Goal: Task Accomplishment & Management: Complete application form

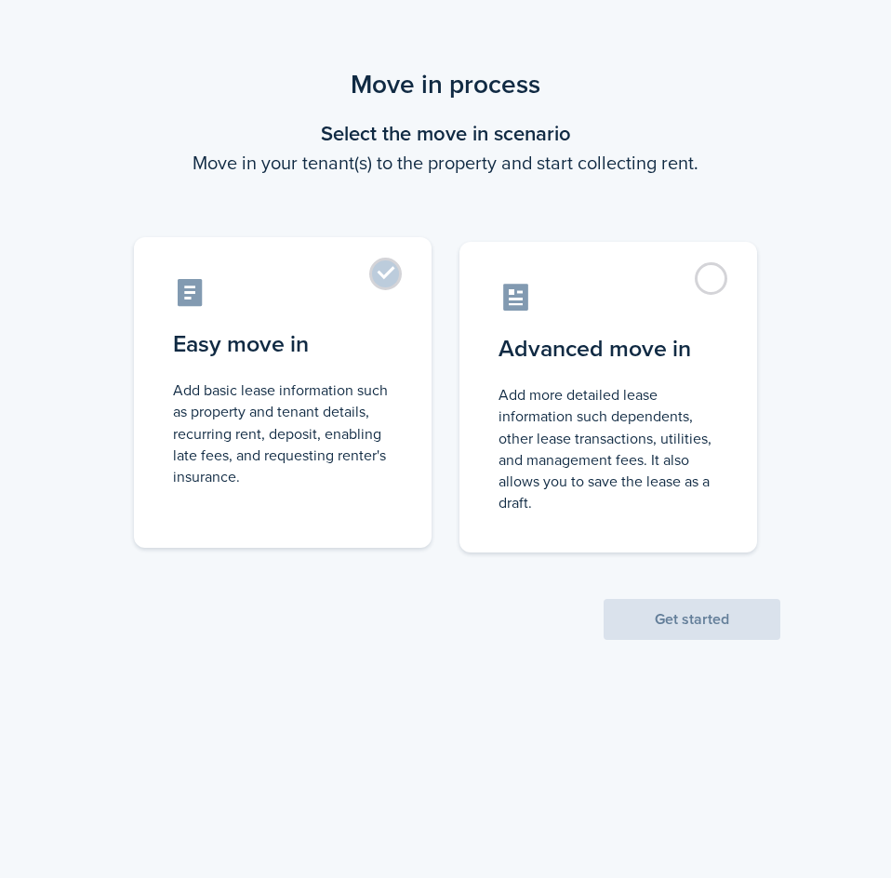
click at [393, 272] on label "Easy move in Add basic lease information such as property and tenant details, r…" at bounding box center [282, 392] width 297 height 310
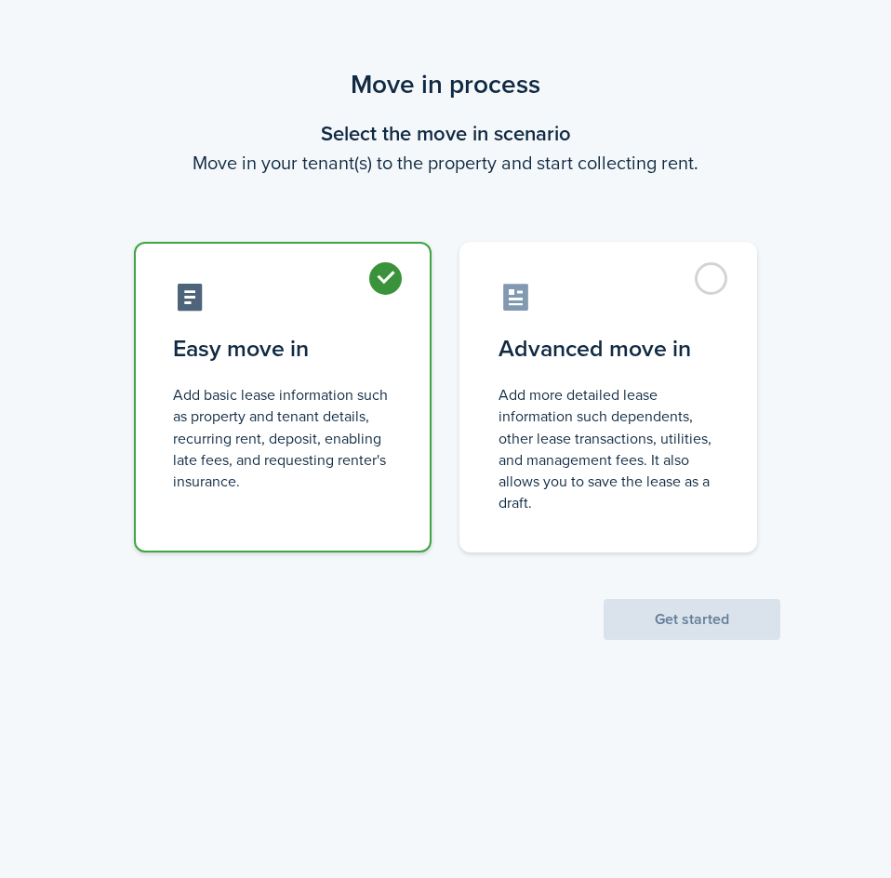
radio input "true"
click at [689, 610] on button "Get started" at bounding box center [691, 619] width 177 height 41
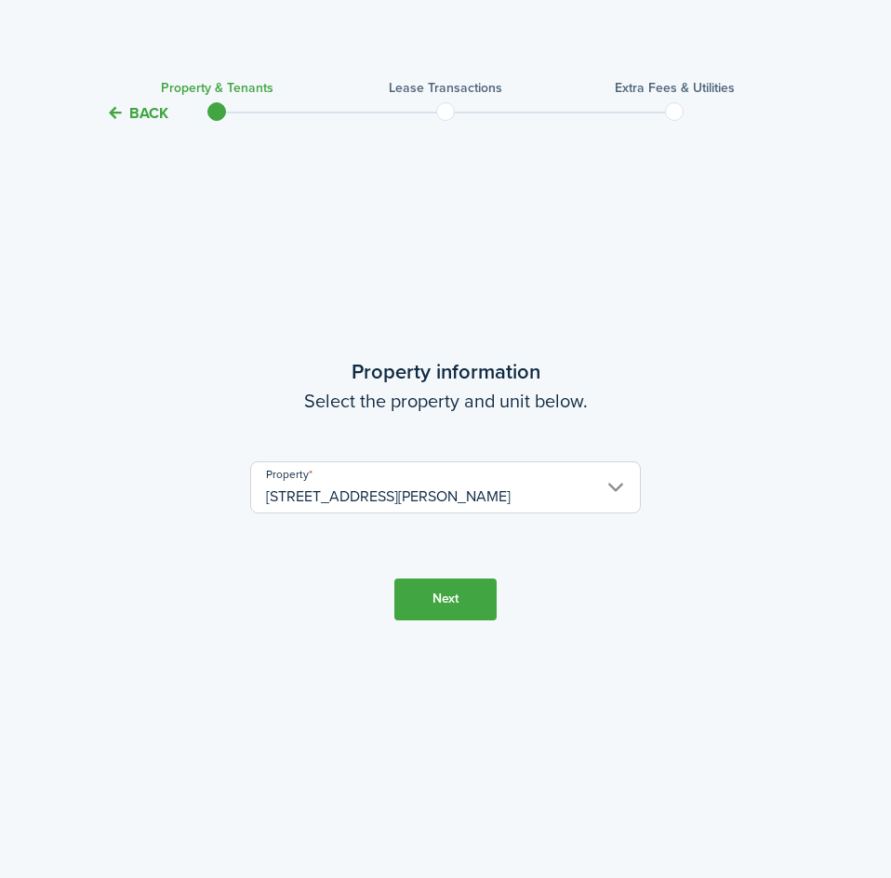
click at [455, 600] on button "Next" at bounding box center [445, 599] width 102 height 42
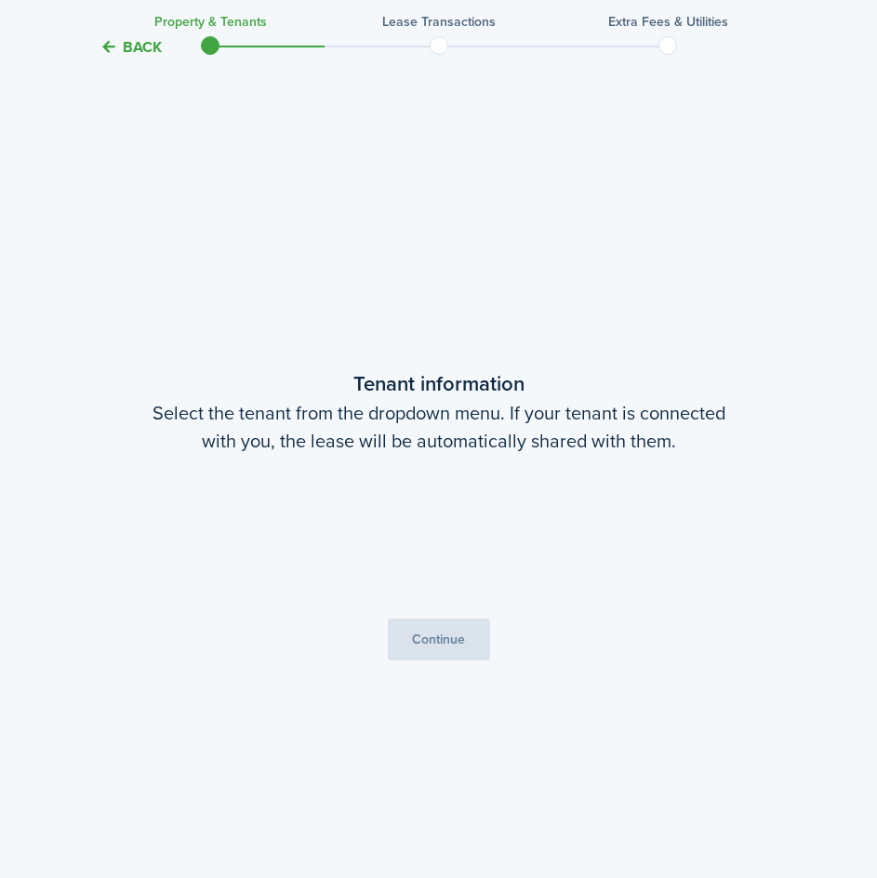
scroll to position [753, 0]
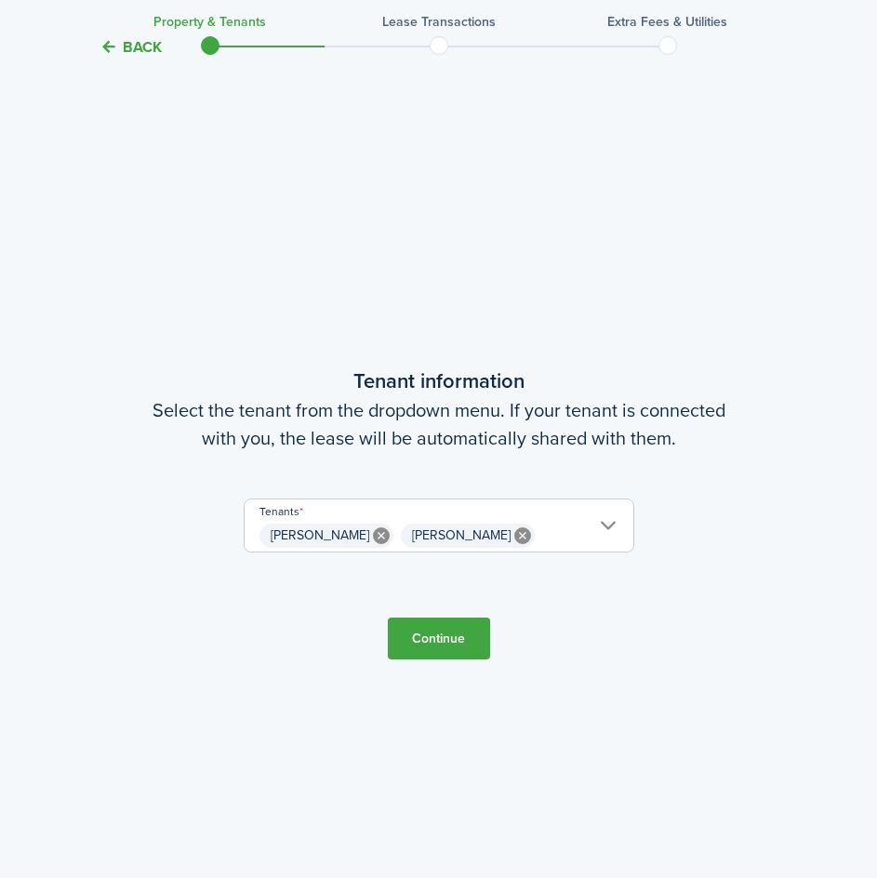
click at [535, 529] on span "[PERSON_NAME] [PERSON_NAME]" at bounding box center [438, 536] width 389 height 32
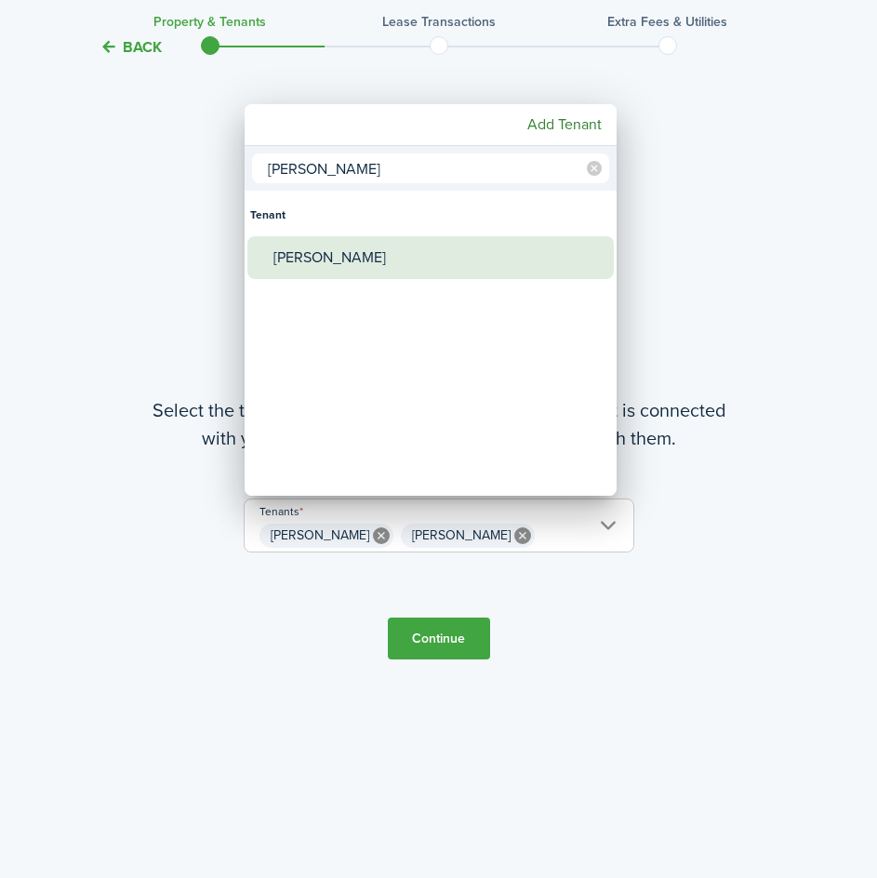
type input "[PERSON_NAME]"
click at [326, 261] on div "[PERSON_NAME]" at bounding box center [437, 257] width 329 height 43
type input "[PERSON_NAME], [PERSON_NAME], [PERSON_NAME]"
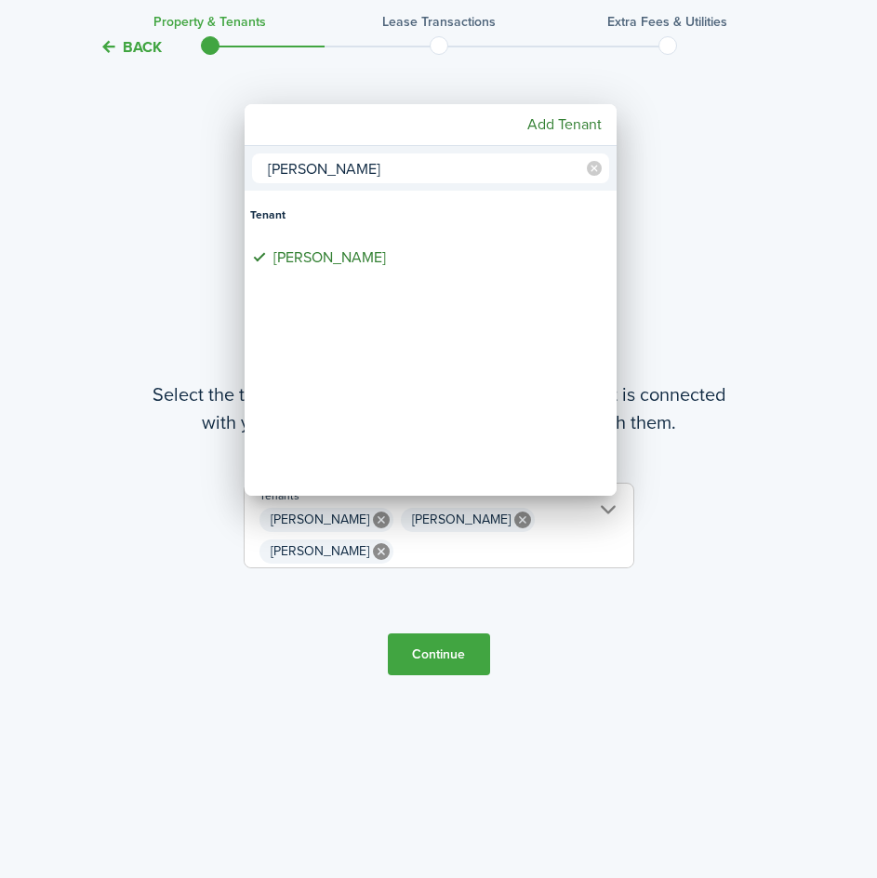
drag, startPoint x: 363, startPoint y: 171, endPoint x: 218, endPoint y: 159, distance: 144.6
click at [221, 159] on div "[PERSON_NAME] [PERSON_NAME] Add Tenant" at bounding box center [438, 439] width 877 height 878
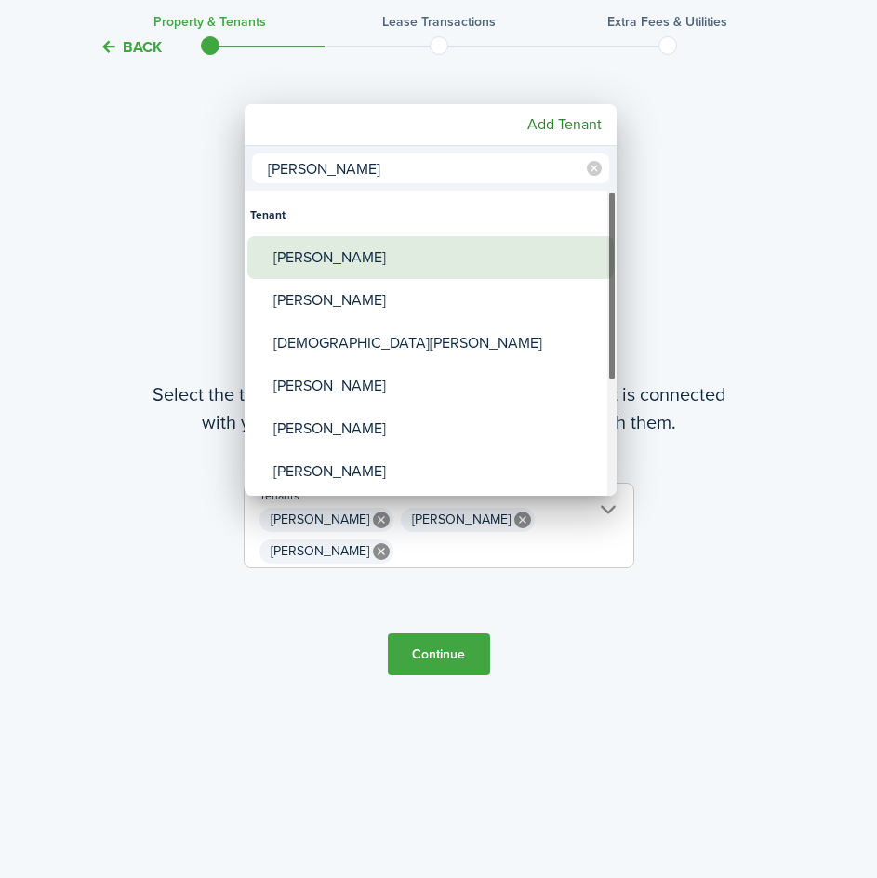
type input "[PERSON_NAME]"
click at [341, 259] on div "[PERSON_NAME]" at bounding box center [437, 257] width 329 height 43
type input "[PERSON_NAME], [PERSON_NAME], [PERSON_NAME], [PERSON_NAME]"
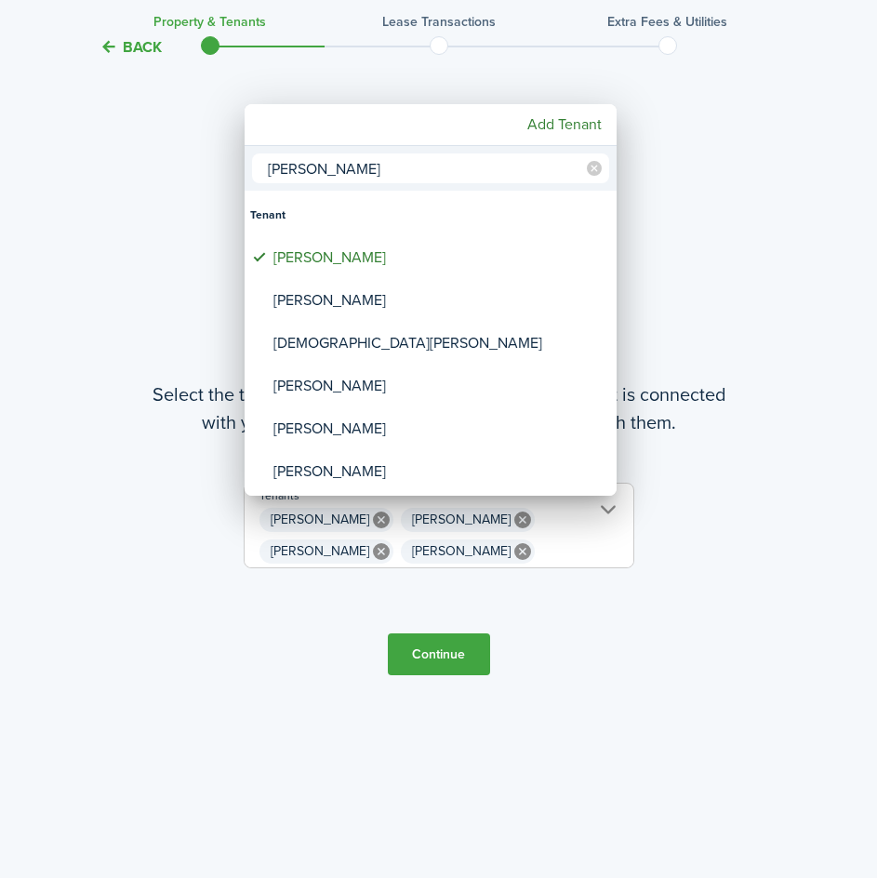
drag, startPoint x: 345, startPoint y: 165, endPoint x: 237, endPoint y: 157, distance: 108.2
click at [237, 157] on div "[PERSON_NAME] [PERSON_NAME] [PERSON_NAME] Roc [PERSON_NAME] [PERSON_NAME] [PERS…" at bounding box center [438, 439] width 877 height 878
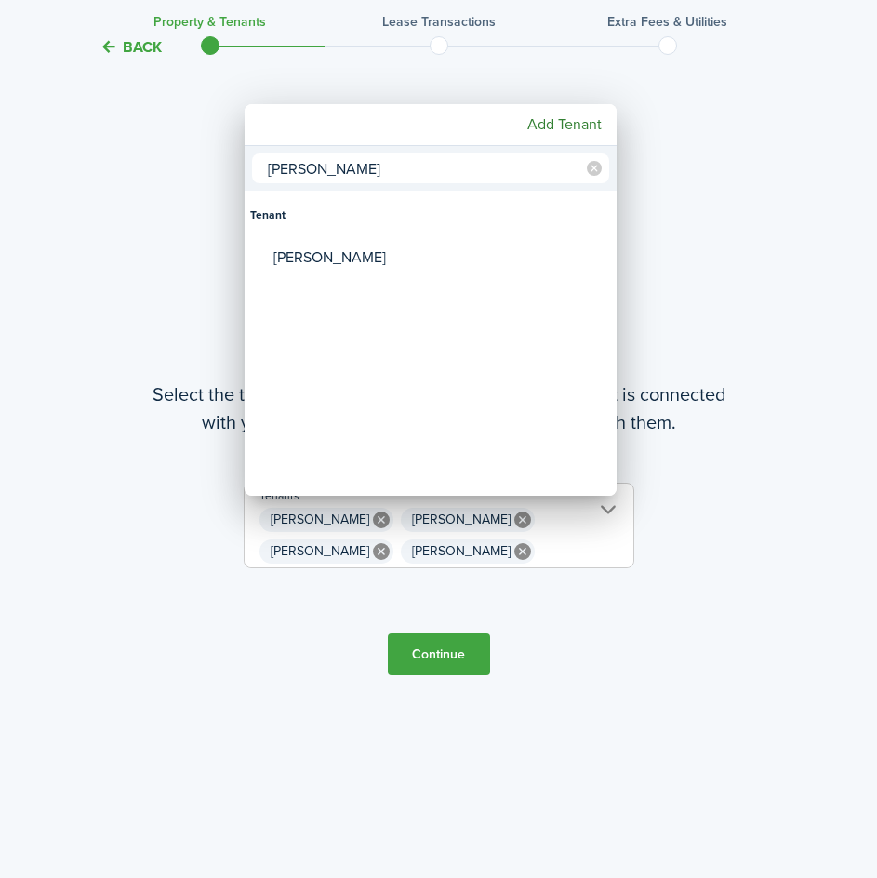
type input "[PERSON_NAME]"
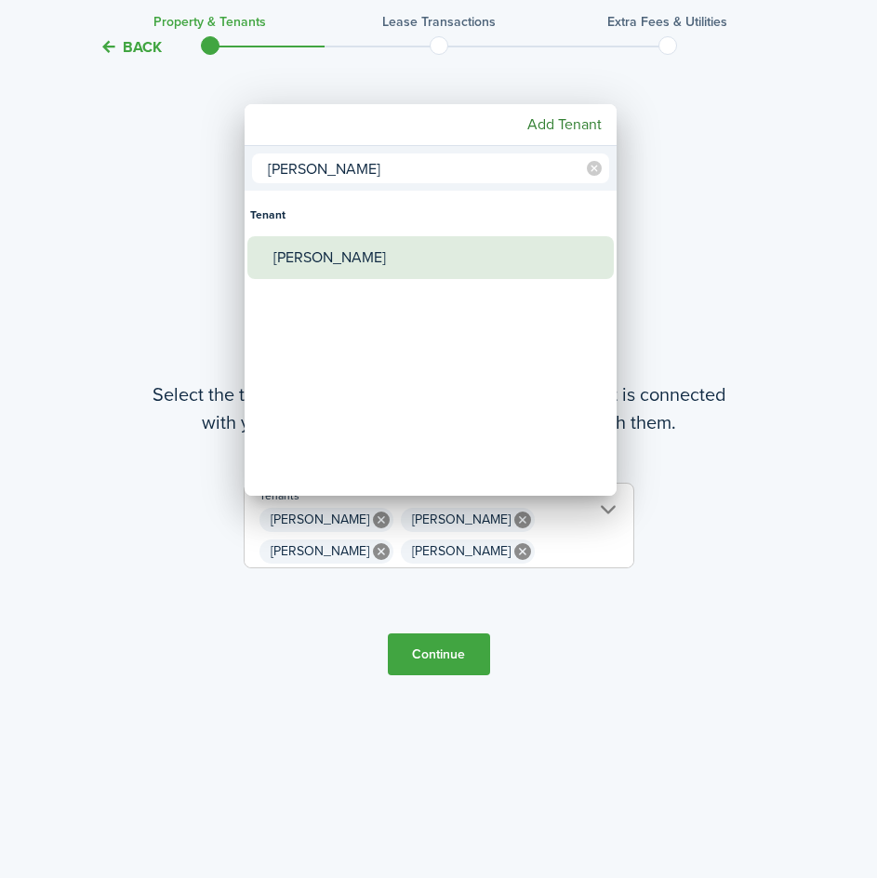
click at [350, 267] on div "[PERSON_NAME]" at bounding box center [437, 257] width 329 height 43
type input "[PERSON_NAME], [PERSON_NAME], [PERSON_NAME], [PERSON_NAME], [PERSON_NAME]"
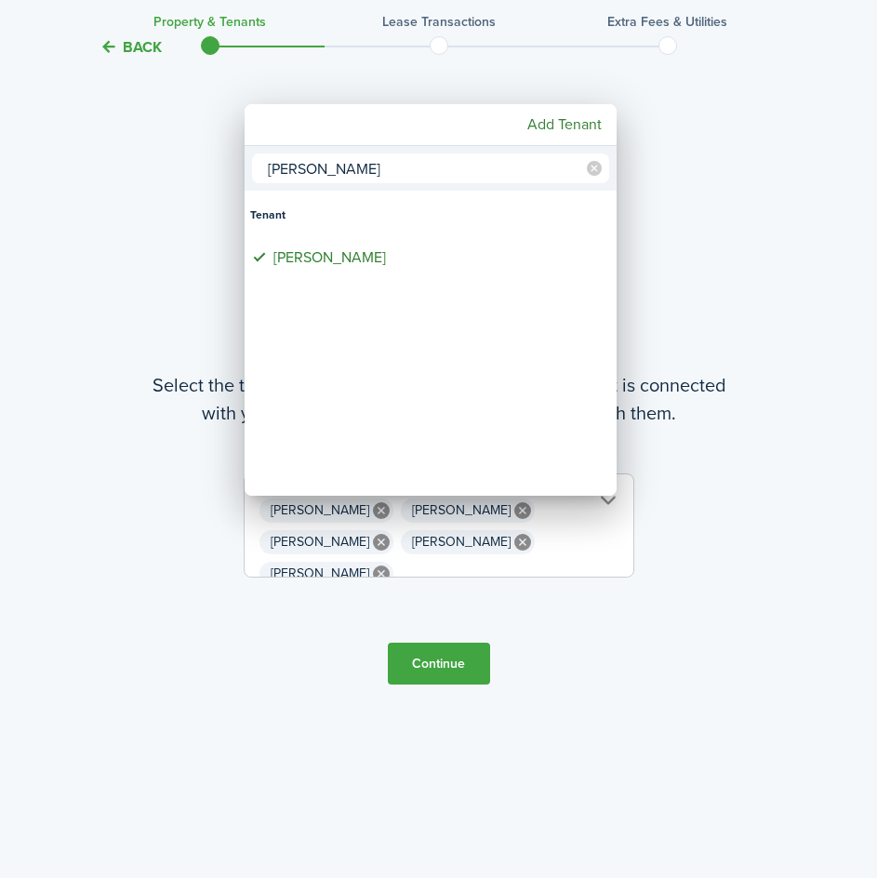
drag, startPoint x: 348, startPoint y: 169, endPoint x: 235, endPoint y: 160, distance: 112.9
click at [235, 160] on div "[PERSON_NAME] gly Tenant [PERSON_NAME] Add Tenant" at bounding box center [438, 439] width 877 height 878
type input "[PERSON_NAME]"
click at [657, 168] on div at bounding box center [438, 438] width 1174 height 1175
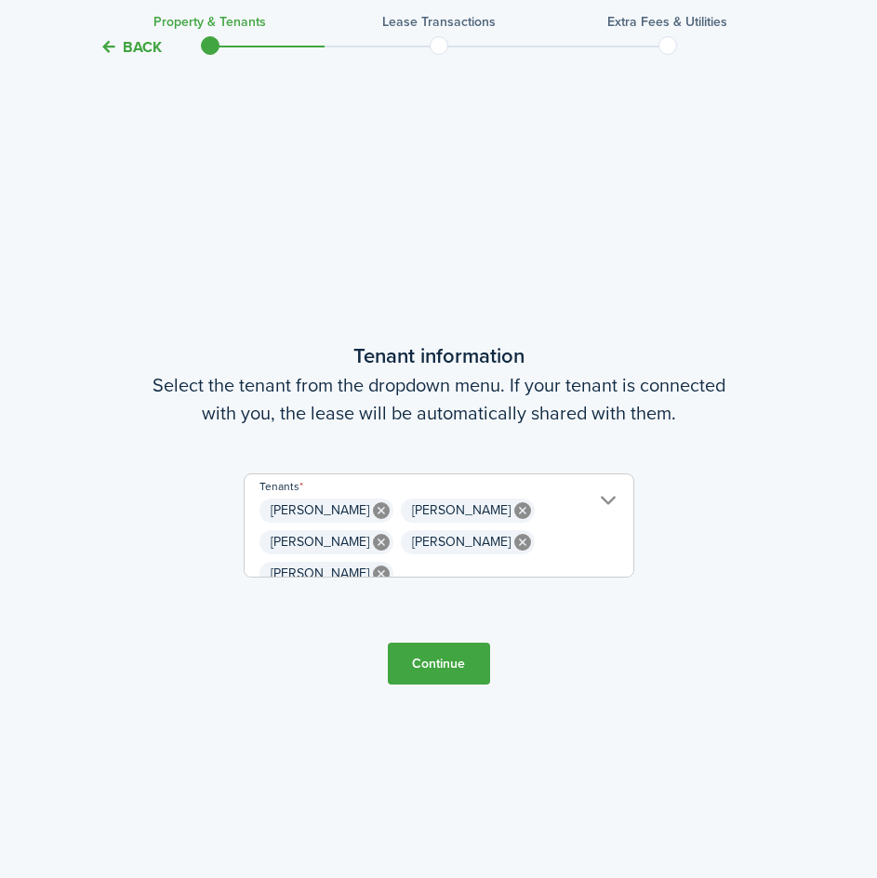
scroll to position [0, 0]
click at [524, 511] on span "[PERSON_NAME] [PERSON_NAME] [PERSON_NAME] [PERSON_NAME] [PERSON_NAME]" at bounding box center [438, 536] width 389 height 82
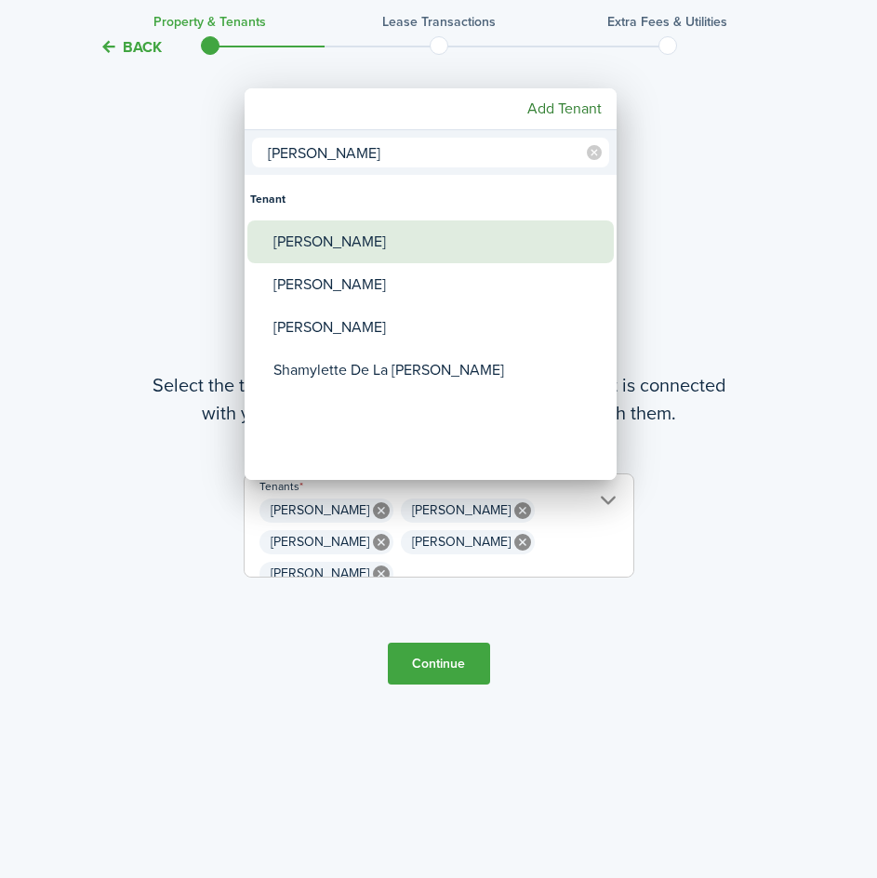
type input "[PERSON_NAME]"
click at [330, 239] on div "[PERSON_NAME]" at bounding box center [437, 241] width 329 height 43
type input "[PERSON_NAME], [PERSON_NAME], [PERSON_NAME], [PERSON_NAME], [PERSON_NAME], [PER…"
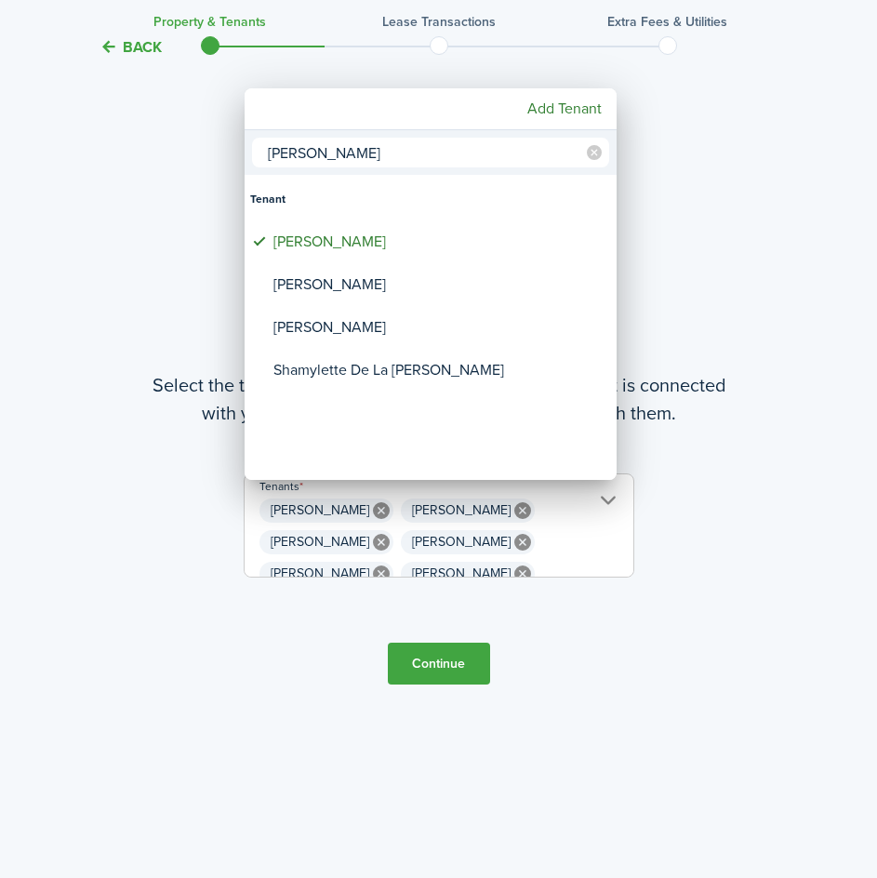
drag, startPoint x: 358, startPoint y: 155, endPoint x: 220, endPoint y: 148, distance: 137.8
click at [220, 148] on div "[PERSON_NAME] [PERSON_NAME] [PERSON_NAME] [PERSON_NAME] [PERSON_NAME] Add Tenant" at bounding box center [438, 439] width 877 height 878
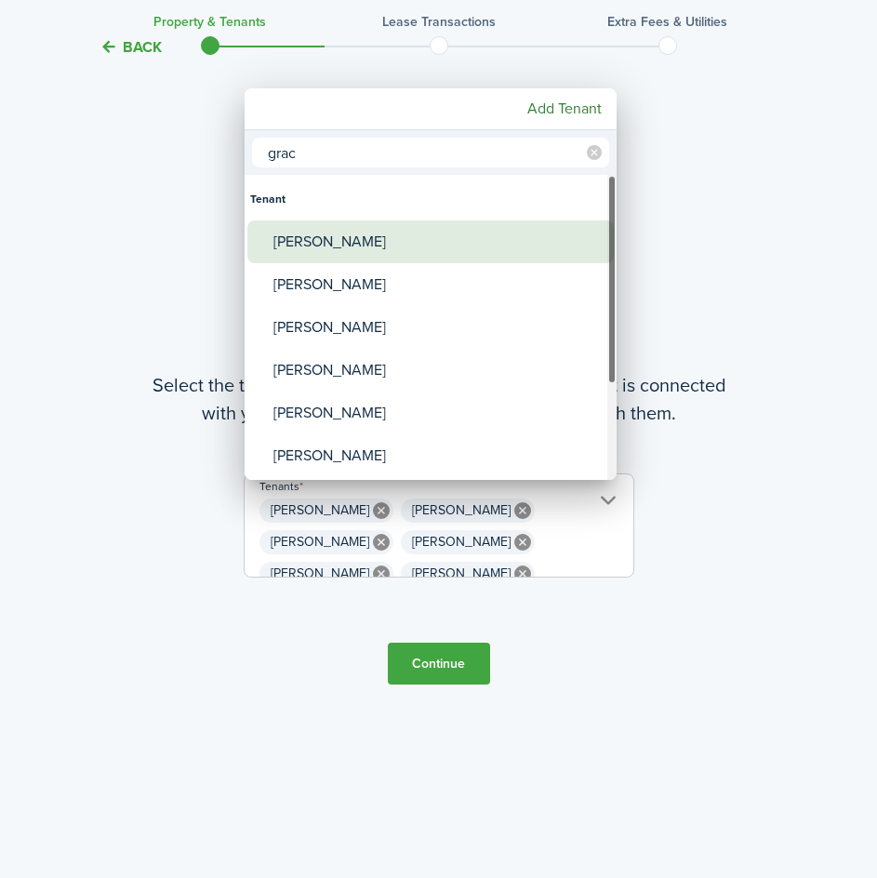
type input "grac"
click at [306, 234] on div "[PERSON_NAME]" at bounding box center [437, 241] width 329 height 43
type input "[PERSON_NAME], [PERSON_NAME], [PERSON_NAME], [PERSON_NAME], [PERSON_NAME], [PER…"
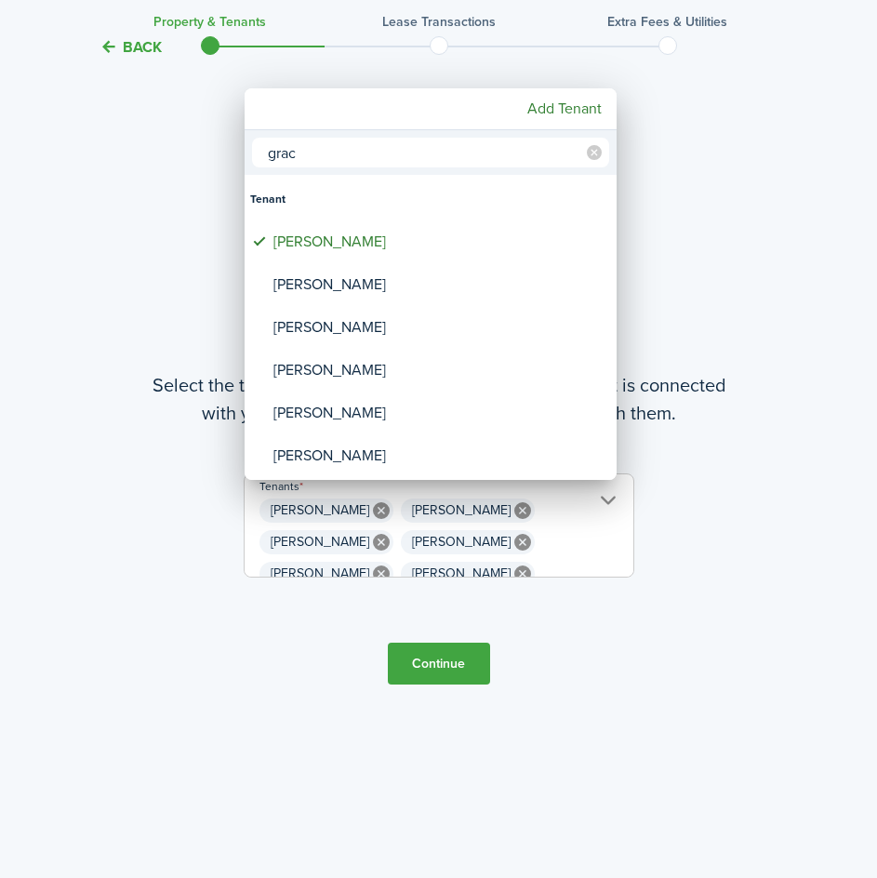
drag, startPoint x: 332, startPoint y: 152, endPoint x: 190, endPoint y: 139, distance: 142.9
click at [190, 139] on div "grac Tenant [PERSON_NAME] [PERSON_NAME] [PERSON_NAME] [PERSON_NAME] [PERSON_NAM…" at bounding box center [438, 439] width 877 height 878
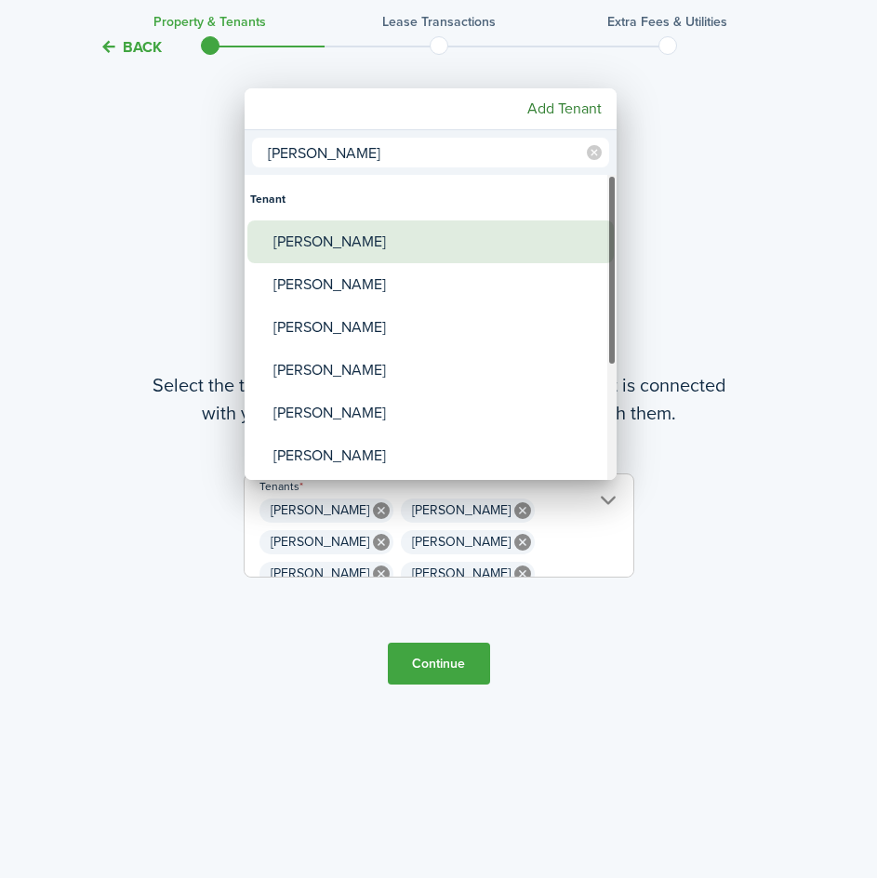
type input "[PERSON_NAME]"
click at [337, 240] on div "[PERSON_NAME]" at bounding box center [437, 241] width 329 height 43
type input "[PERSON_NAME], [PERSON_NAME], [PERSON_NAME], [PERSON_NAME], [PERSON_NAME], [PER…"
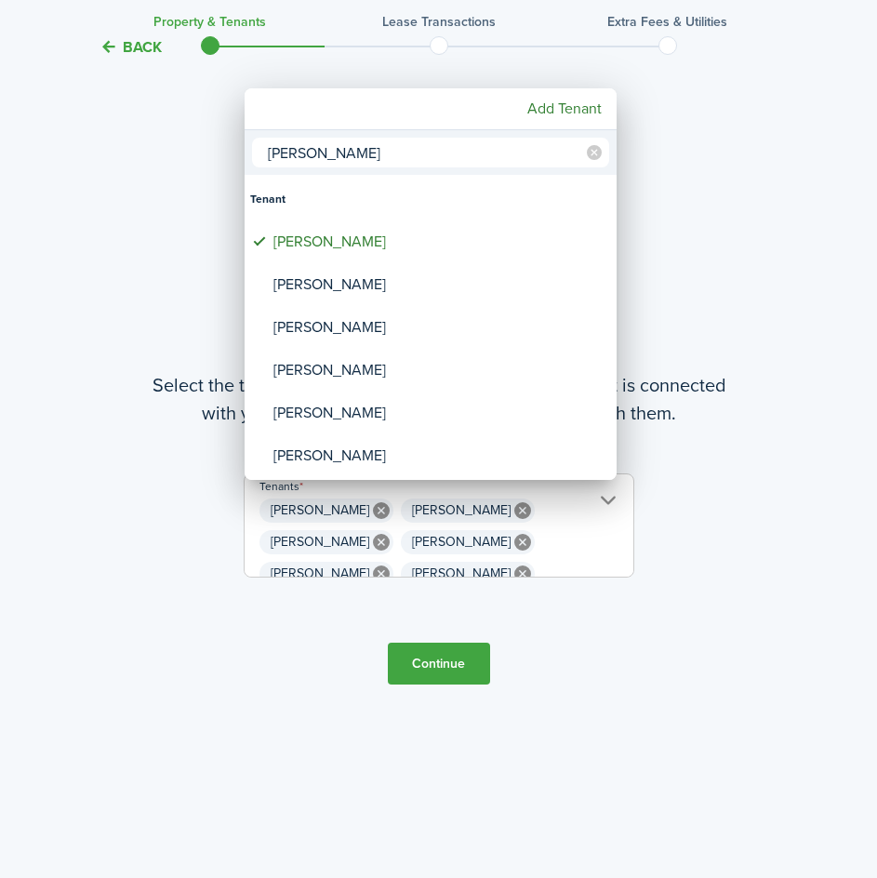
drag, startPoint x: 331, startPoint y: 160, endPoint x: 185, endPoint y: 134, distance: 148.3
click at [185, 134] on div "[PERSON_NAME] [PERSON_NAME] [PERSON_NAME] [PERSON_NAME] [PERSON_NAME] [PERSON_N…" at bounding box center [438, 439] width 877 height 878
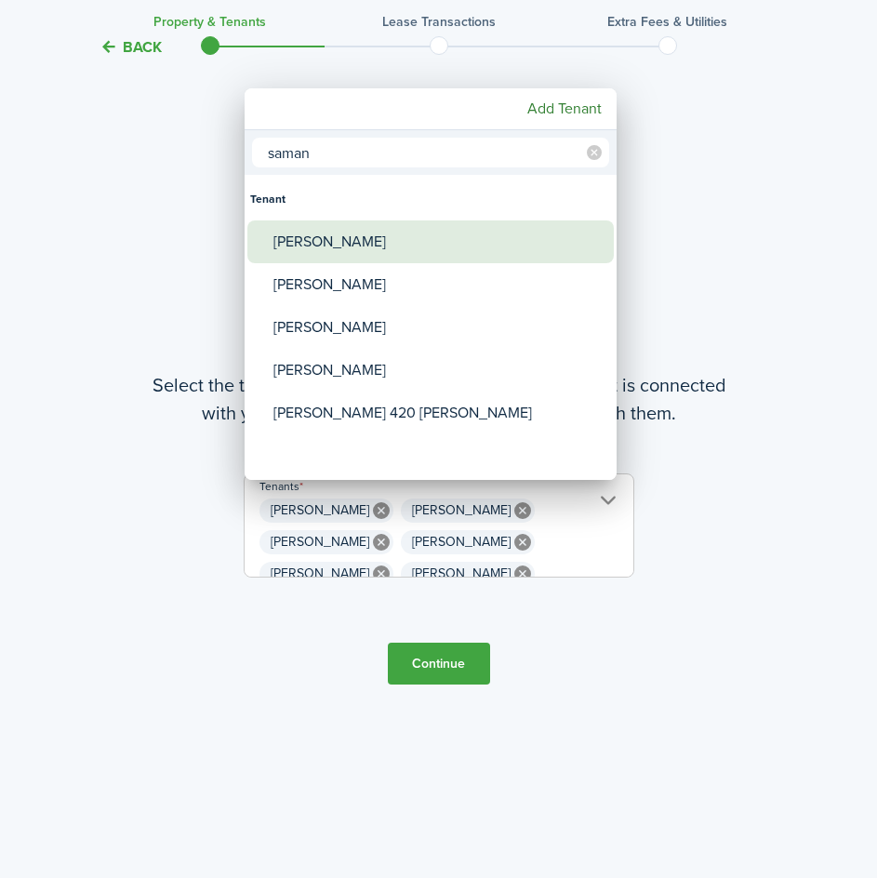
type input "saman"
click at [378, 237] on div "[PERSON_NAME]" at bounding box center [437, 241] width 329 height 43
type input "[PERSON_NAME], [PERSON_NAME], [PERSON_NAME], [PERSON_NAME], [PERSON_NAME], [PER…"
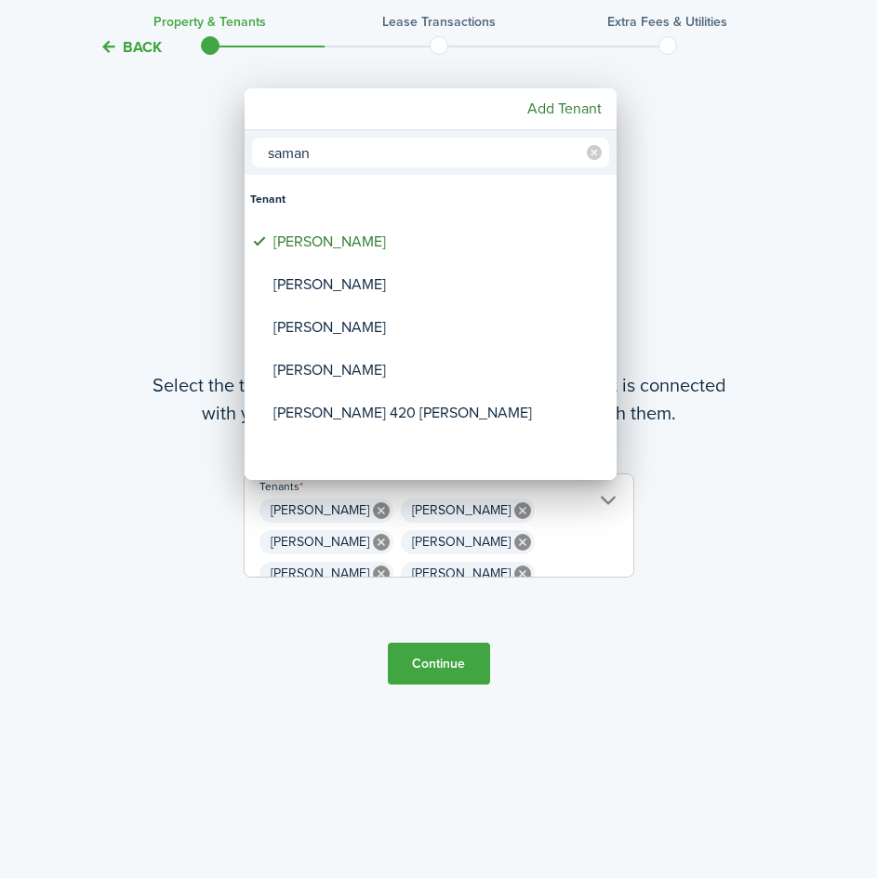
drag, startPoint x: 351, startPoint y: 157, endPoint x: 193, endPoint y: 134, distance: 159.7
click at [193, 134] on div "saman Tenant [PERSON_NAME] [PERSON_NAME] [PERSON_NAME] [PERSON_NAME] [PERSON_NA…" at bounding box center [438, 439] width 877 height 878
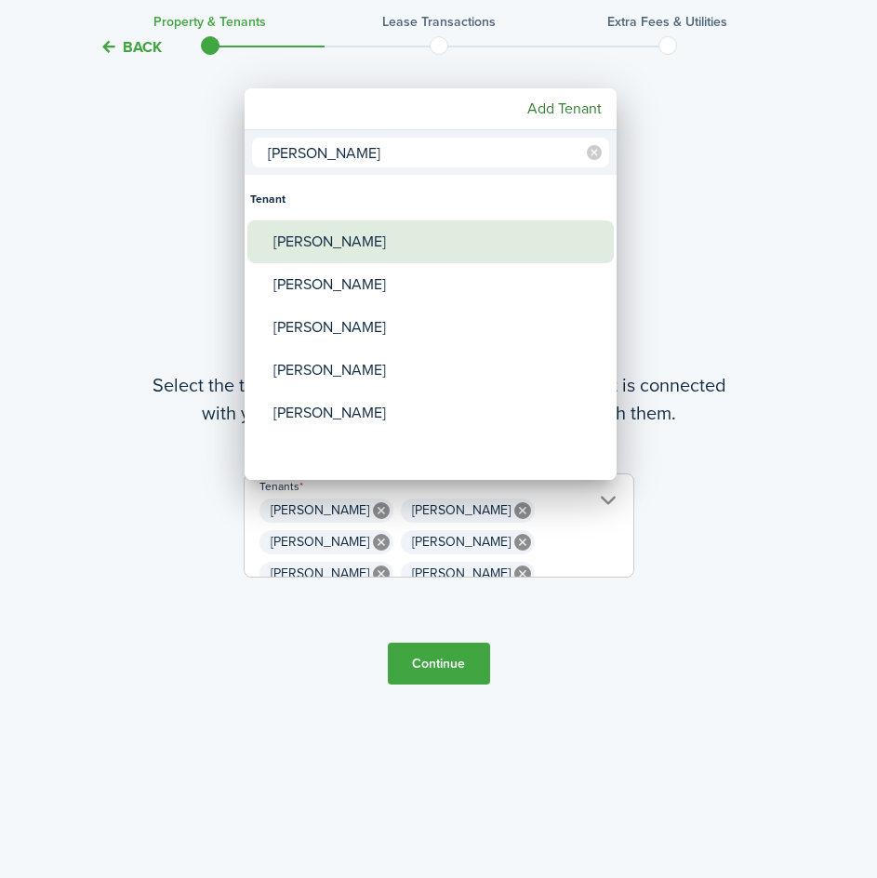
type input "[PERSON_NAME]"
click at [315, 238] on div "[PERSON_NAME]" at bounding box center [437, 241] width 329 height 43
type input "[PERSON_NAME], [PERSON_NAME], [PERSON_NAME], [PERSON_NAME], [PERSON_NAME], [PER…"
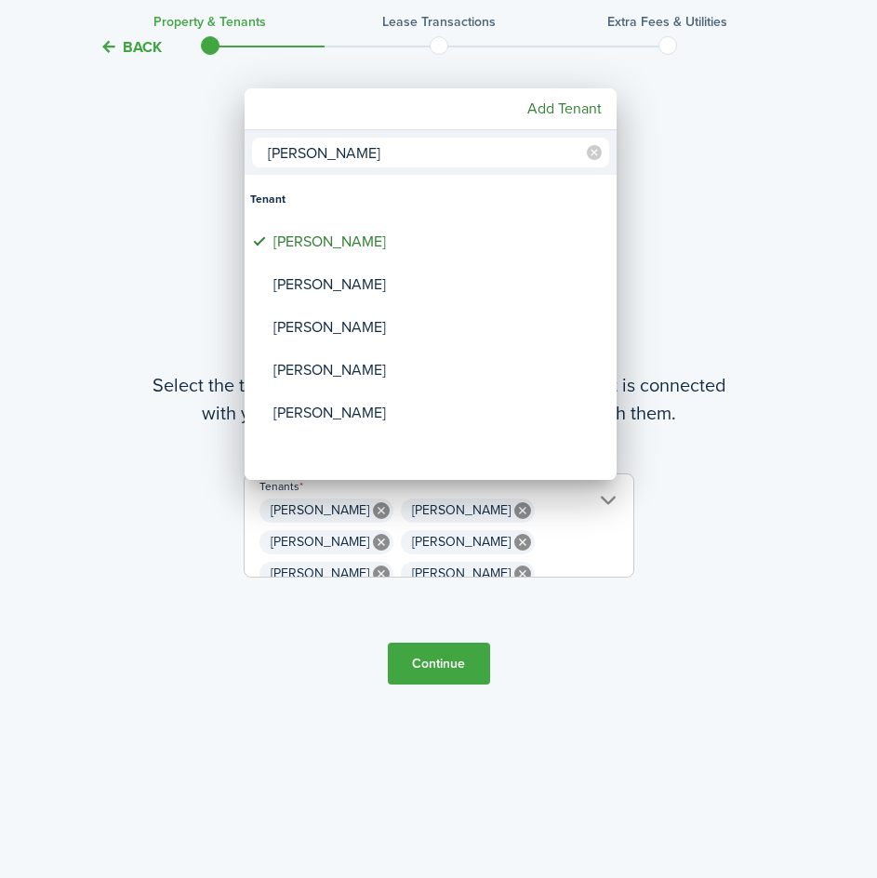
click at [690, 268] on div at bounding box center [438, 438] width 1174 height 1175
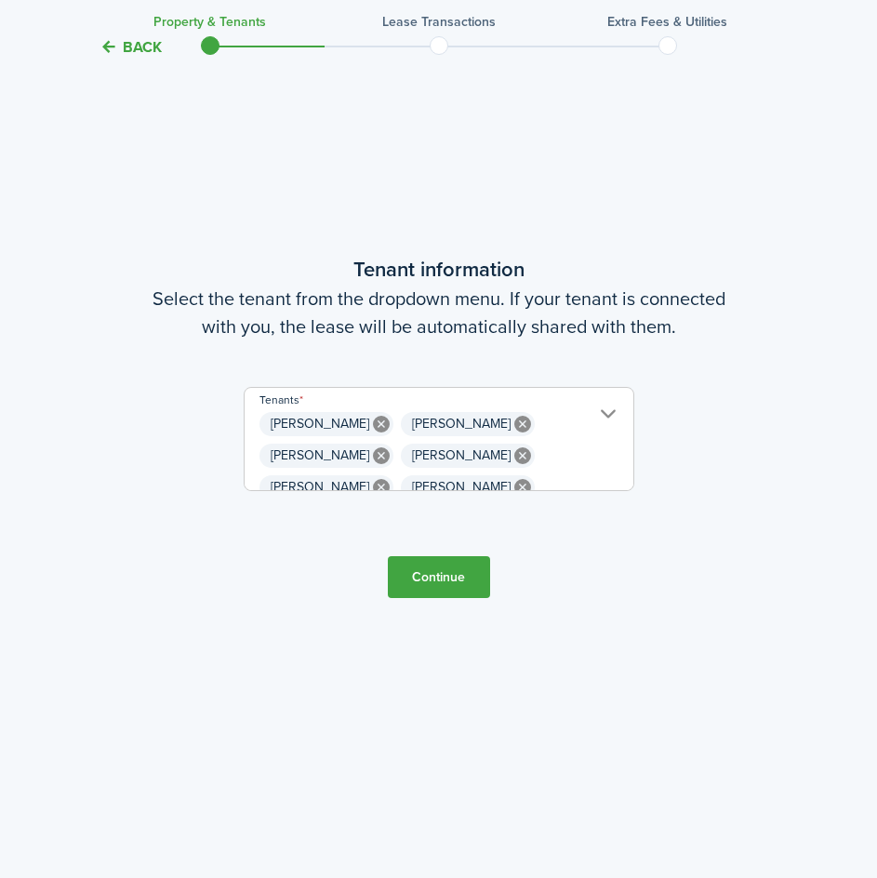
scroll to position [846, 0]
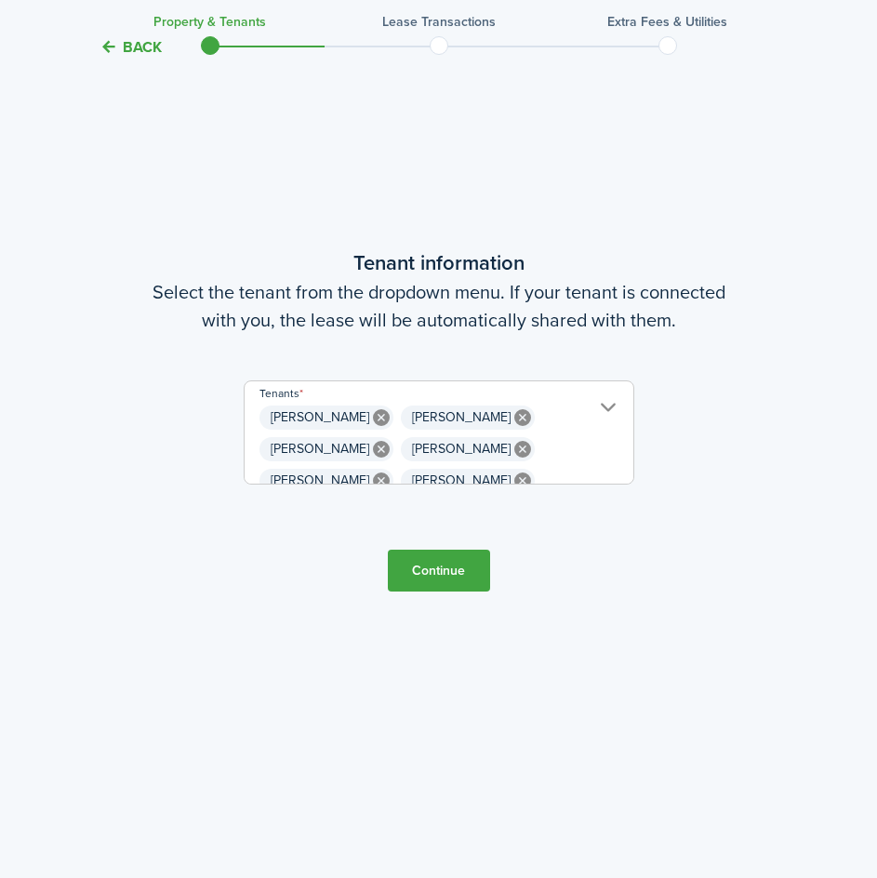
click at [527, 439] on span "[PERSON_NAME] [PERSON_NAME] [PERSON_NAME] [PERSON_NAME] [PERSON_NAME] [PERSON_N…" at bounding box center [438, 443] width 389 height 82
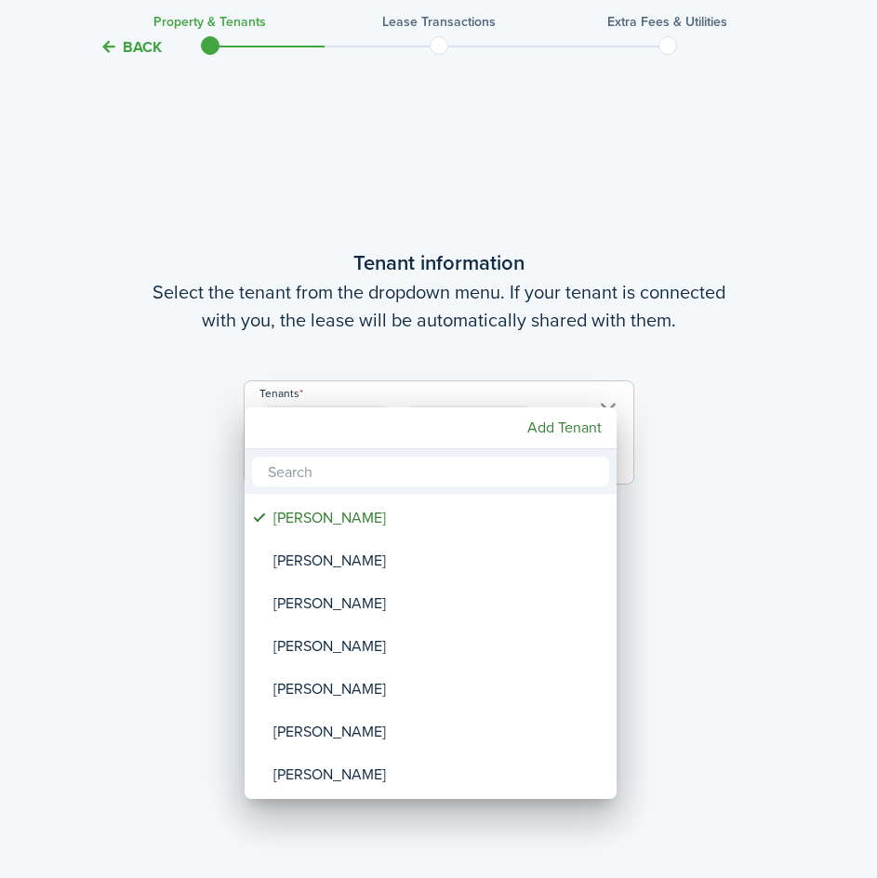
click at [628, 472] on div at bounding box center [438, 438] width 1174 height 1175
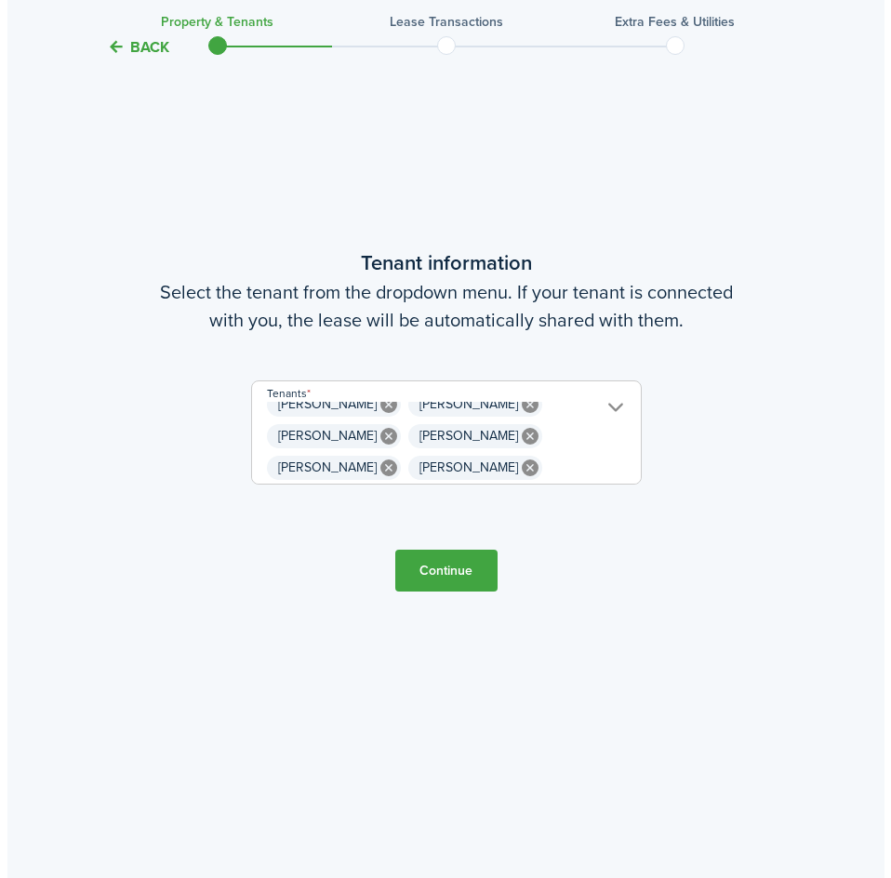
scroll to position [0, 0]
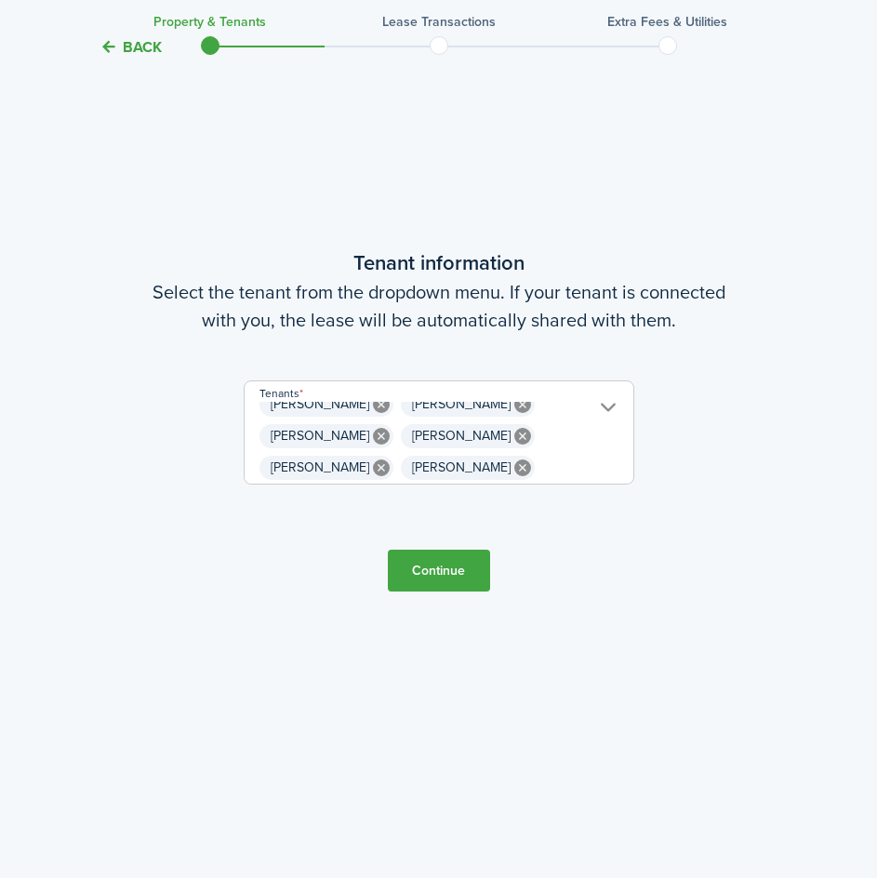
click at [543, 440] on span "[PERSON_NAME] [PERSON_NAME] [PERSON_NAME] [PERSON_NAME] [PERSON_NAME] [PERSON_N…" at bounding box center [438, 443] width 389 height 82
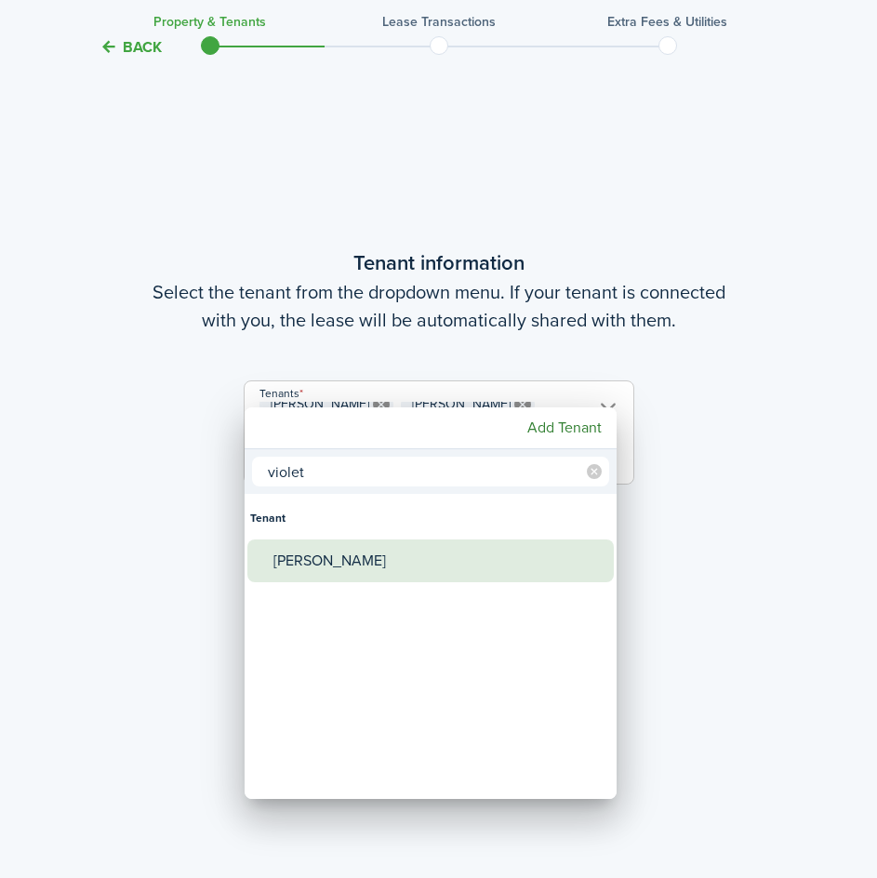
type input "violet"
click at [347, 558] on div "[PERSON_NAME]" at bounding box center [437, 560] width 329 height 43
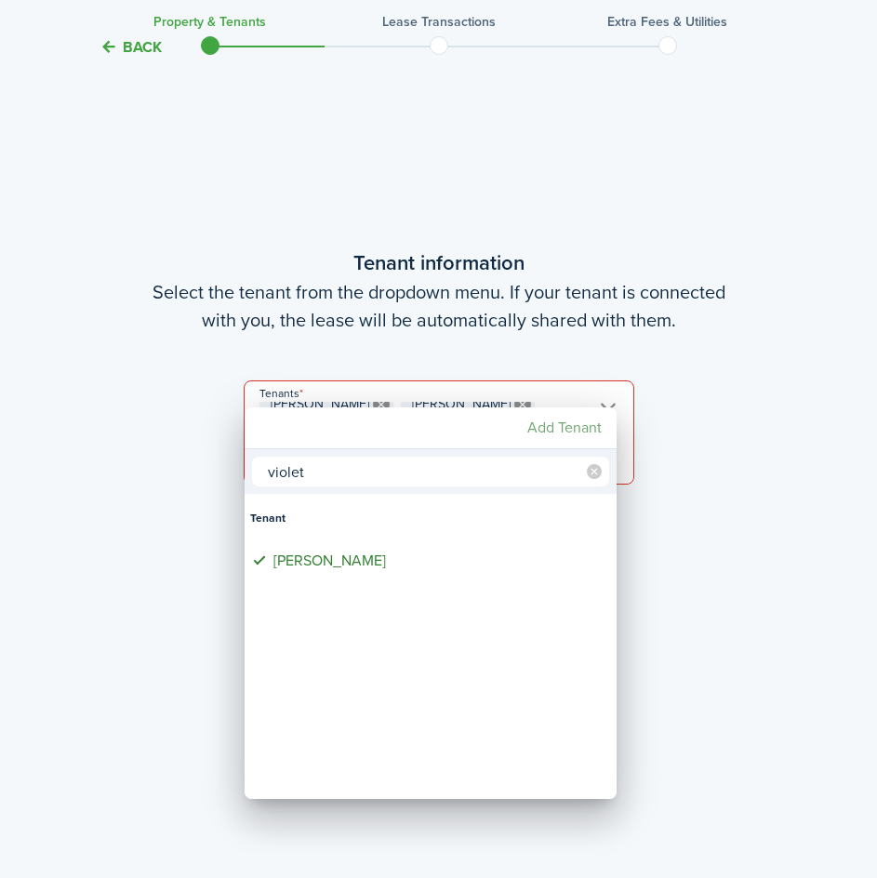
click at [570, 429] on mbsc-button "Add Tenant" at bounding box center [564, 427] width 89 height 33
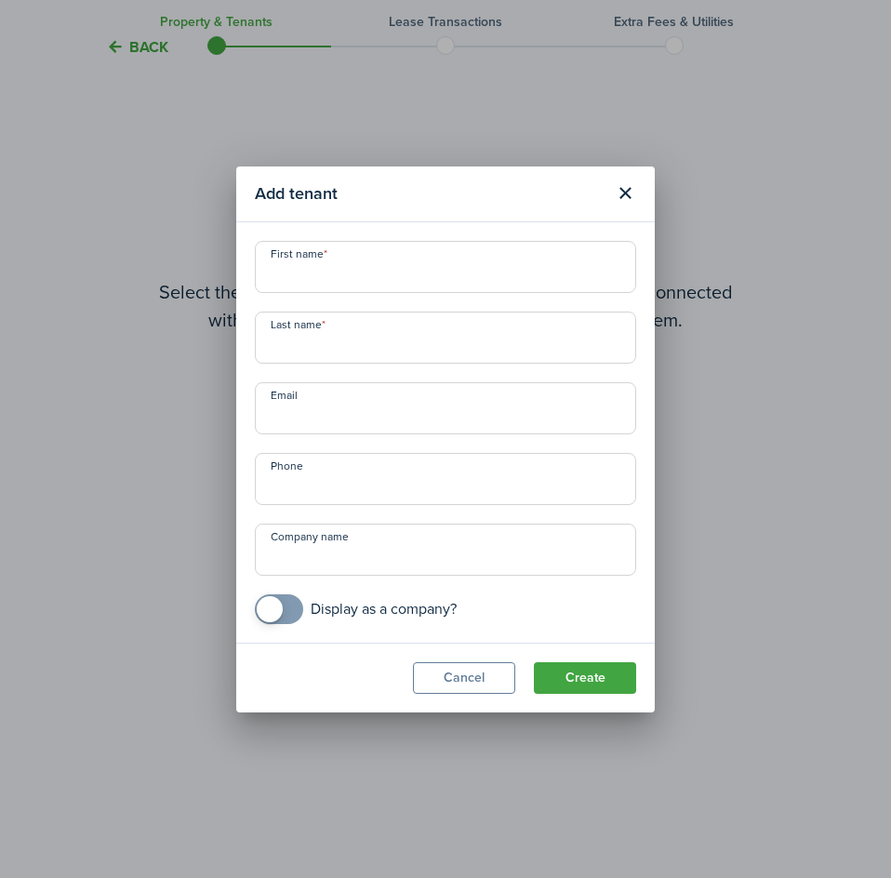
scroll to position [0, 725]
click at [620, 199] on button "Close modal" at bounding box center [625, 194] width 32 height 32
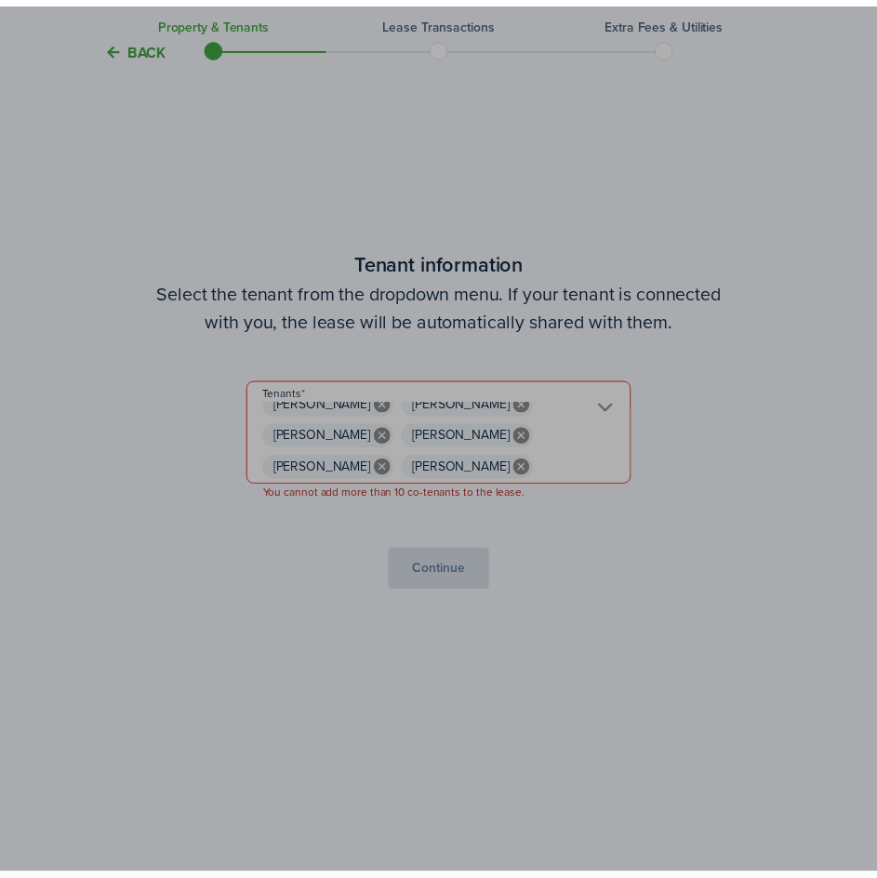
scroll to position [0, 0]
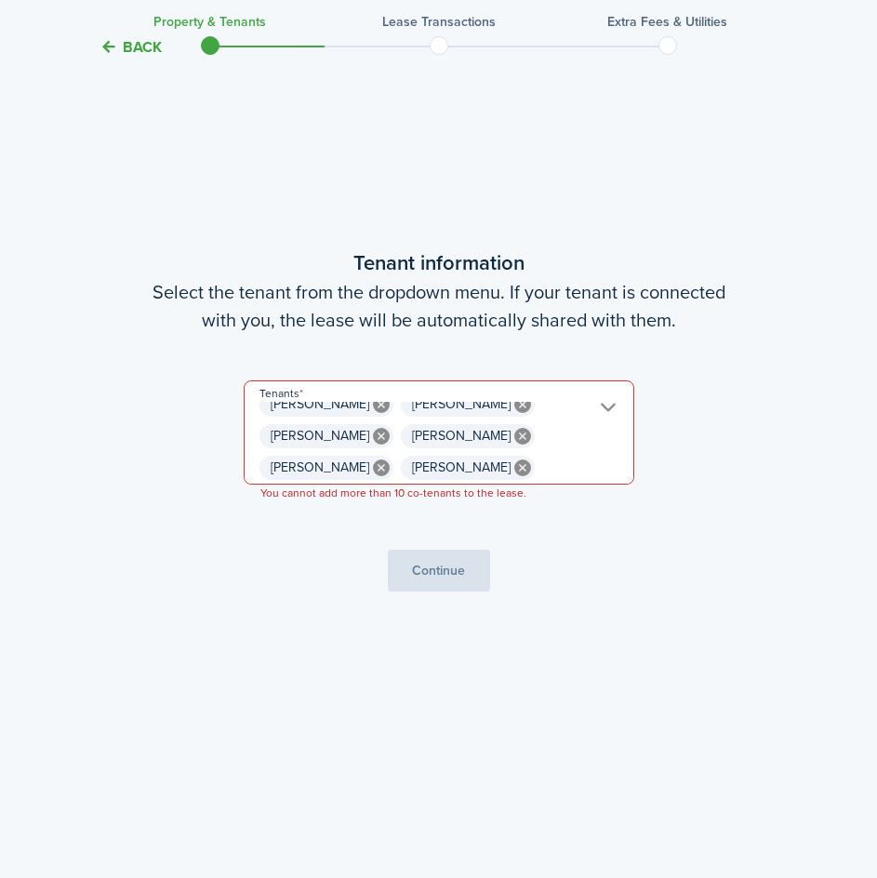
click at [514, 464] on icon at bounding box center [522, 467] width 17 height 17
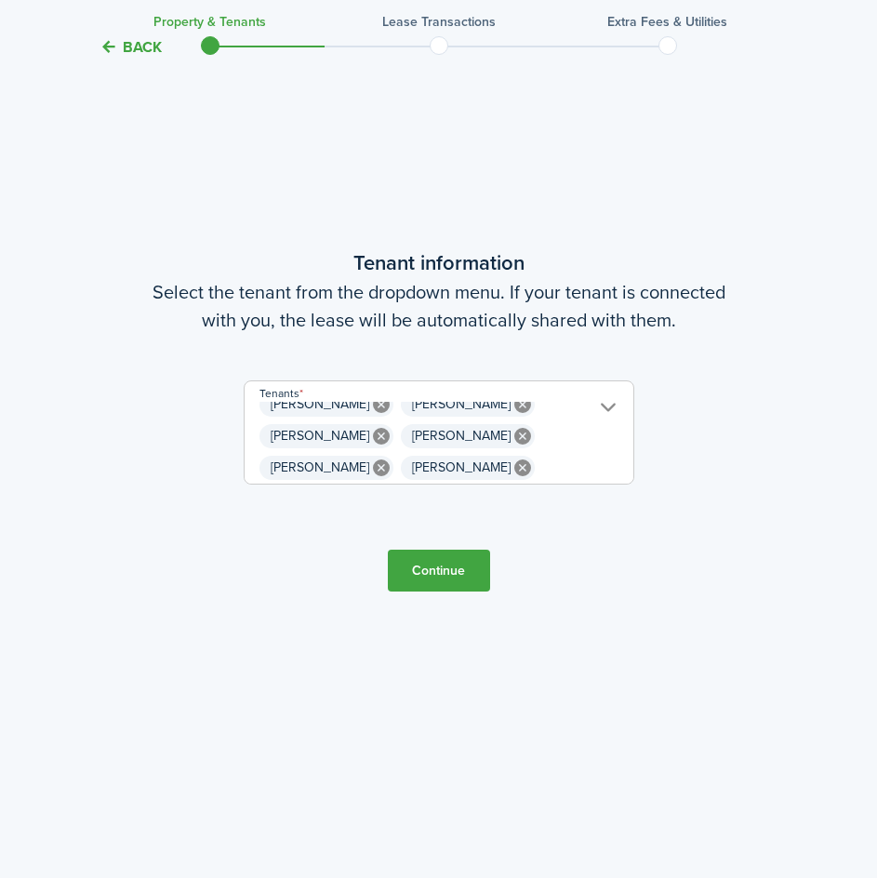
click at [514, 464] on icon at bounding box center [522, 467] width 17 height 17
click at [504, 464] on span "[PERSON_NAME] [PERSON_NAME] [PERSON_NAME] [PERSON_NAME] [PERSON_NAME] [PERSON_N…" at bounding box center [438, 443] width 389 height 82
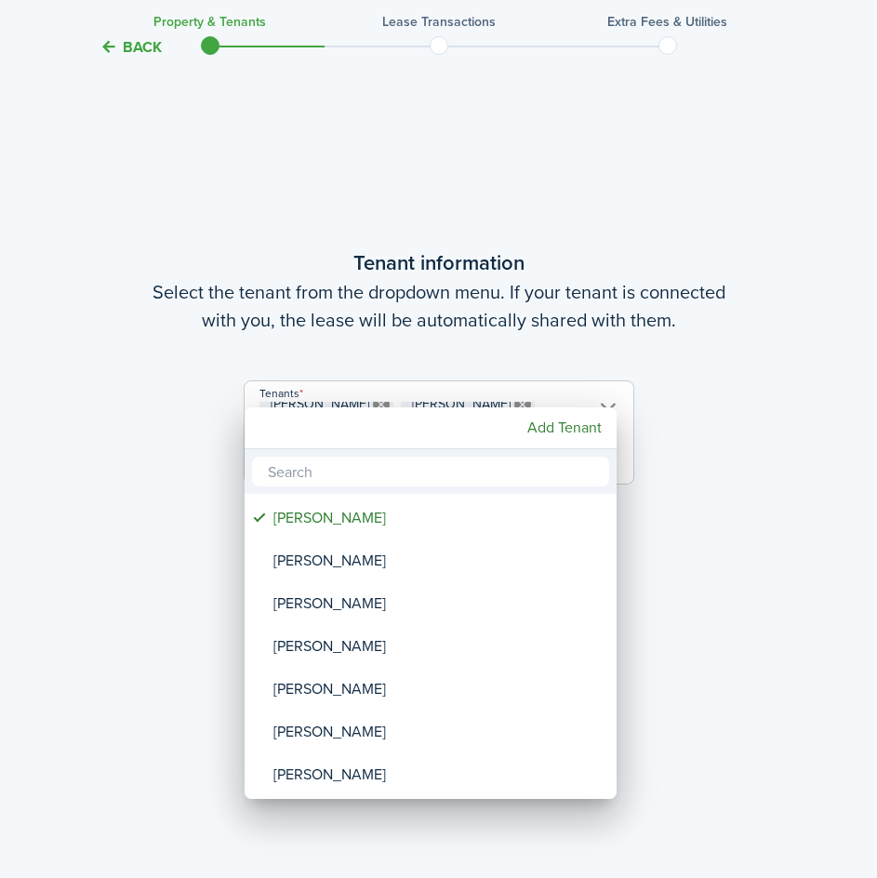
click at [535, 377] on div at bounding box center [438, 438] width 1174 height 1175
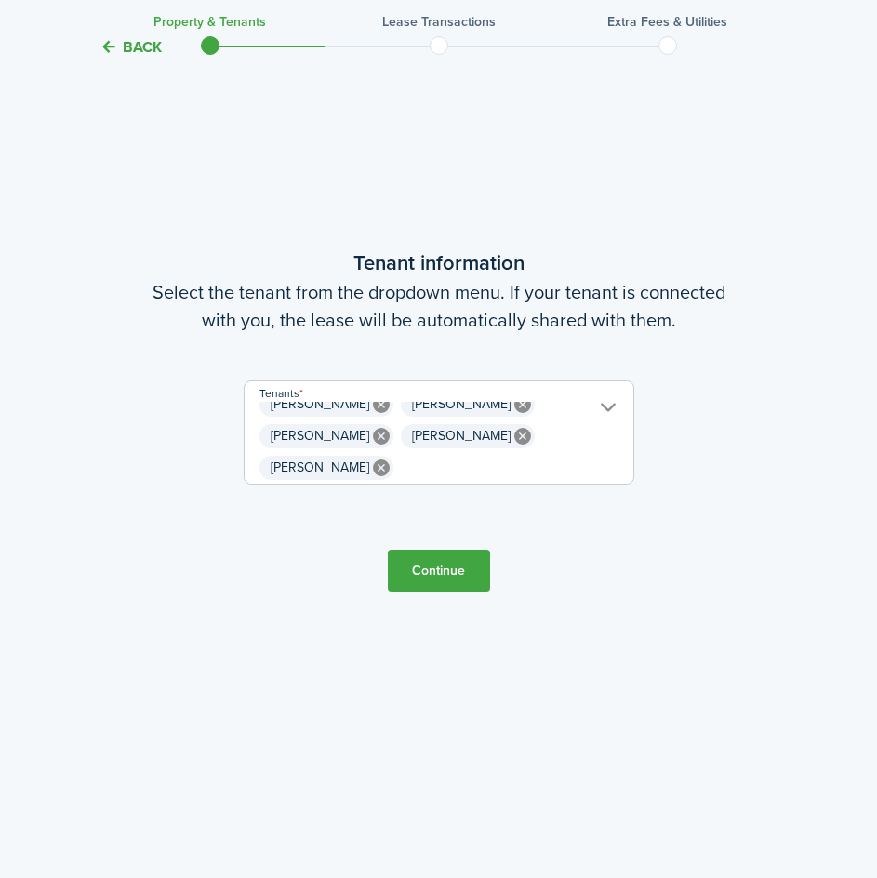
click at [520, 438] on icon at bounding box center [522, 436] width 17 height 17
click at [520, 468] on icon at bounding box center [522, 467] width 17 height 17
click at [369, 464] on mbsc-icon at bounding box center [381, 468] width 24 height 24
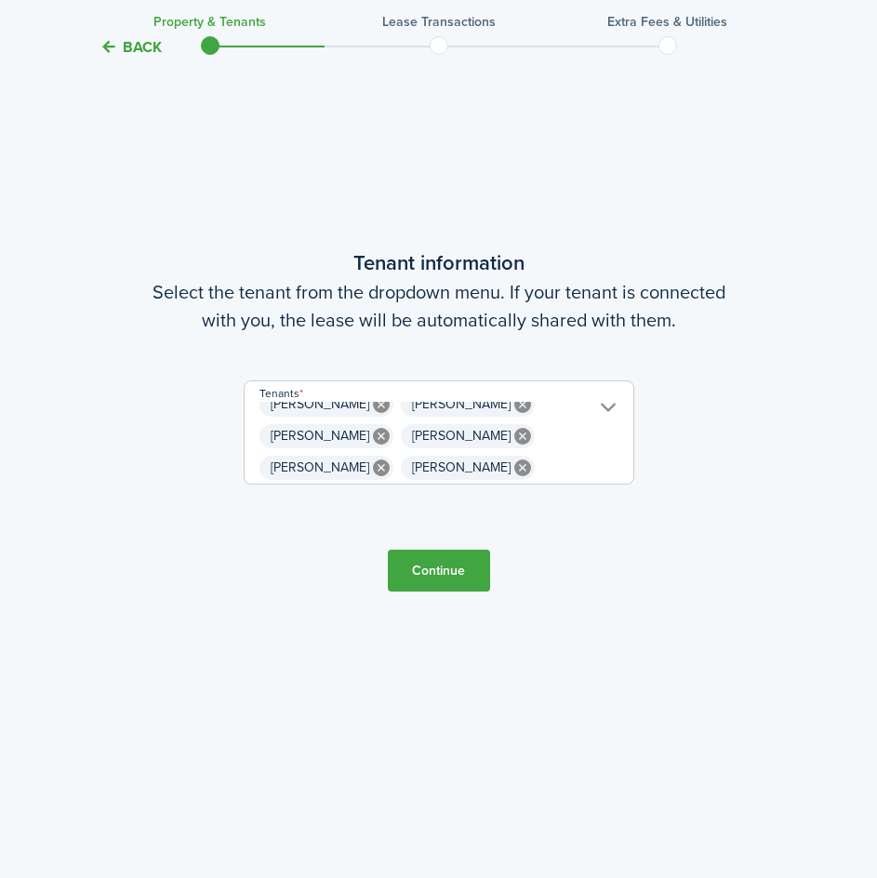
click at [373, 434] on icon at bounding box center [381, 436] width 17 height 17
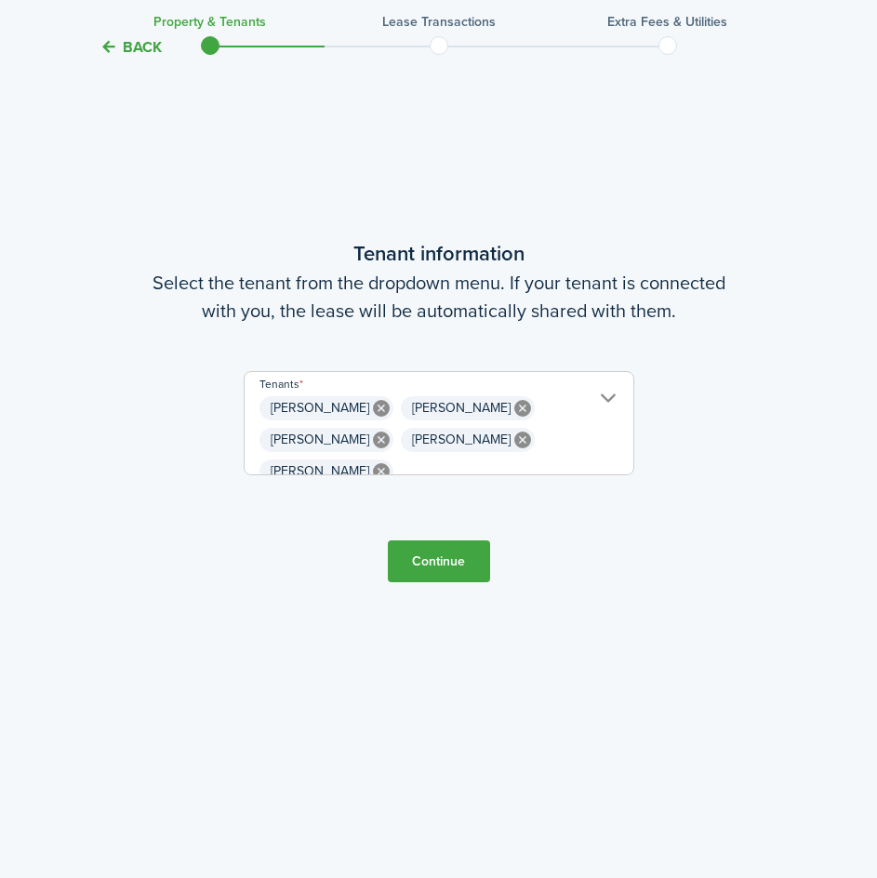
click at [373, 447] on icon at bounding box center [381, 439] width 17 height 17
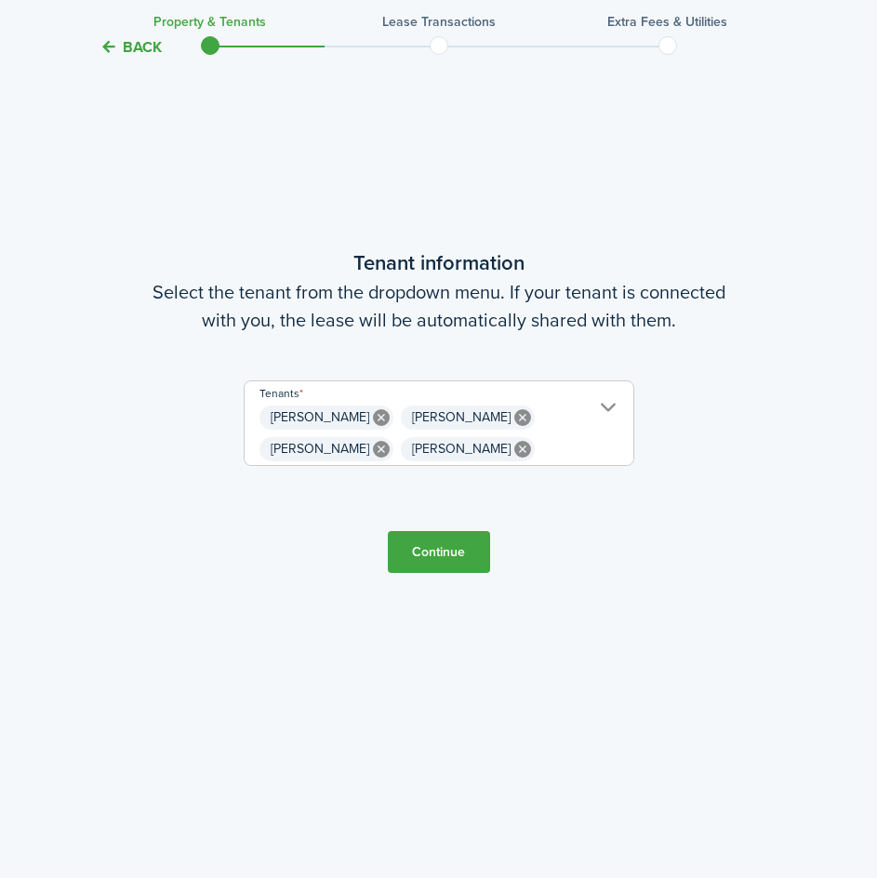
click at [373, 419] on icon at bounding box center [381, 417] width 17 height 17
click at [373, 444] on icon at bounding box center [381, 449] width 17 height 17
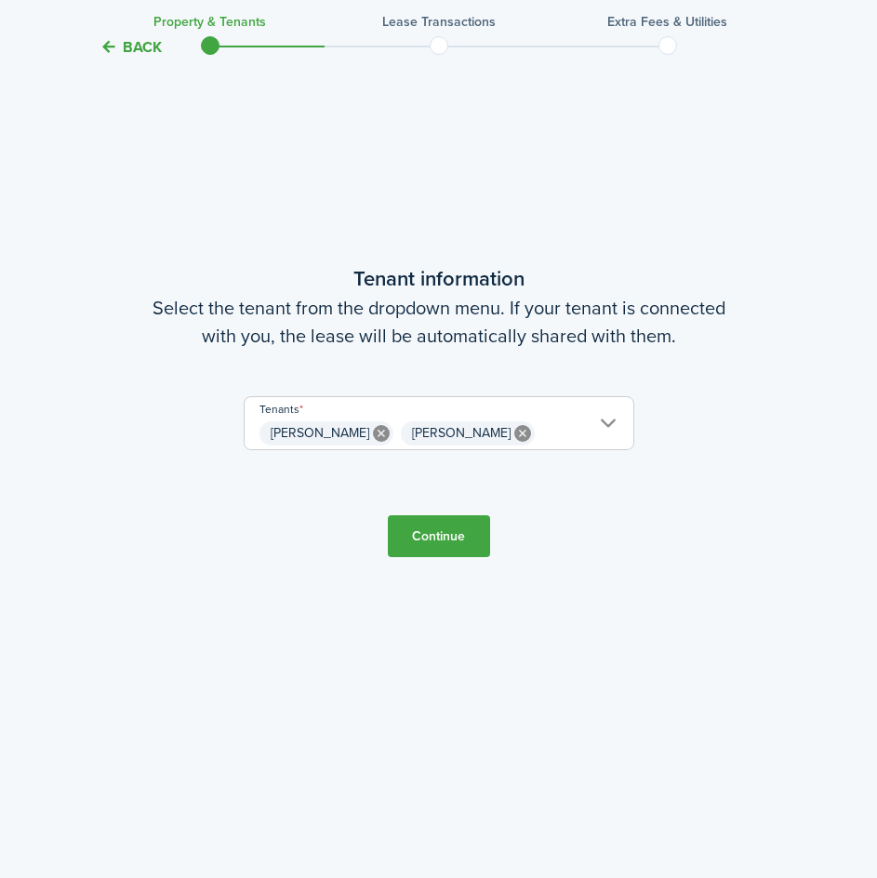
scroll to position [871, 0]
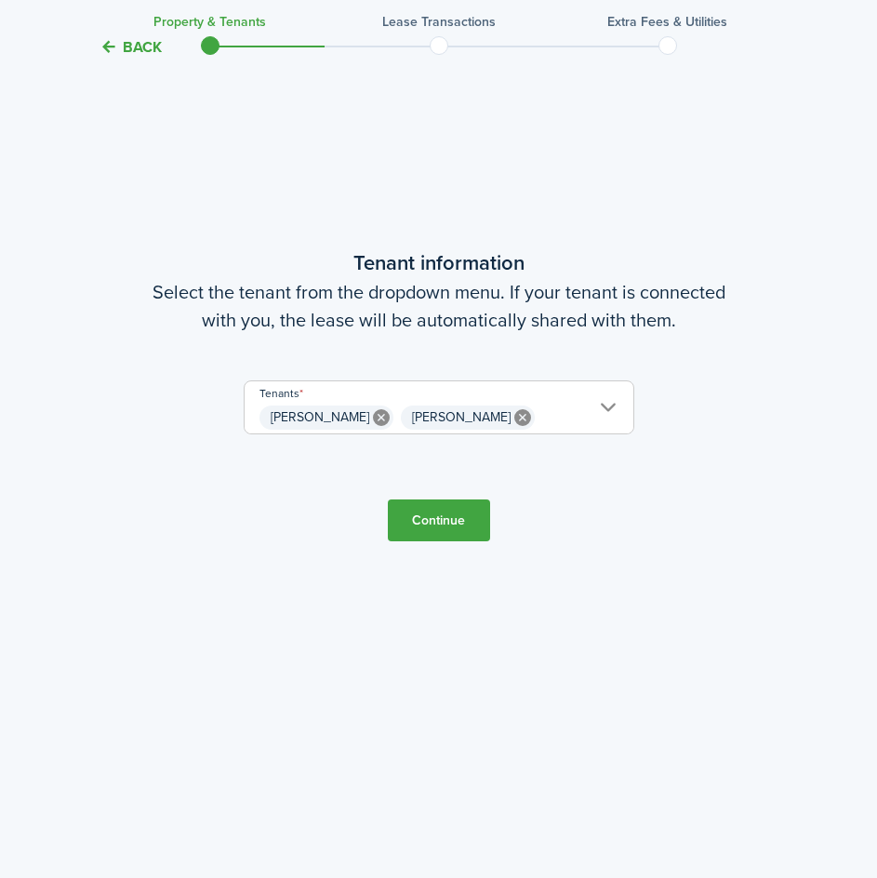
click at [373, 420] on icon at bounding box center [381, 417] width 17 height 17
type input "[PERSON_NAME]"
click at [373, 417] on icon at bounding box center [381, 417] width 17 height 17
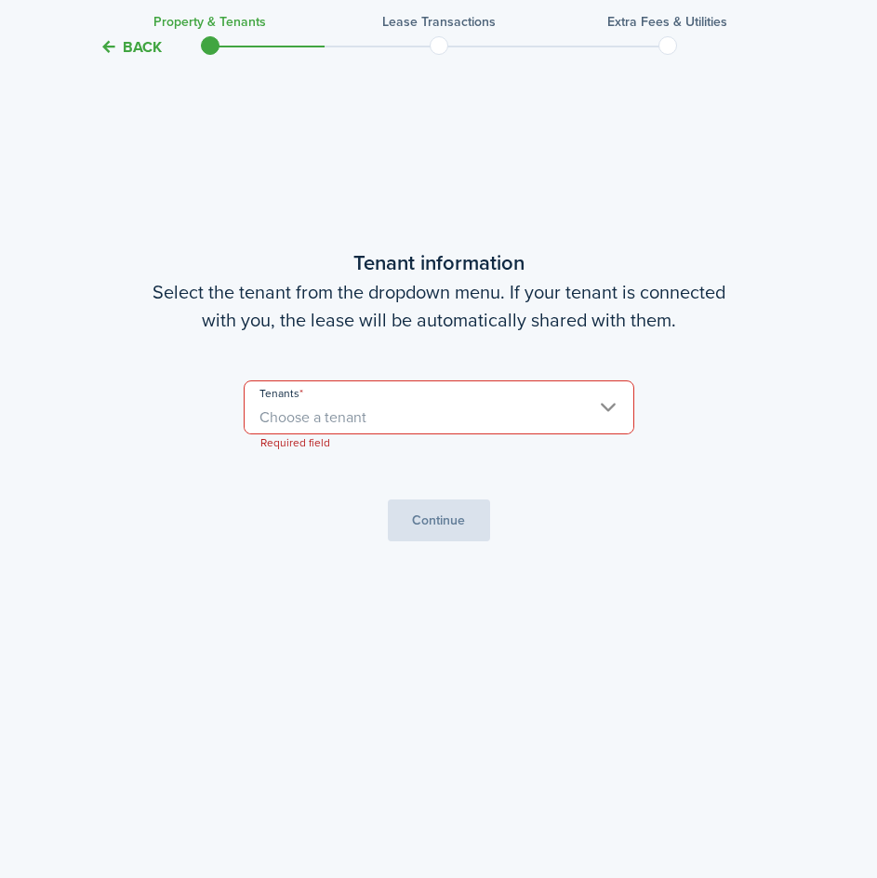
click at [117, 46] on button "Back" at bounding box center [130, 47] width 62 height 20
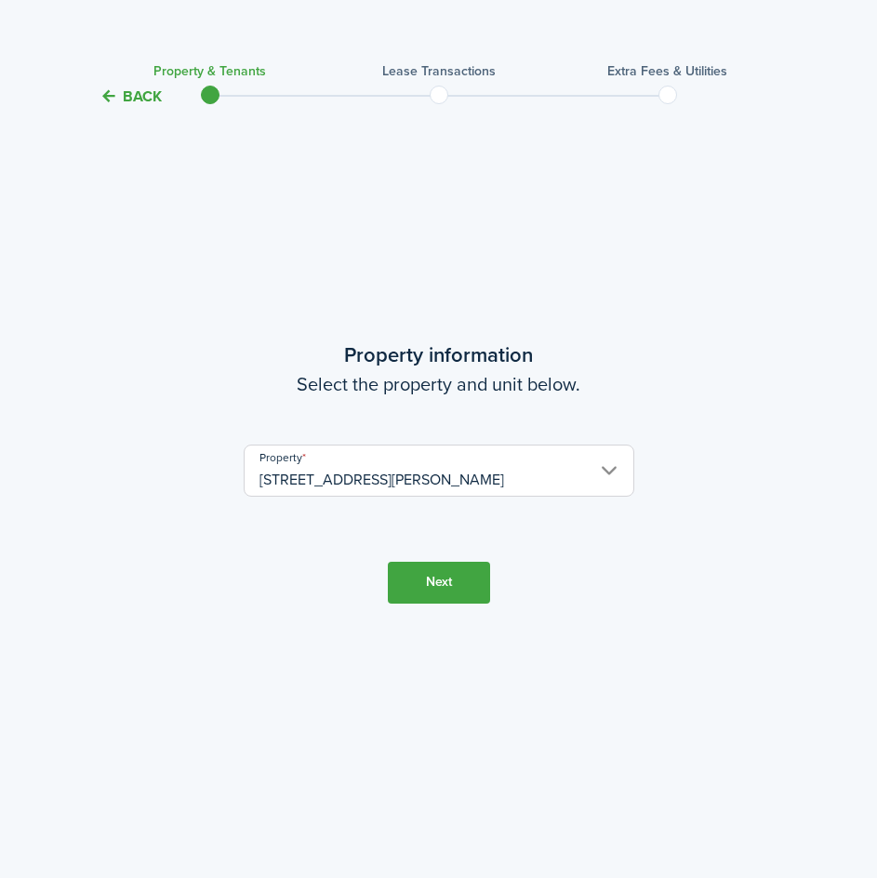
scroll to position [0, 0]
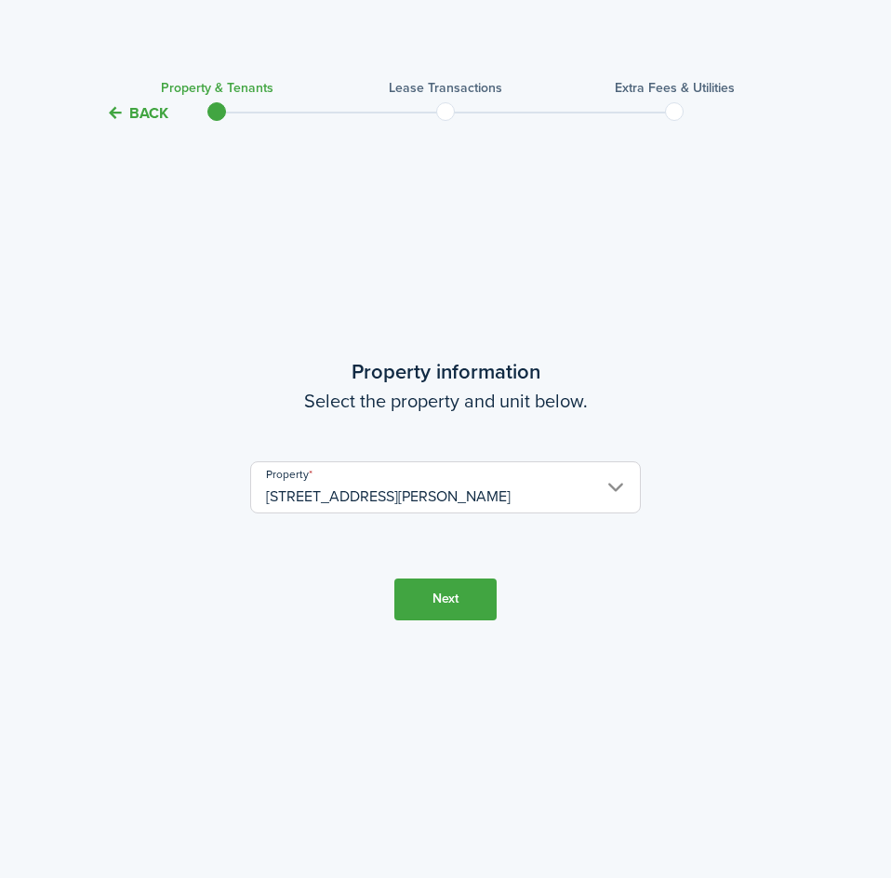
click at [154, 120] on button "Back" at bounding box center [137, 113] width 62 height 20
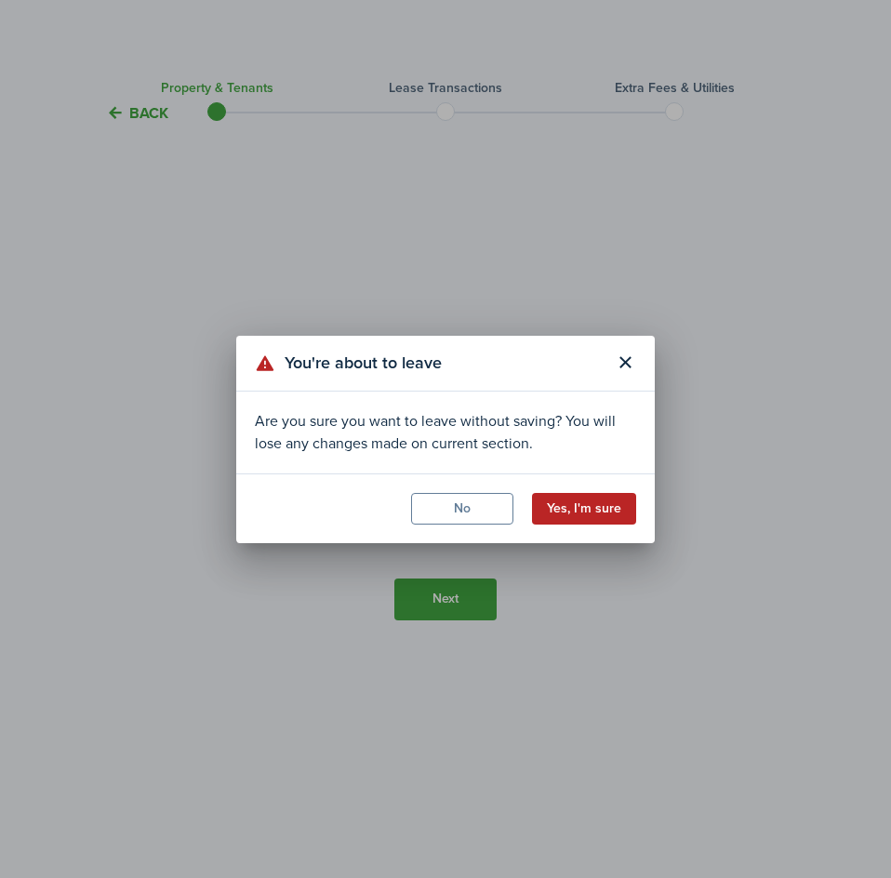
click at [582, 504] on button "Yes, I'm sure" at bounding box center [584, 509] width 104 height 32
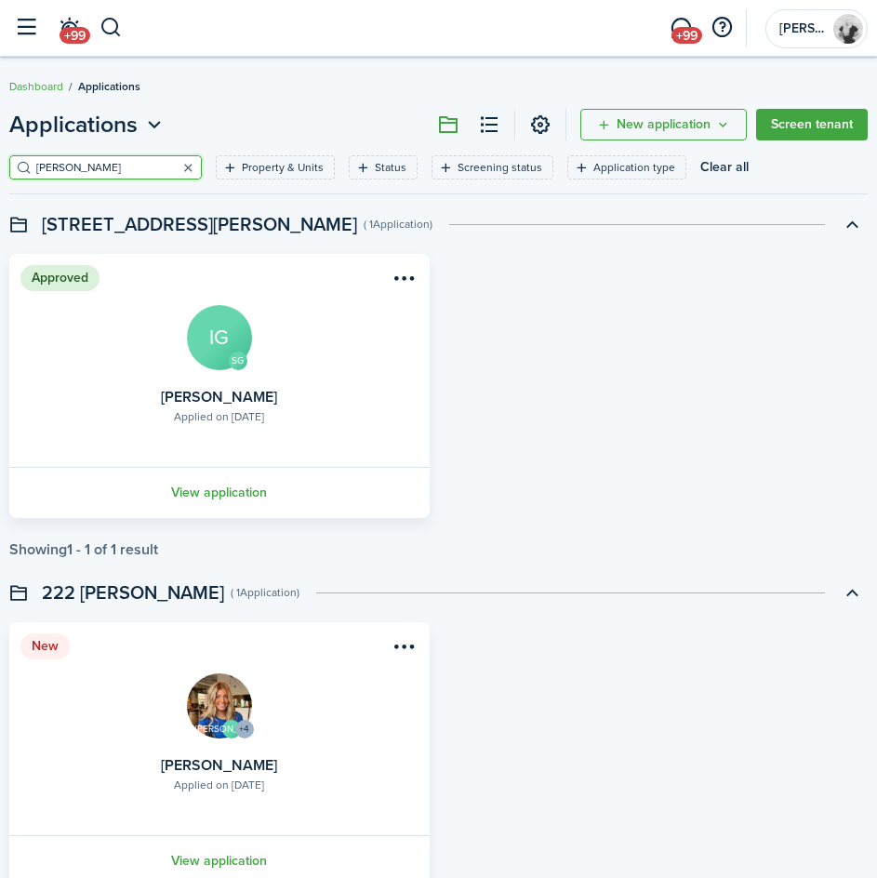
click at [175, 165] on button "button" at bounding box center [188, 167] width 26 height 26
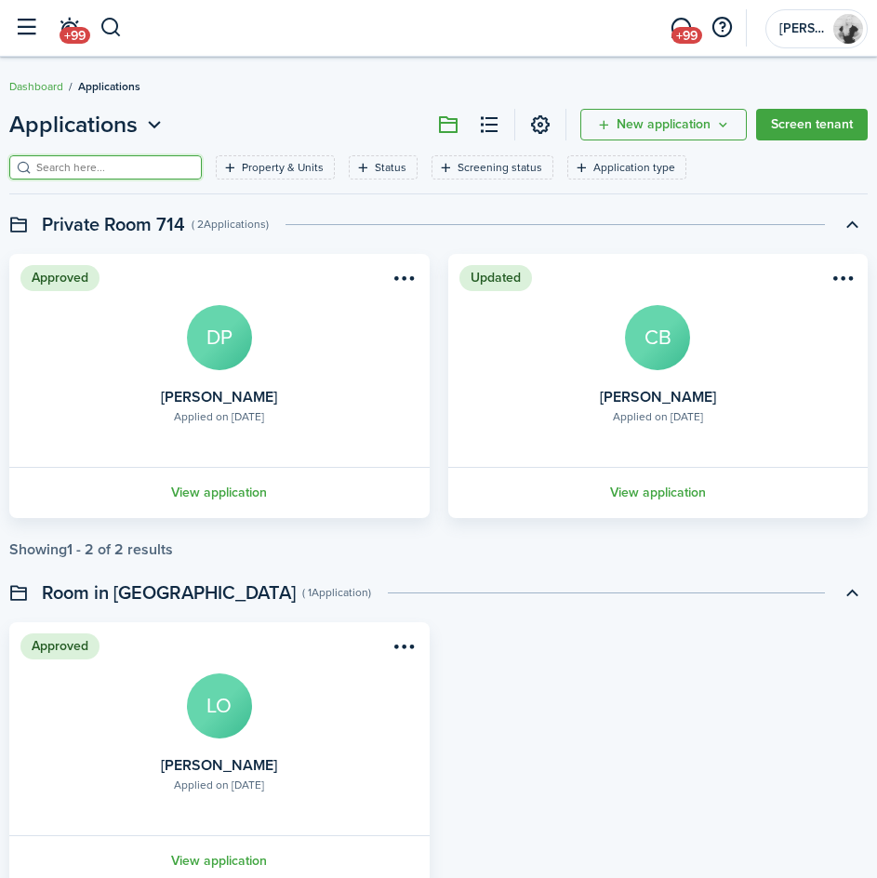
click at [150, 167] on input "search" at bounding box center [114, 168] width 164 height 18
click at [59, 172] on input "search" at bounding box center [114, 168] width 164 height 18
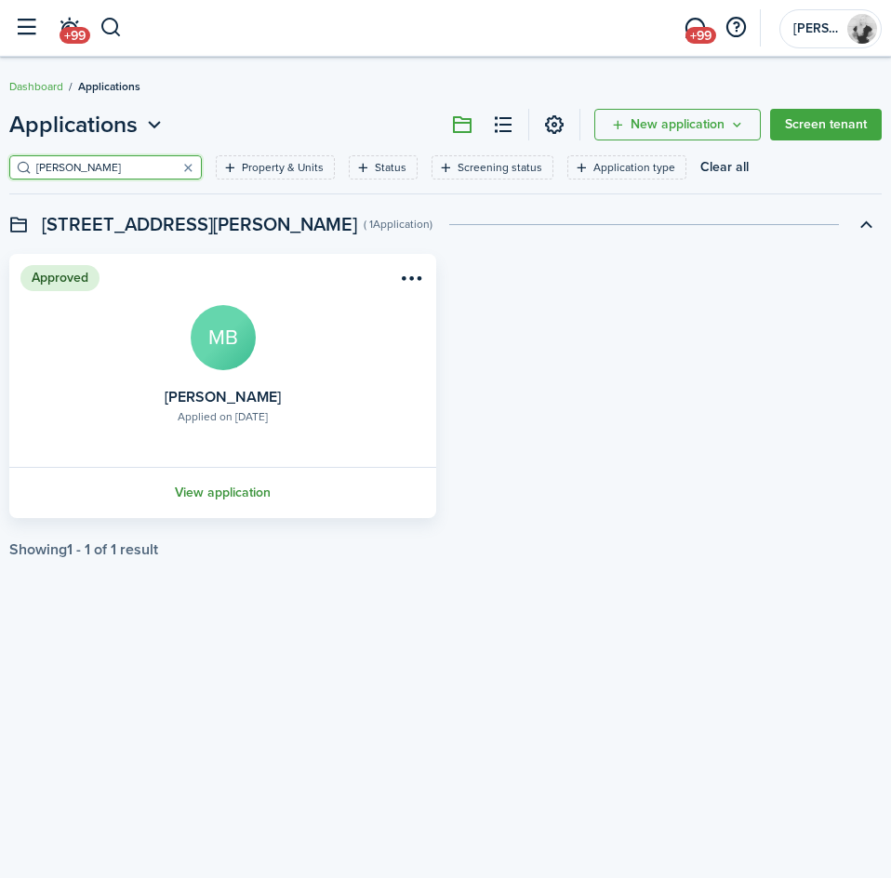
type input "[PERSON_NAME]"
click at [241, 496] on link "View application" at bounding box center [223, 492] width 432 height 51
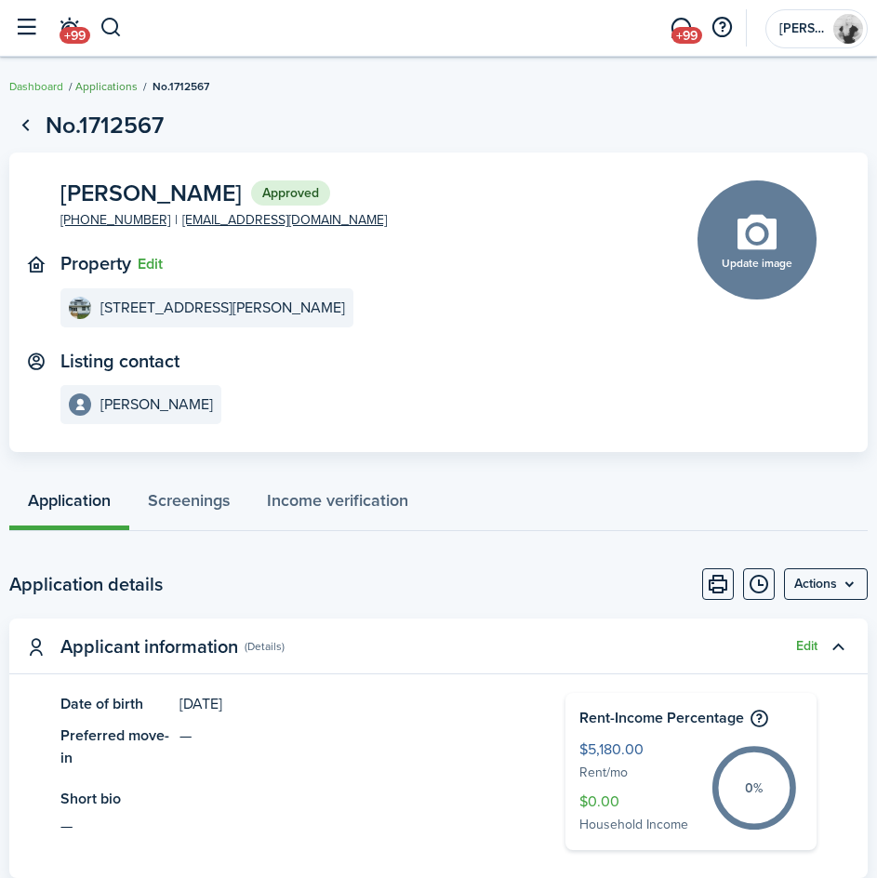
click at [105, 92] on link "Applications" at bounding box center [106, 86] width 62 height 17
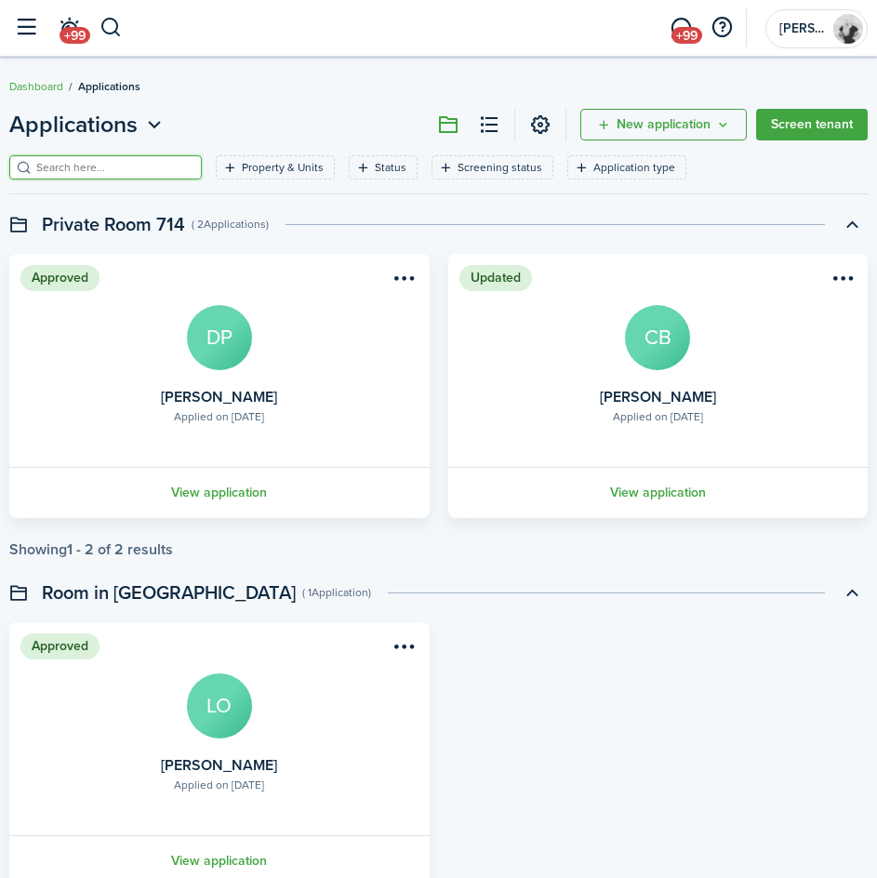
click at [109, 174] on input "search" at bounding box center [114, 168] width 164 height 18
type input "[PERSON_NAME]"
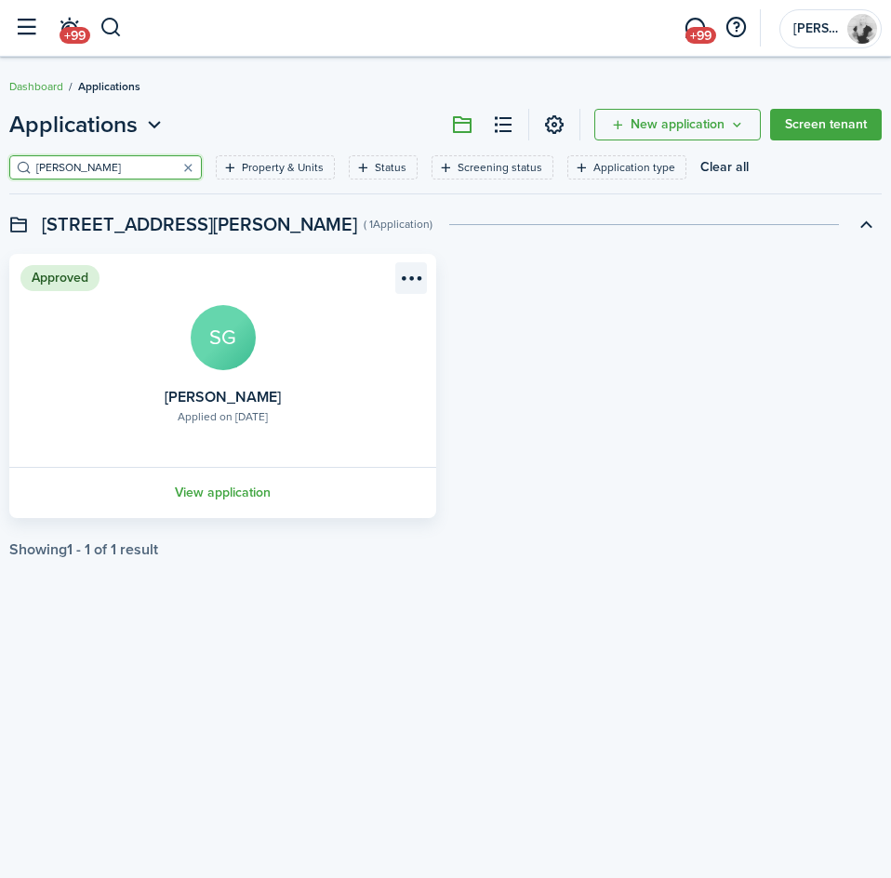
click at [411, 287] on menu-btn-icon "Open menu" at bounding box center [411, 278] width 32 height 32
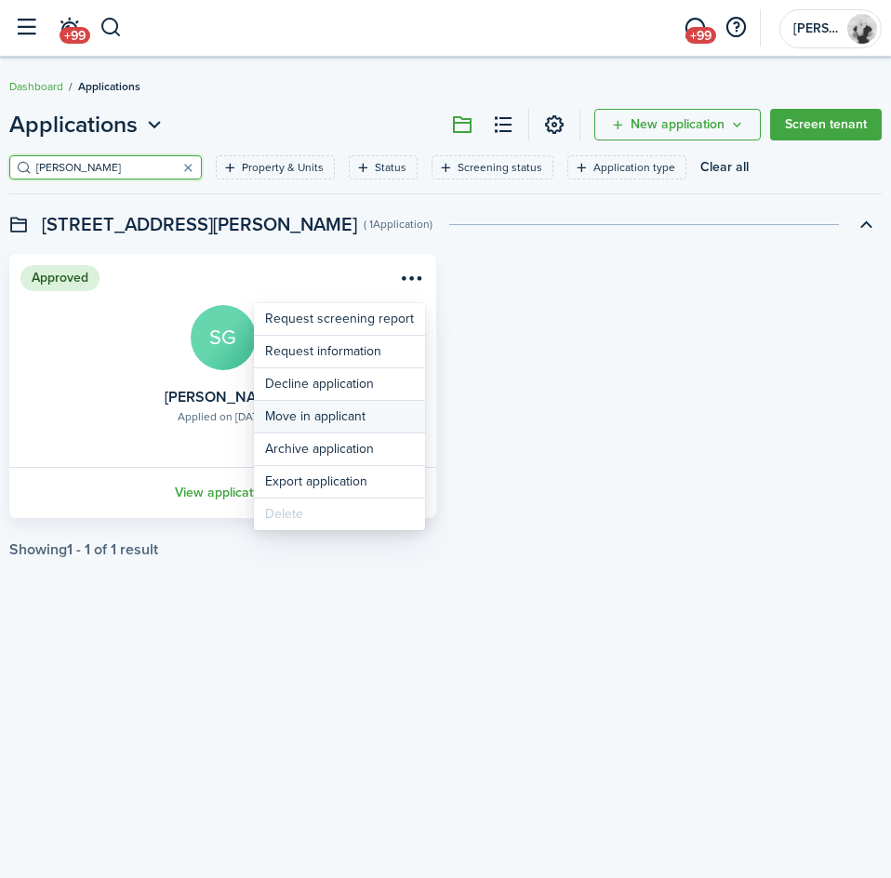
click at [341, 414] on button "Move in applicant" at bounding box center [339, 417] width 171 height 32
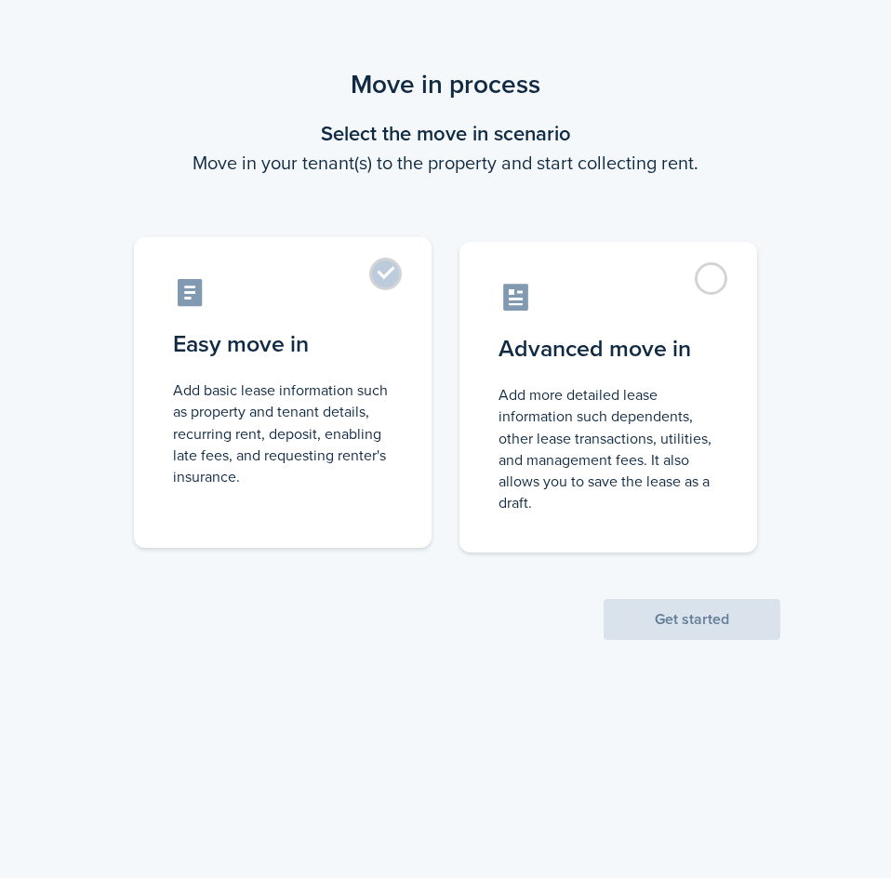
click at [378, 282] on label "Easy move in Add basic lease information such as property and tenant details, r…" at bounding box center [282, 392] width 297 height 310
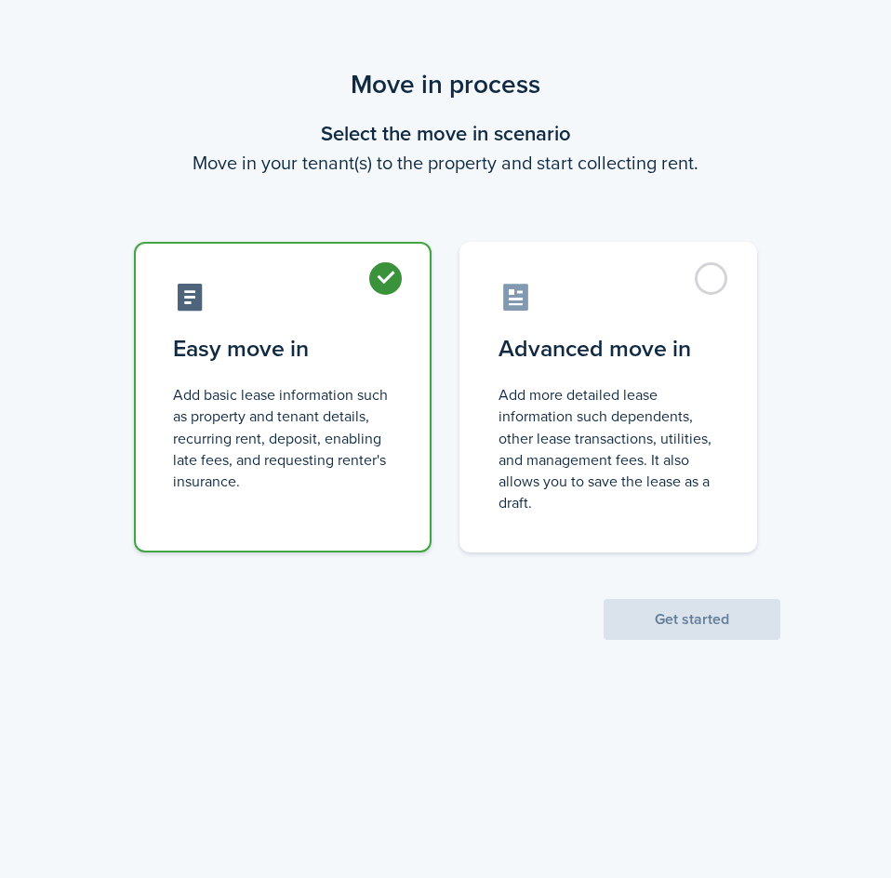
radio input "true"
click at [705, 638] on button "Get started" at bounding box center [691, 619] width 177 height 41
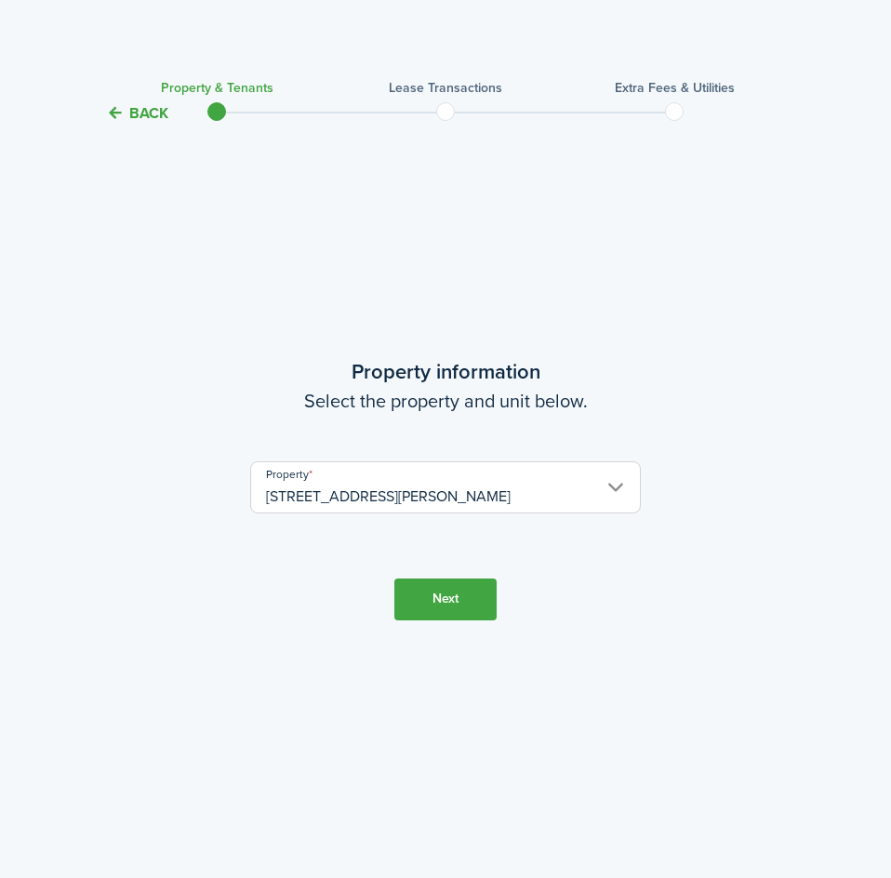
click at [432, 492] on input "[STREET_ADDRESS][PERSON_NAME]" at bounding box center [445, 487] width 390 height 52
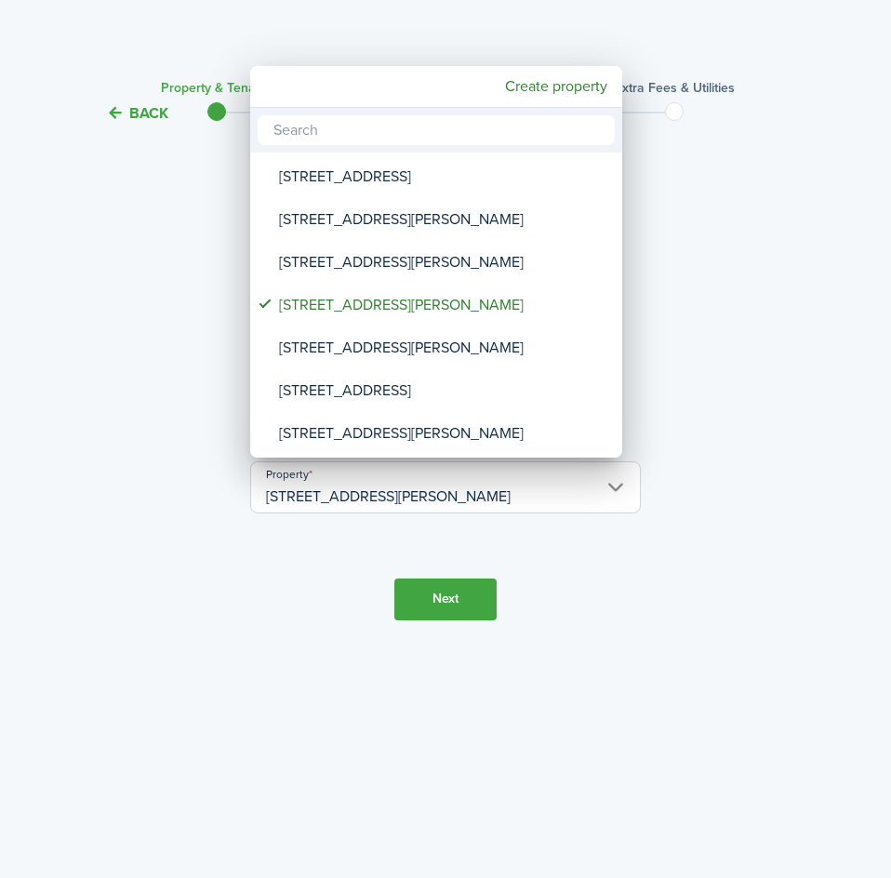
click at [443, 600] on div at bounding box center [445, 438] width 1188 height 1175
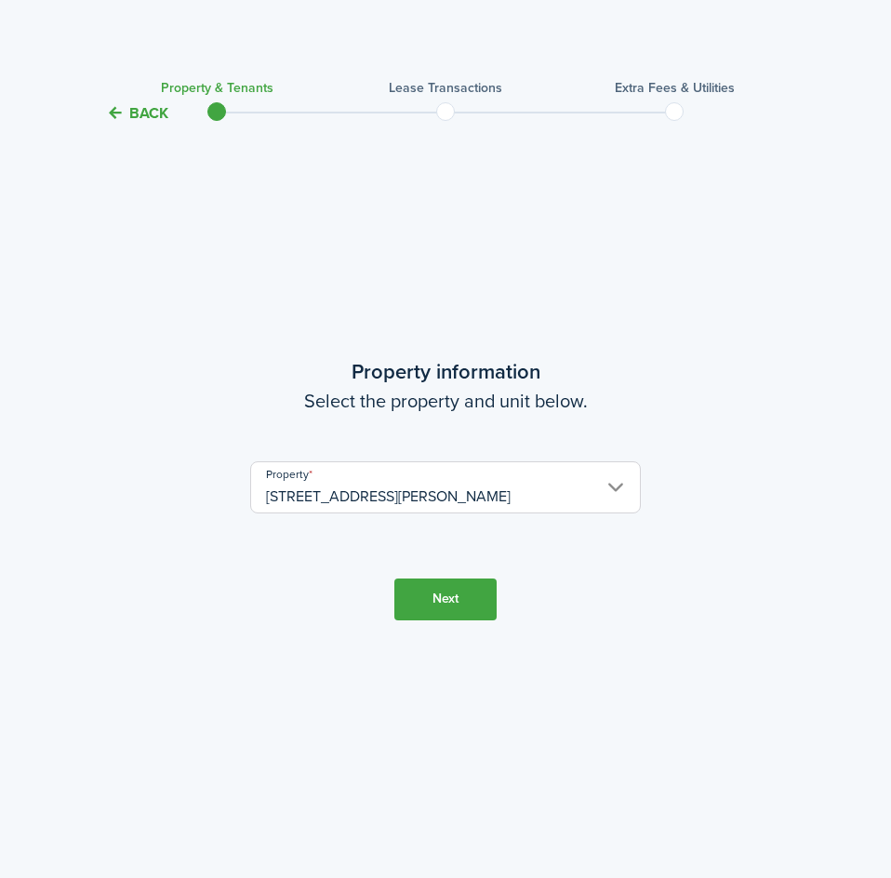
click at [456, 596] on button "Next" at bounding box center [445, 599] width 102 height 42
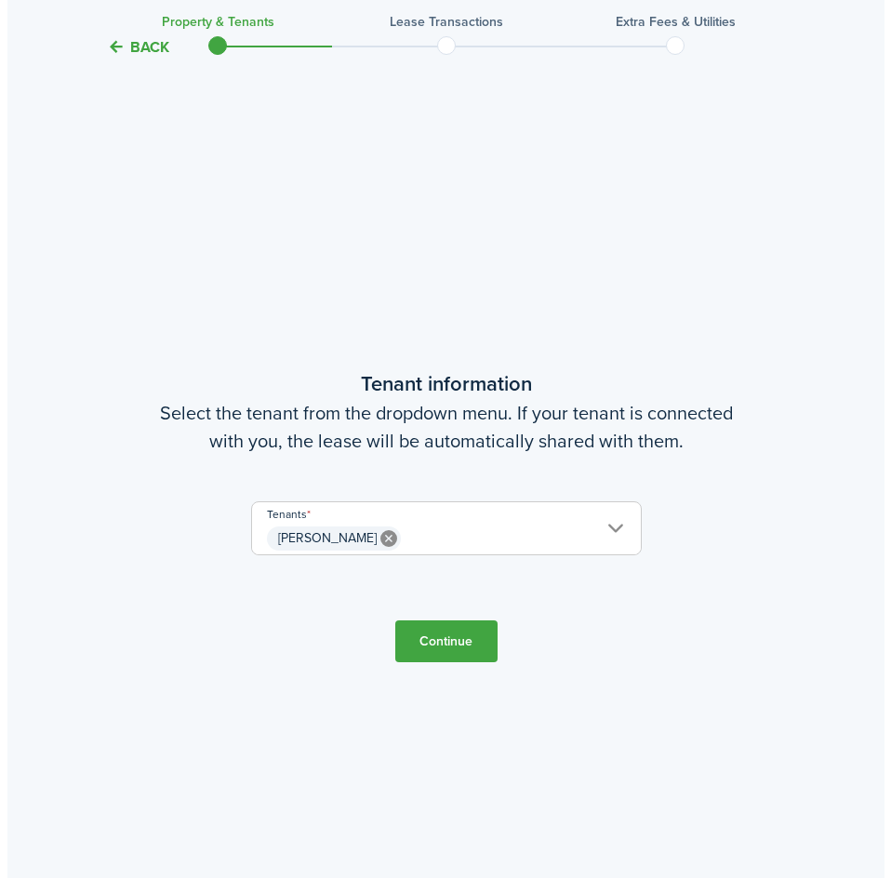
scroll to position [753, 0]
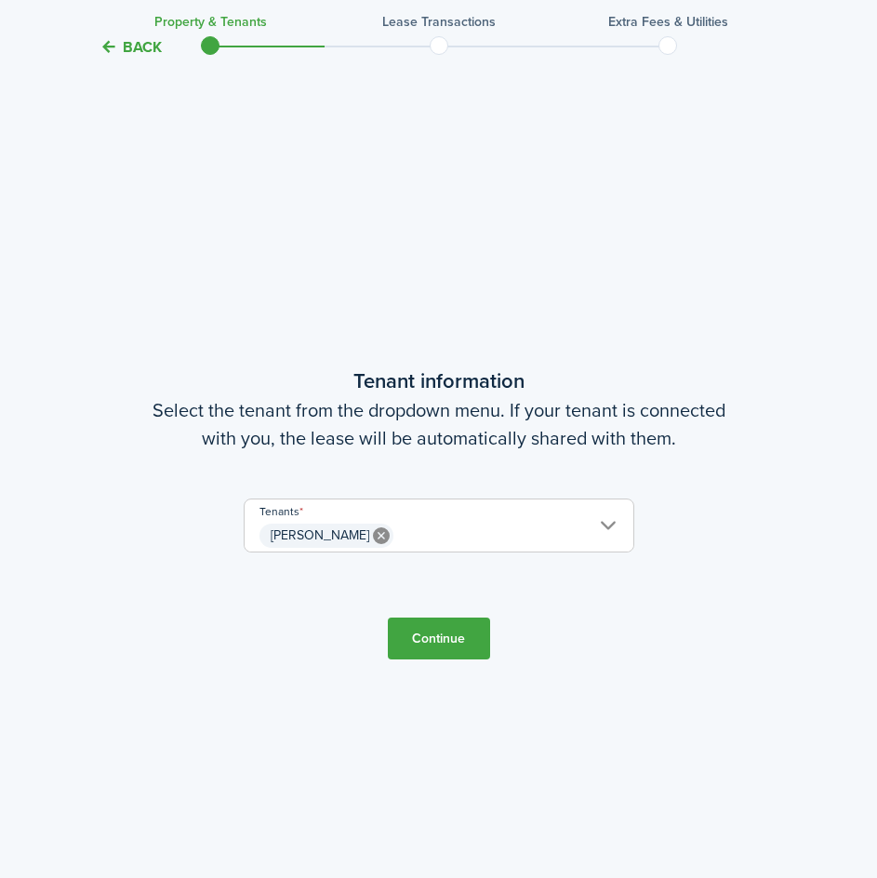
click at [416, 537] on span "[PERSON_NAME]" at bounding box center [438, 536] width 389 height 32
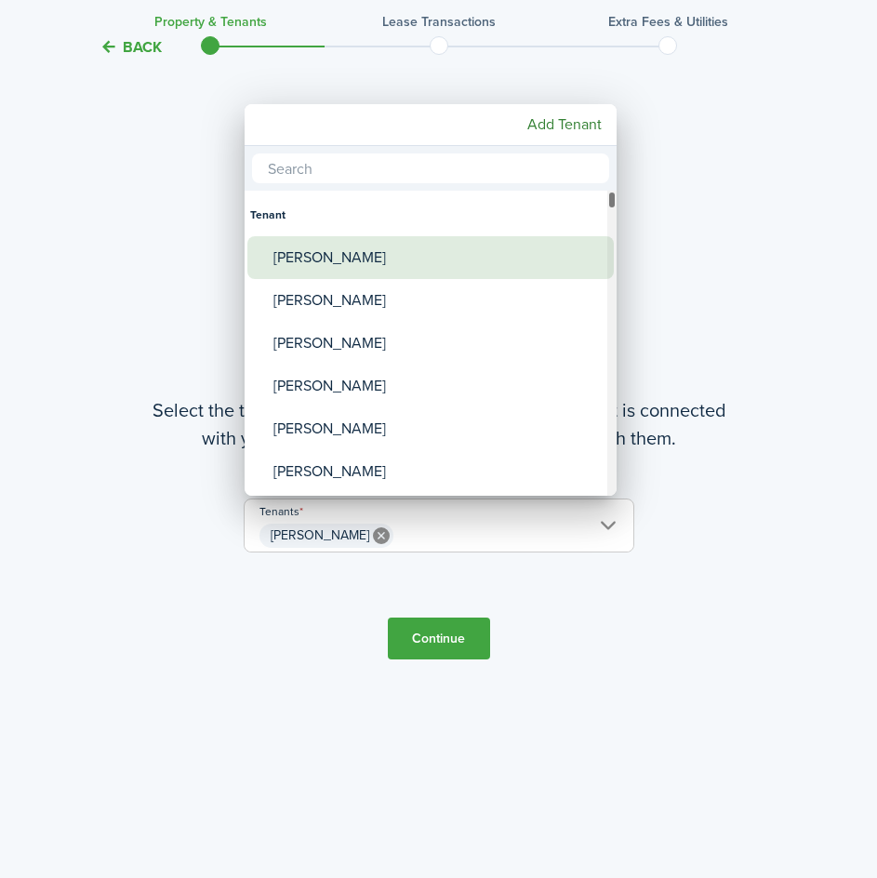
click at [330, 258] on div "[PERSON_NAME]" at bounding box center [437, 257] width 329 height 43
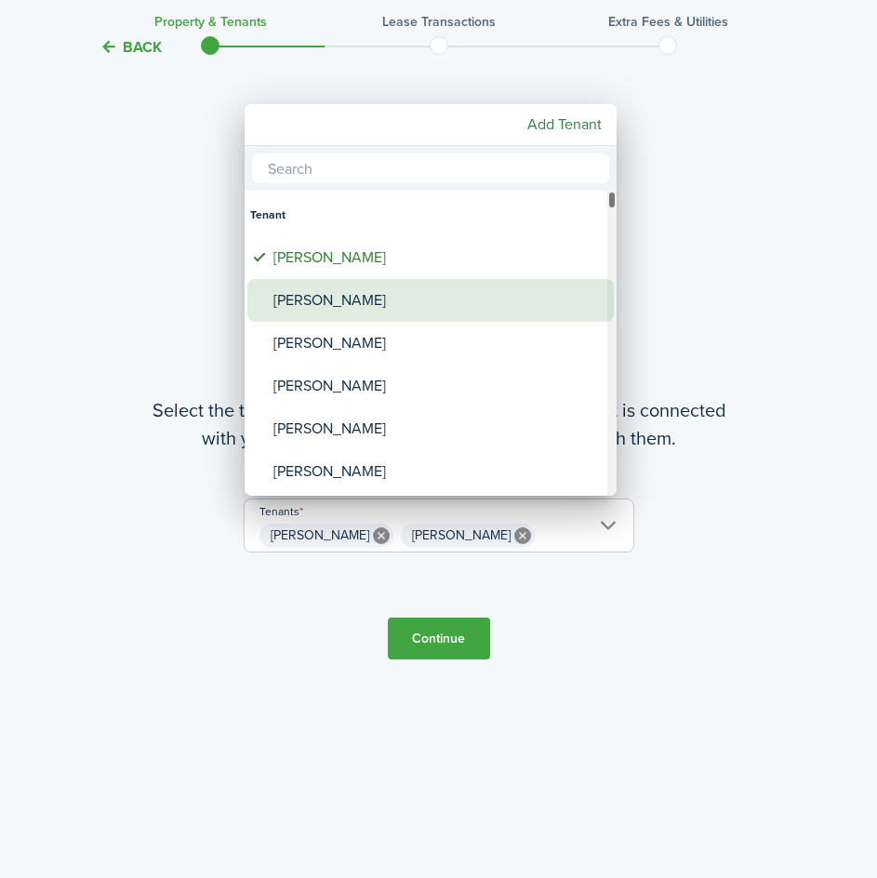
click at [347, 301] on div "[PERSON_NAME]" at bounding box center [437, 300] width 329 height 43
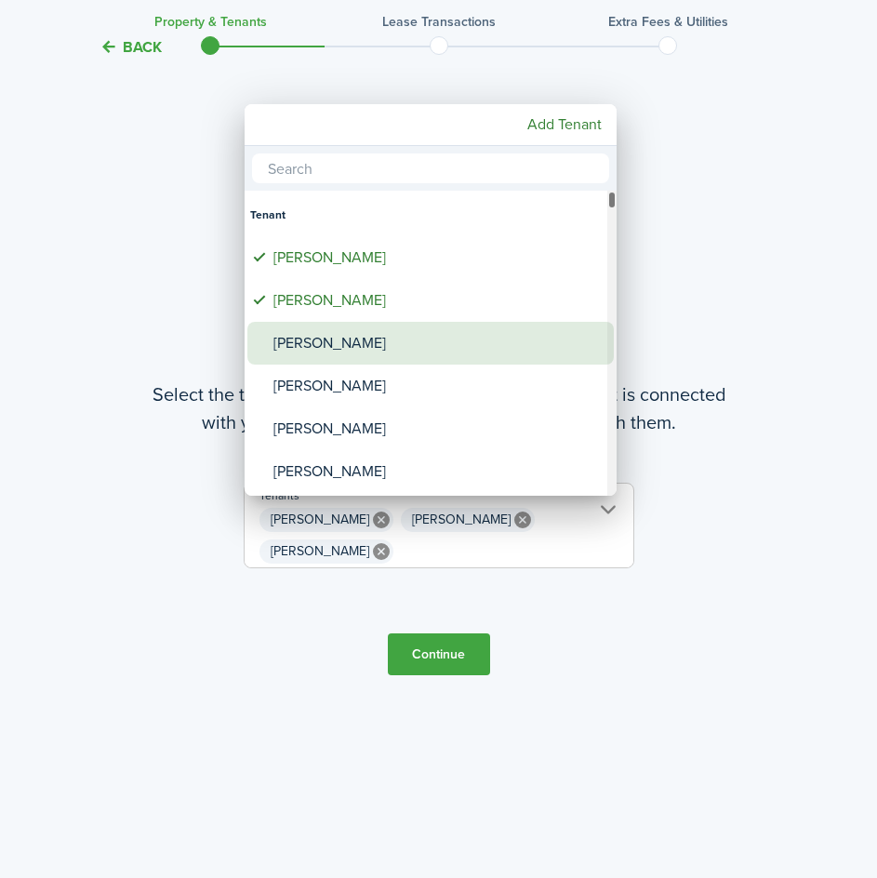
click at [348, 345] on div "[PERSON_NAME]" at bounding box center [437, 343] width 329 height 43
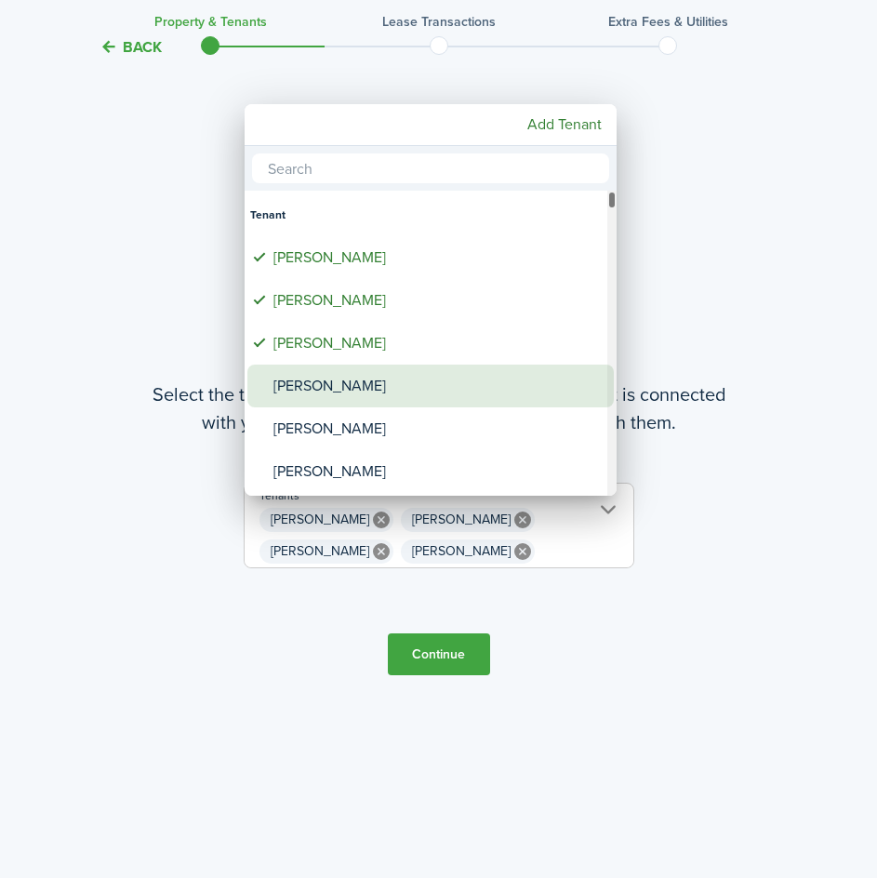
click at [340, 386] on div "[PERSON_NAME]" at bounding box center [437, 385] width 329 height 43
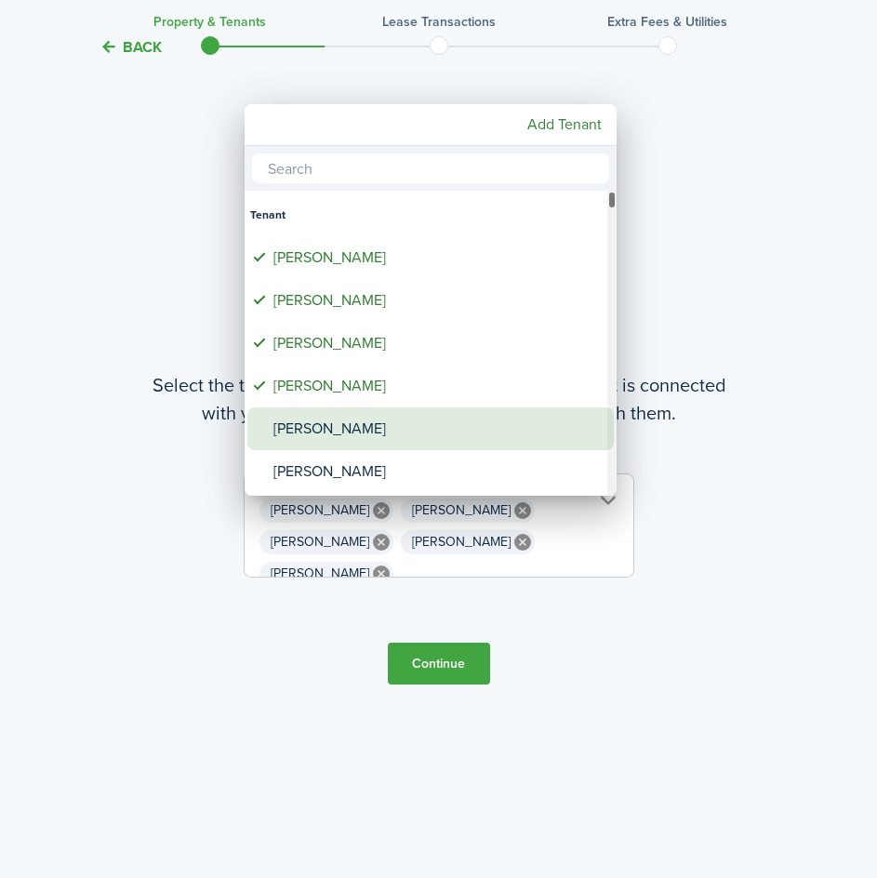
click at [362, 426] on div "[PERSON_NAME]" at bounding box center [437, 428] width 329 height 43
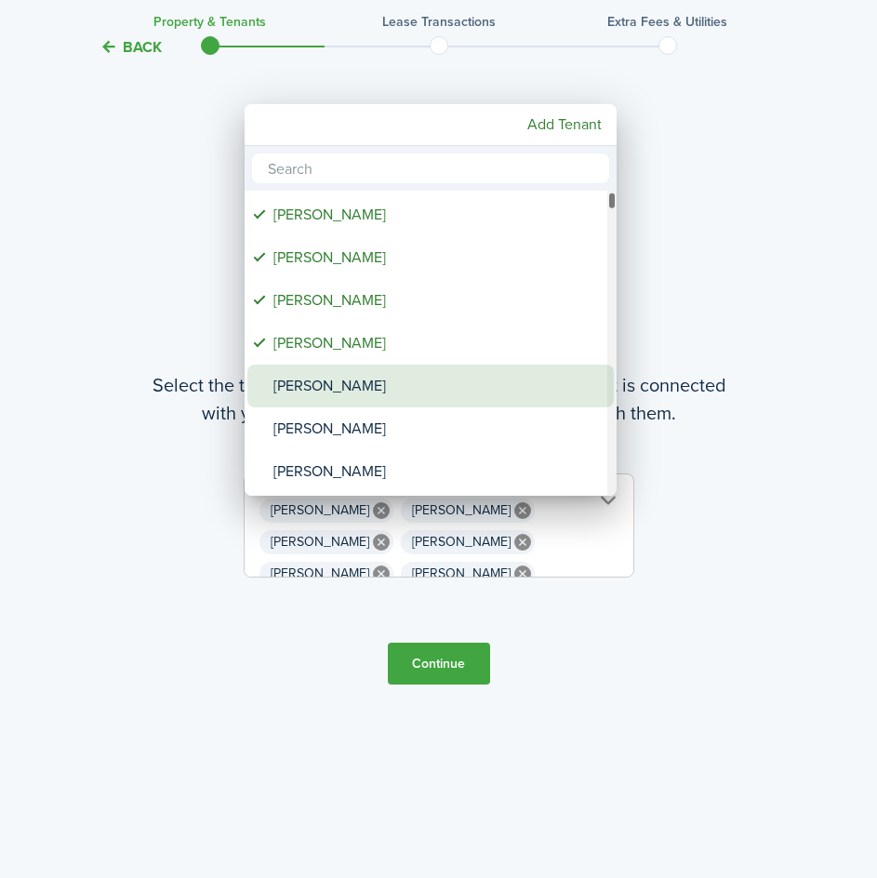
click at [356, 387] on div "[PERSON_NAME]" at bounding box center [437, 385] width 329 height 43
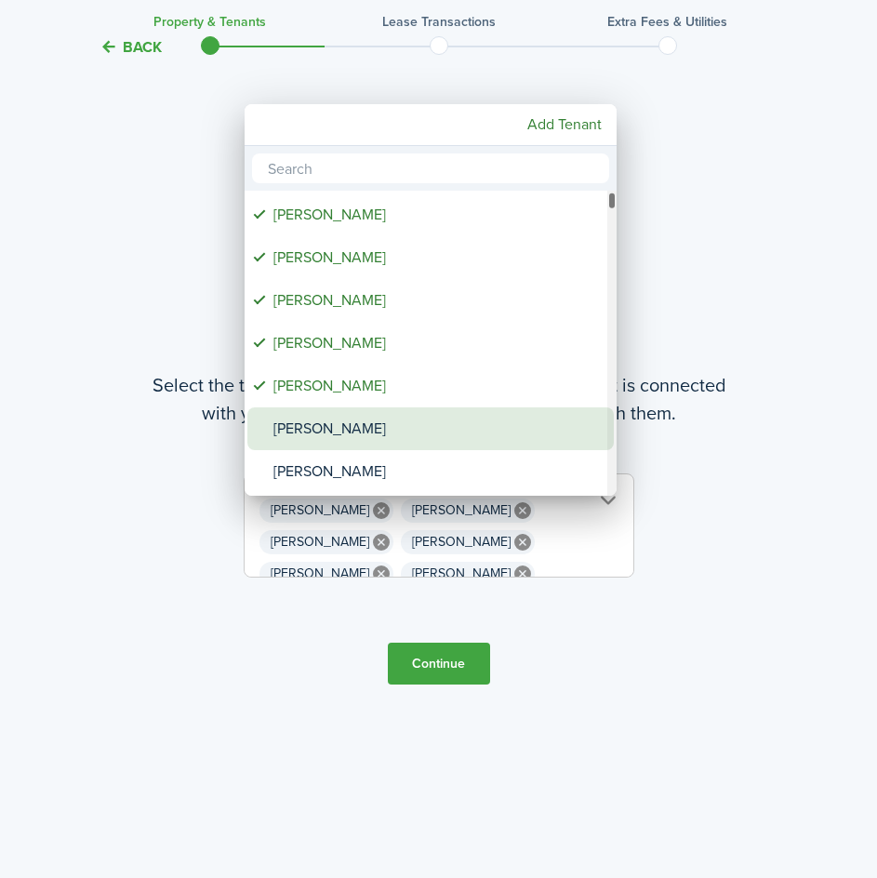
click at [357, 429] on div "[PERSON_NAME]" at bounding box center [437, 428] width 329 height 43
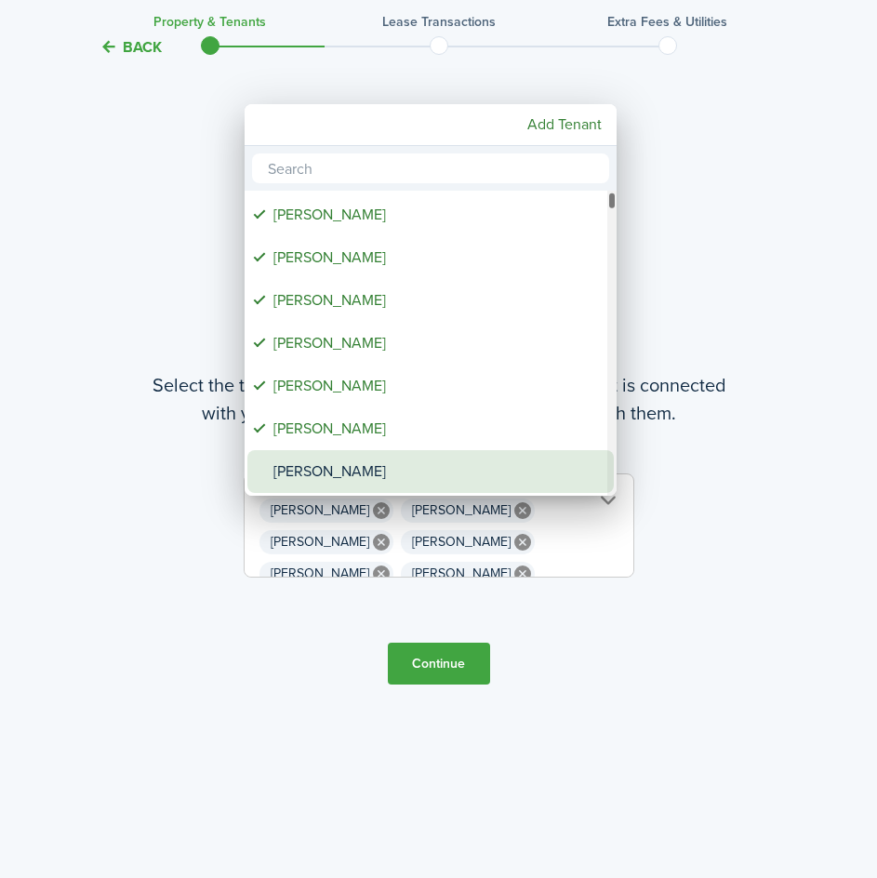
click at [324, 473] on div "[PERSON_NAME]" at bounding box center [437, 471] width 329 height 43
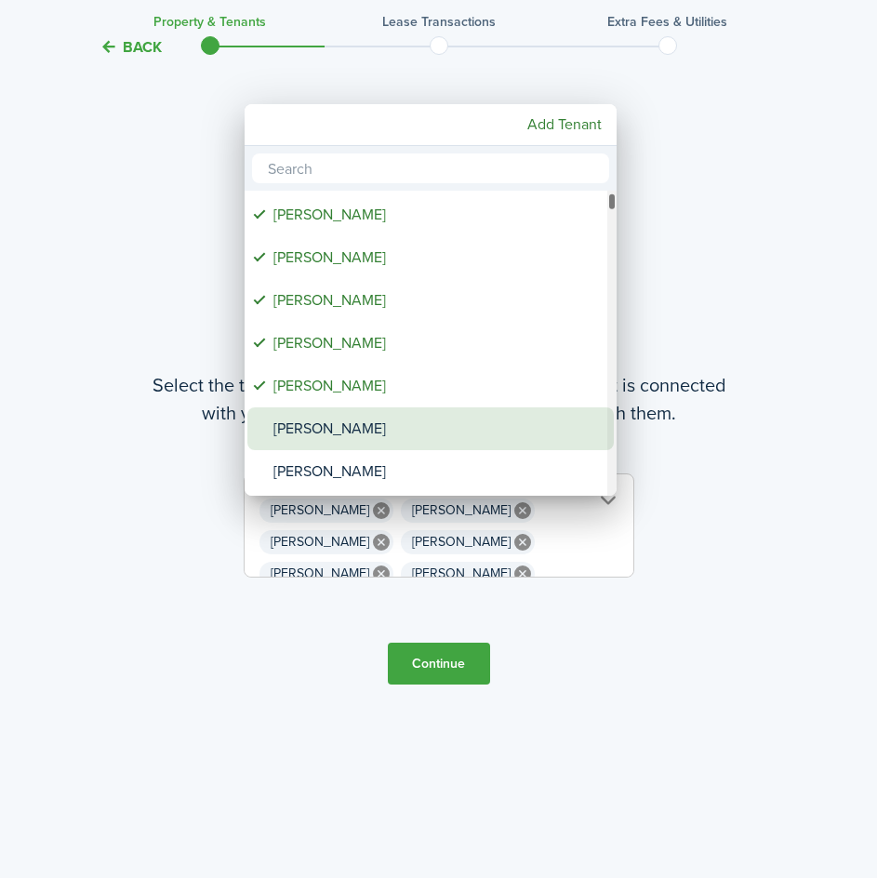
click at [344, 418] on div "[PERSON_NAME]" at bounding box center [437, 428] width 329 height 43
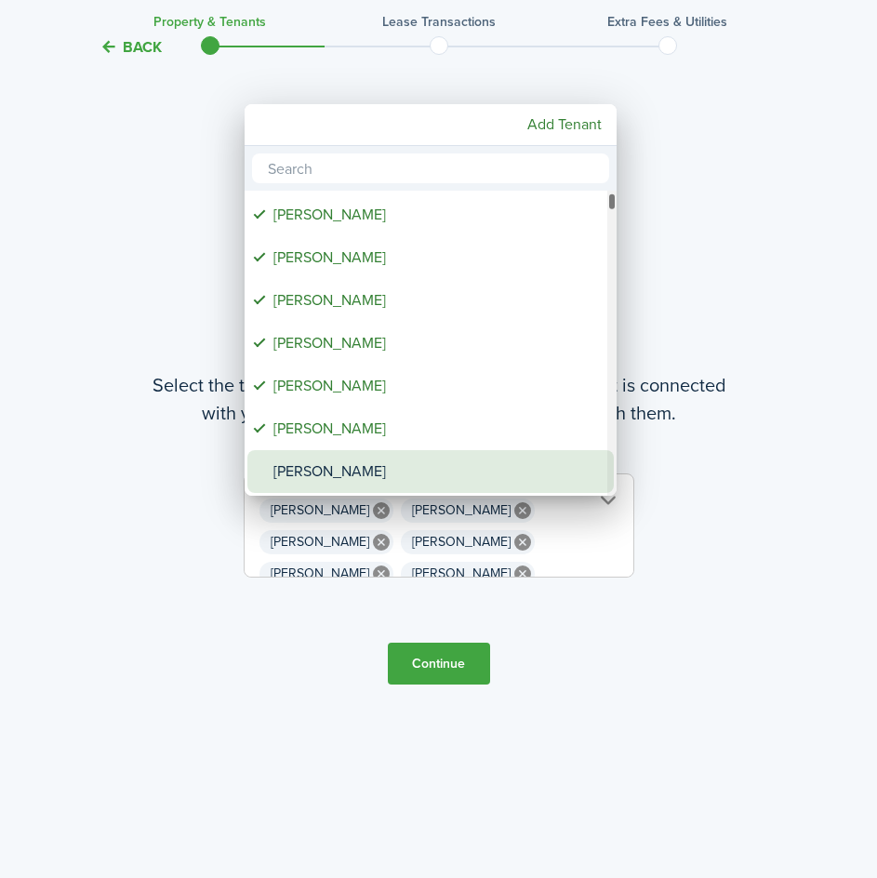
click at [346, 463] on div "[PERSON_NAME]" at bounding box center [437, 471] width 329 height 43
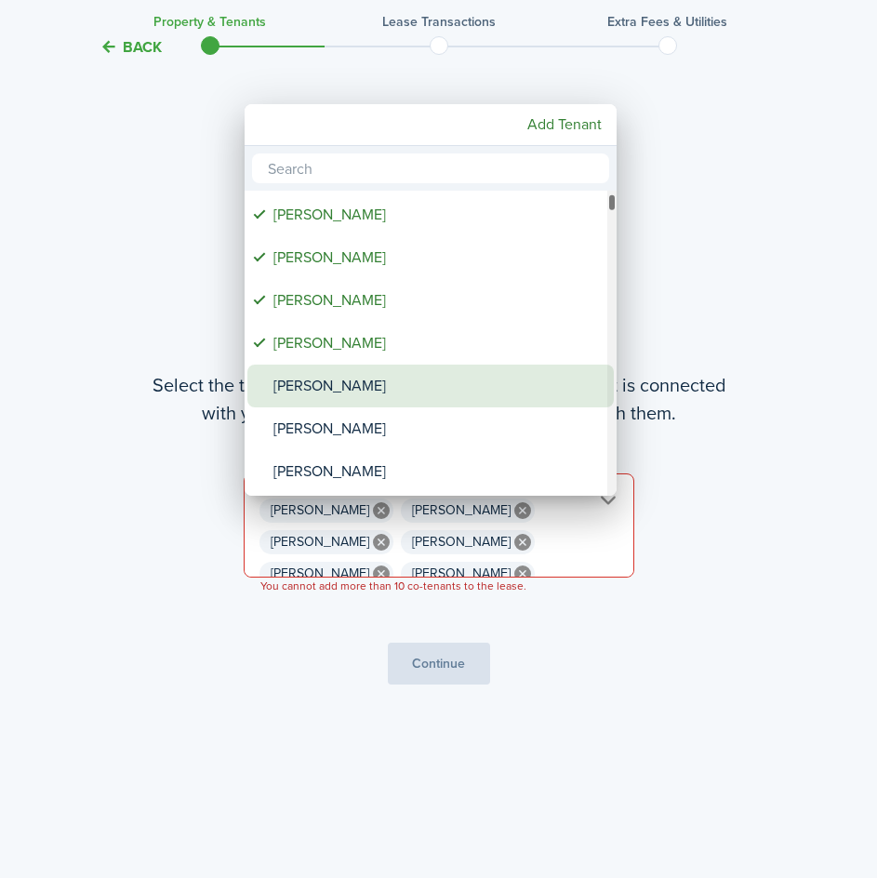
click at [386, 391] on div "[PERSON_NAME]" at bounding box center [437, 385] width 329 height 43
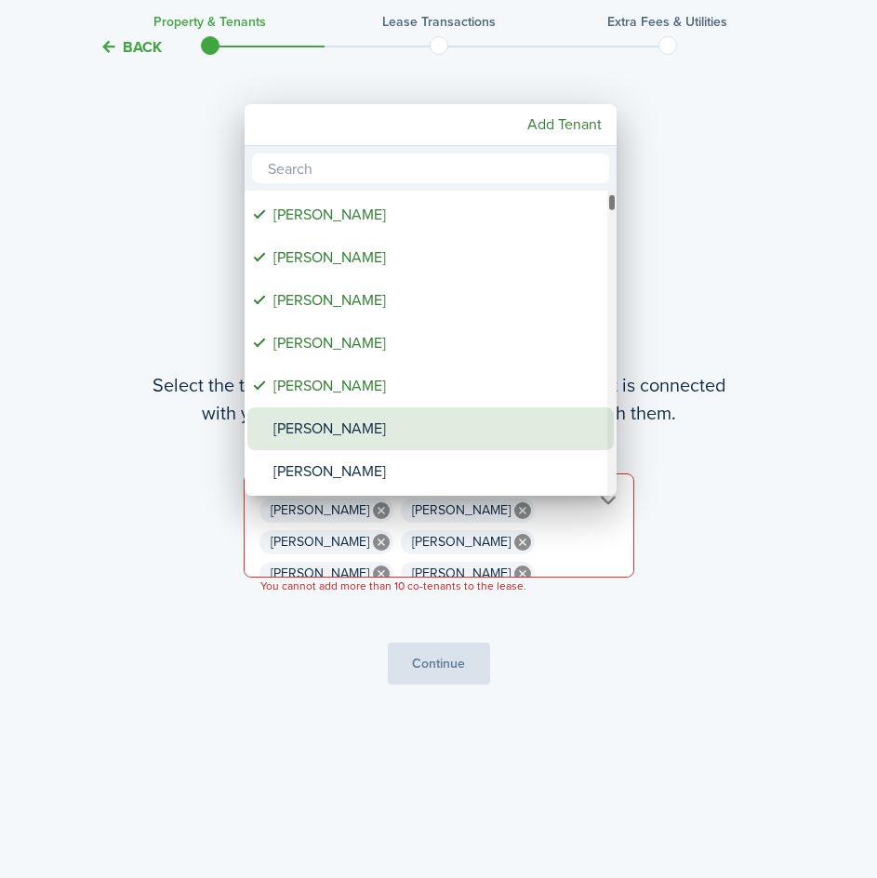
click at [354, 424] on div "[PERSON_NAME]" at bounding box center [437, 428] width 329 height 43
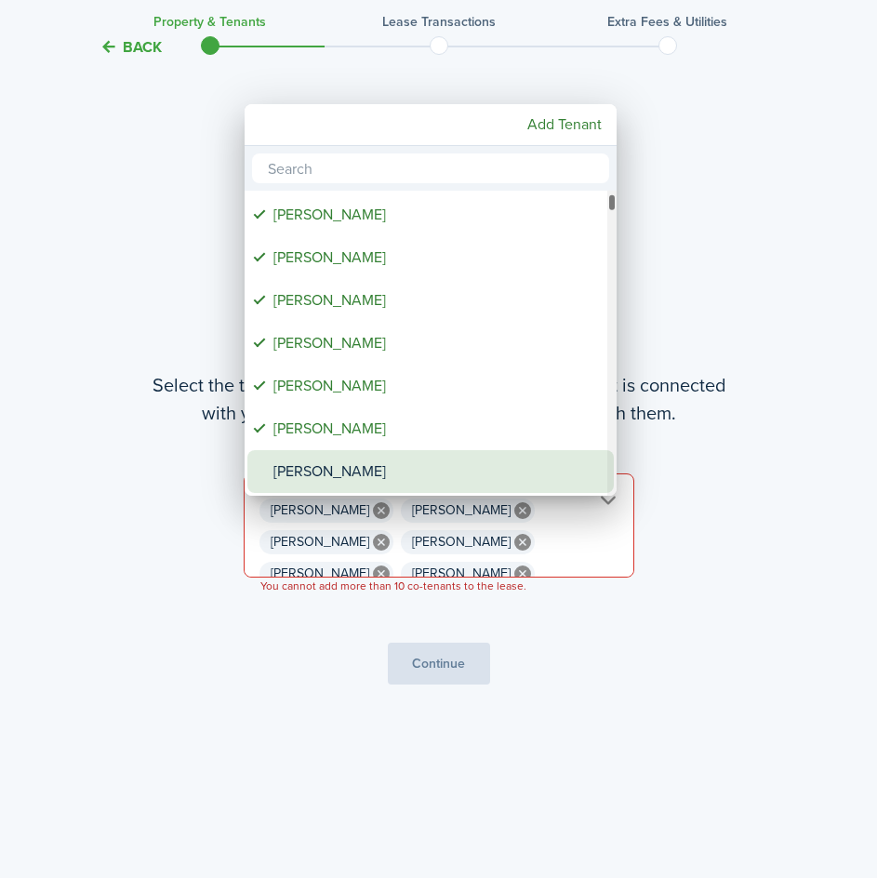
click at [367, 458] on div "[PERSON_NAME]" at bounding box center [437, 471] width 329 height 43
type input "[PERSON_NAME], [PERSON_NAME], [PERSON_NAME], [PERSON_NAME], [PERSON_NAME], [PER…"
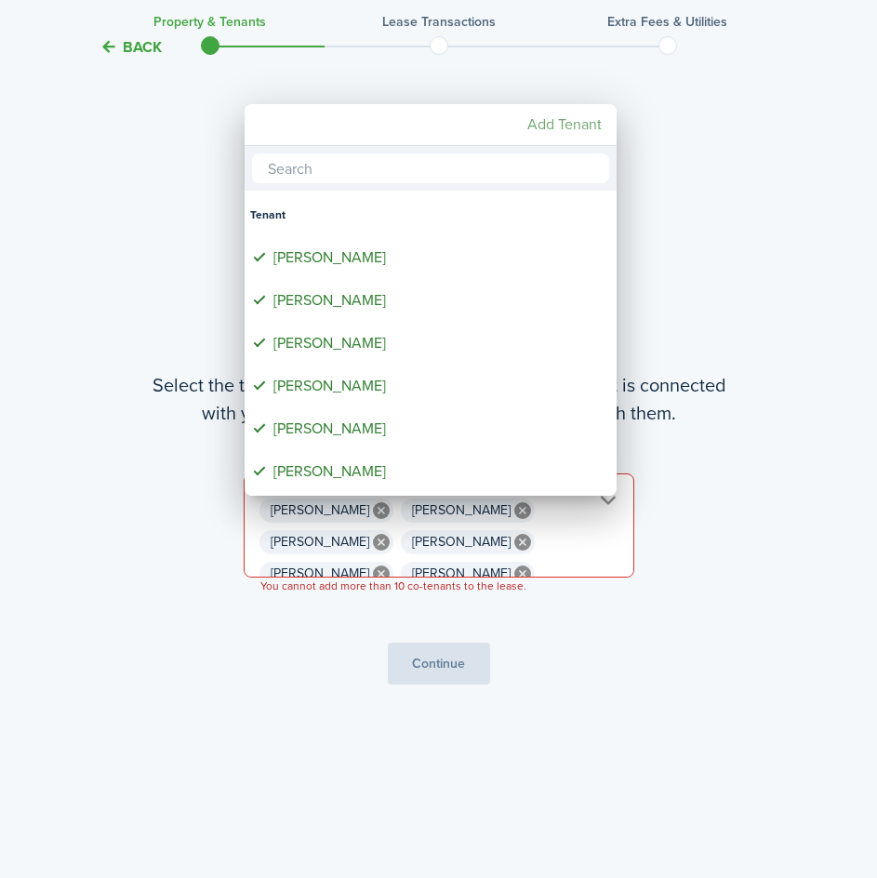
click at [579, 128] on mbsc-button "Add Tenant" at bounding box center [564, 124] width 89 height 33
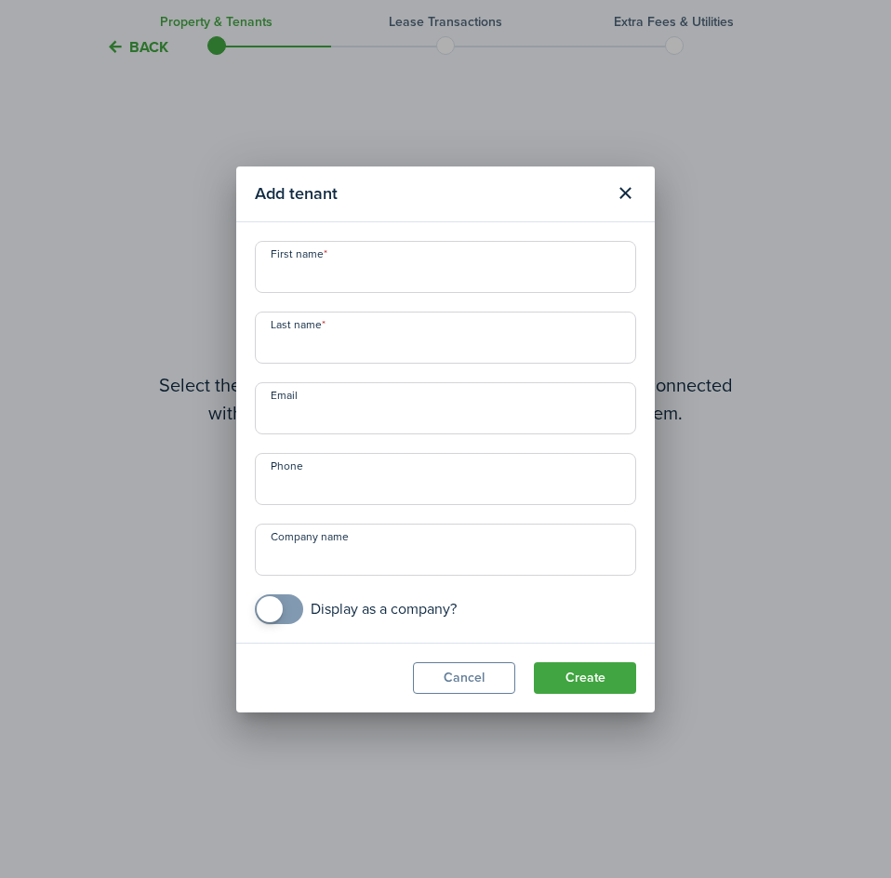
scroll to position [0, 1089]
click at [629, 183] on button "Close modal" at bounding box center [625, 194] width 32 height 32
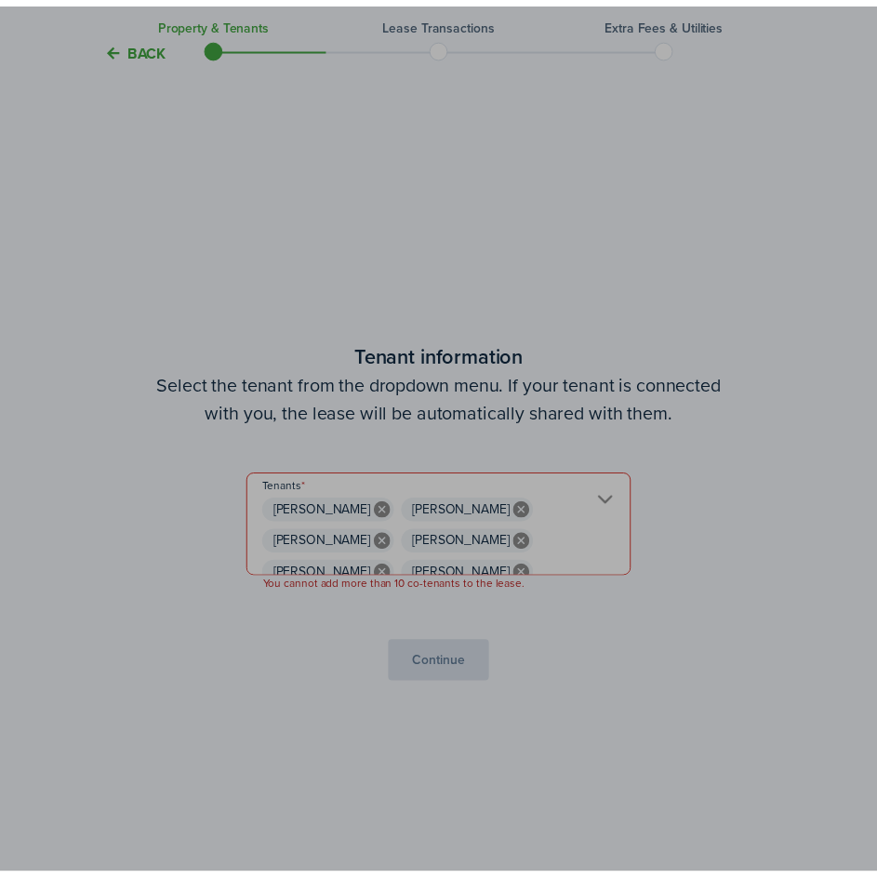
scroll to position [0, 0]
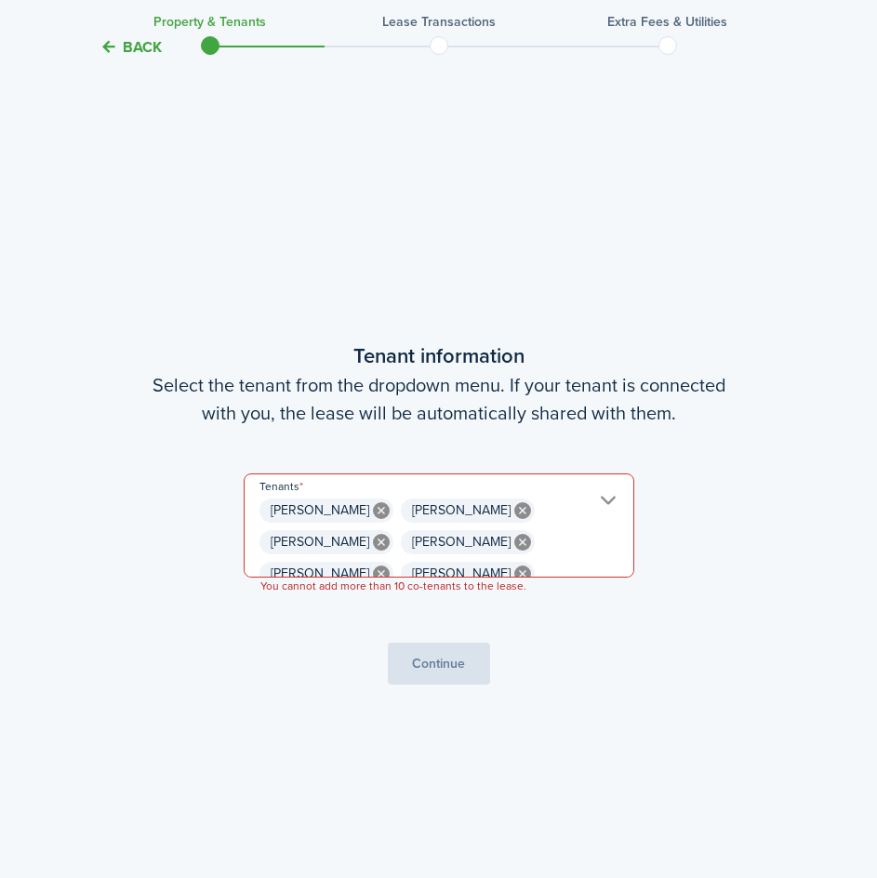
click at [433, 669] on tc-wizard-step "Tenant information Select the tenant from the dropdown menu. If your tenant is …" at bounding box center [438, 512] width 781 height 878
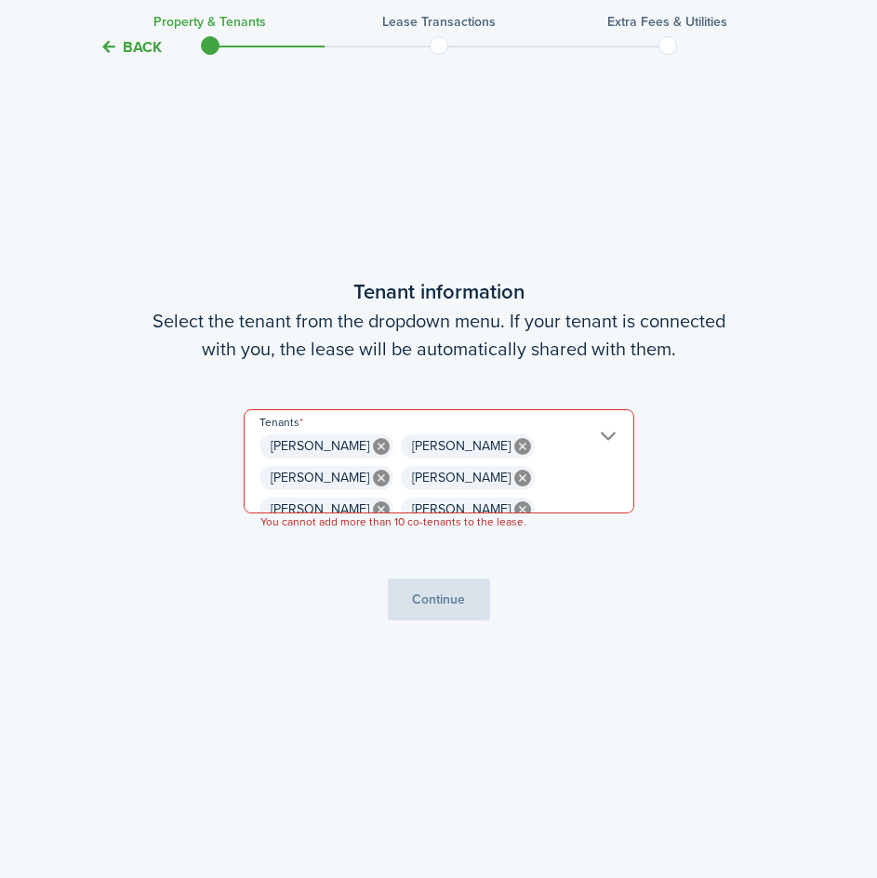
scroll to position [878, 0]
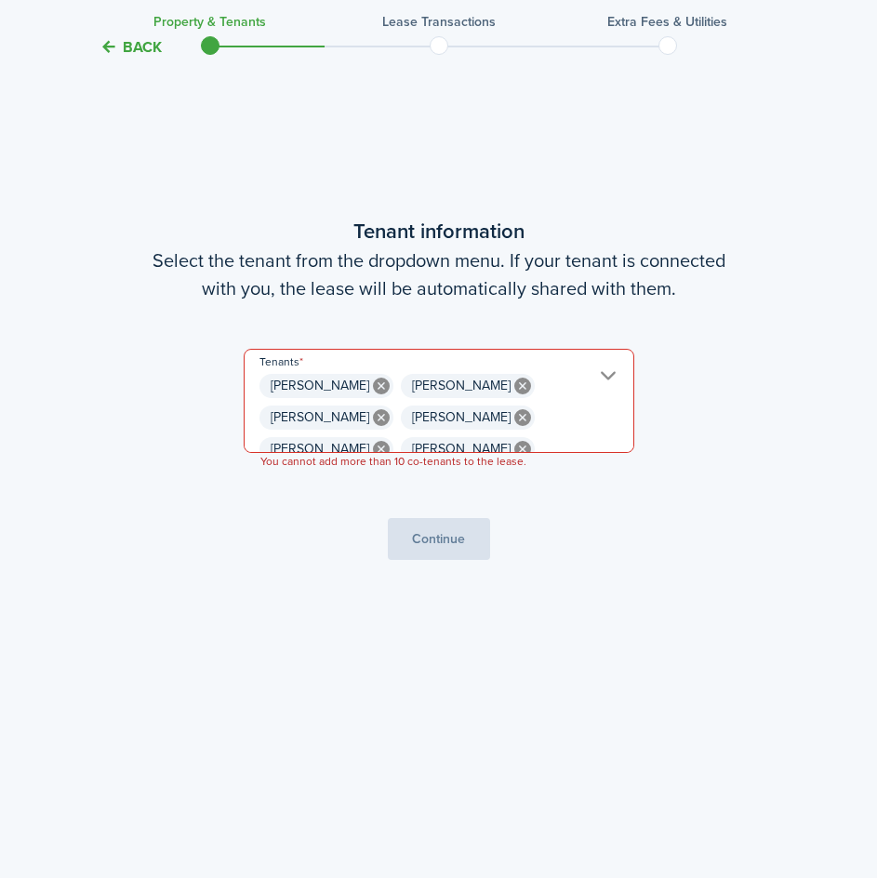
click at [457, 544] on tc-wizard-step "Tenant information Select the tenant from the dropdown menu. If your tenant is …" at bounding box center [438, 388] width 781 height 878
click at [442, 546] on tc-wizard-step "Tenant information Select the tenant from the dropdown menu. If your tenant is …" at bounding box center [438, 388] width 781 height 878
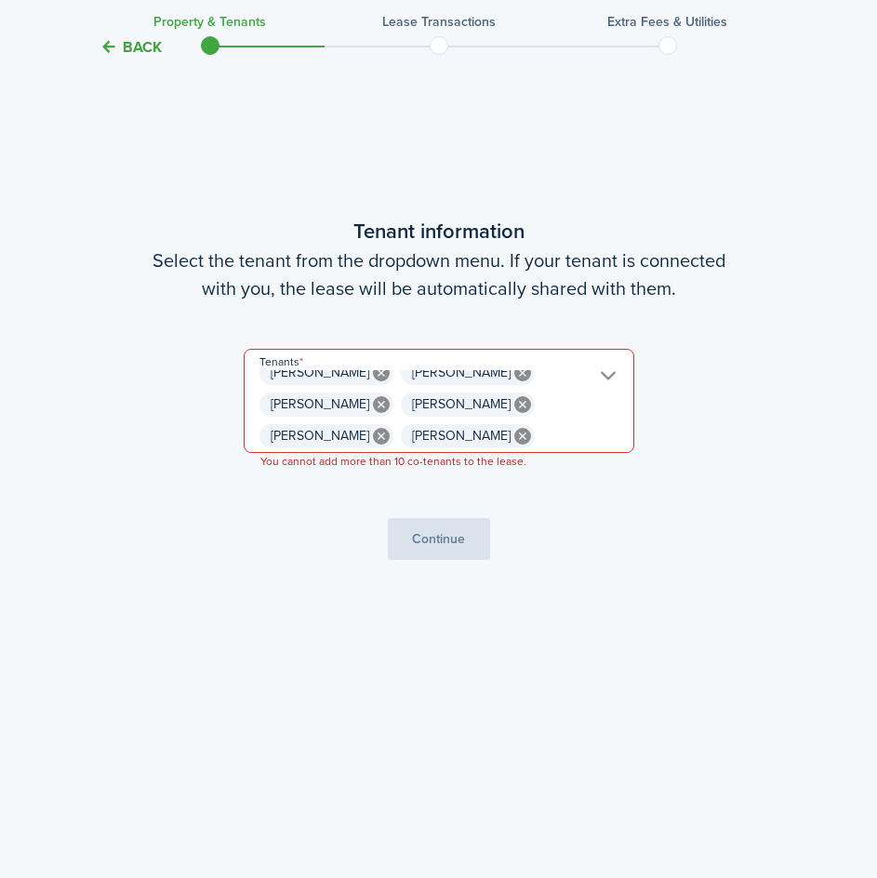
scroll to position [0, 0]
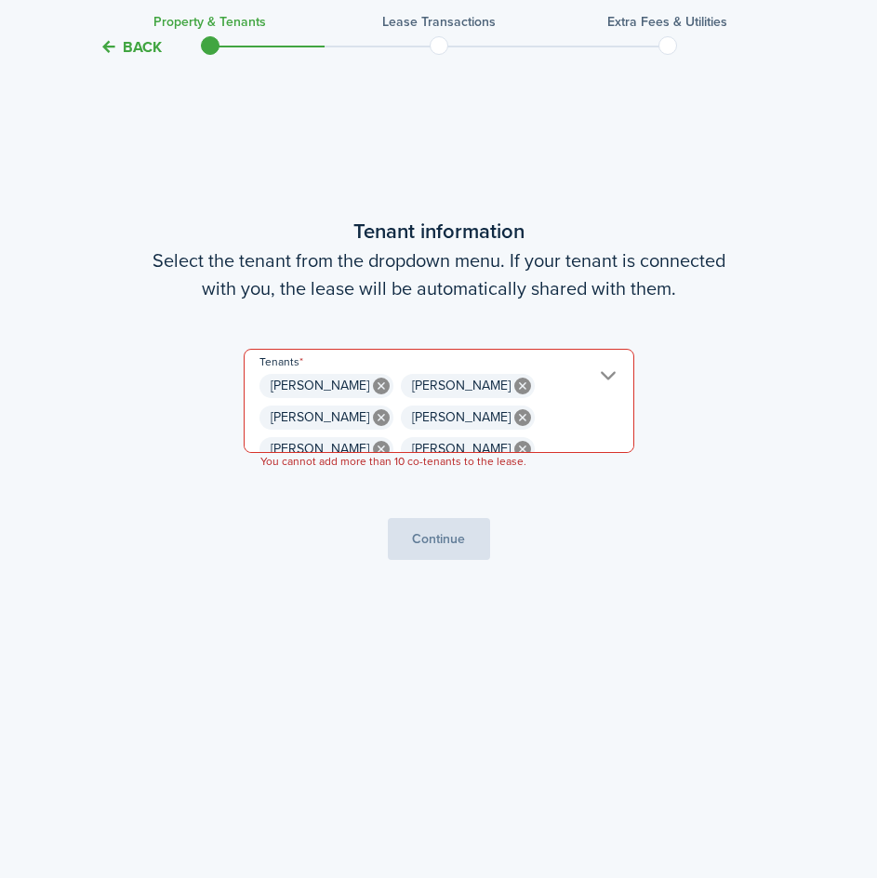
click at [132, 46] on button "Back" at bounding box center [130, 47] width 62 height 20
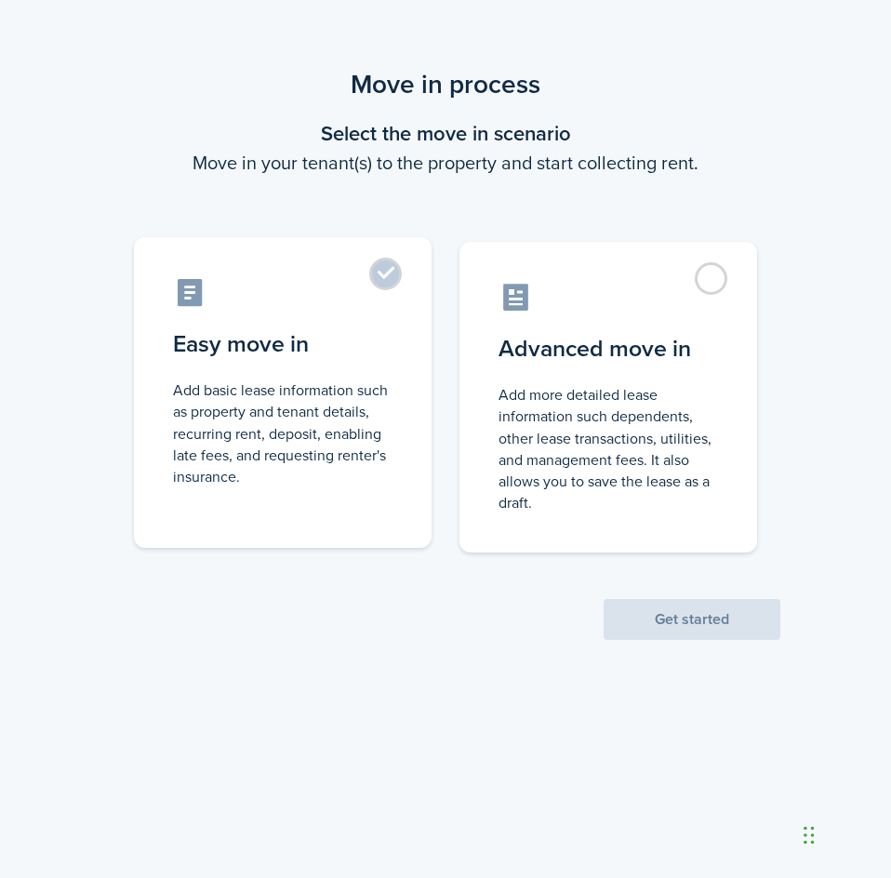
click at [392, 278] on label "Easy move in Add basic lease information such as property and tenant details, r…" at bounding box center [282, 392] width 297 height 310
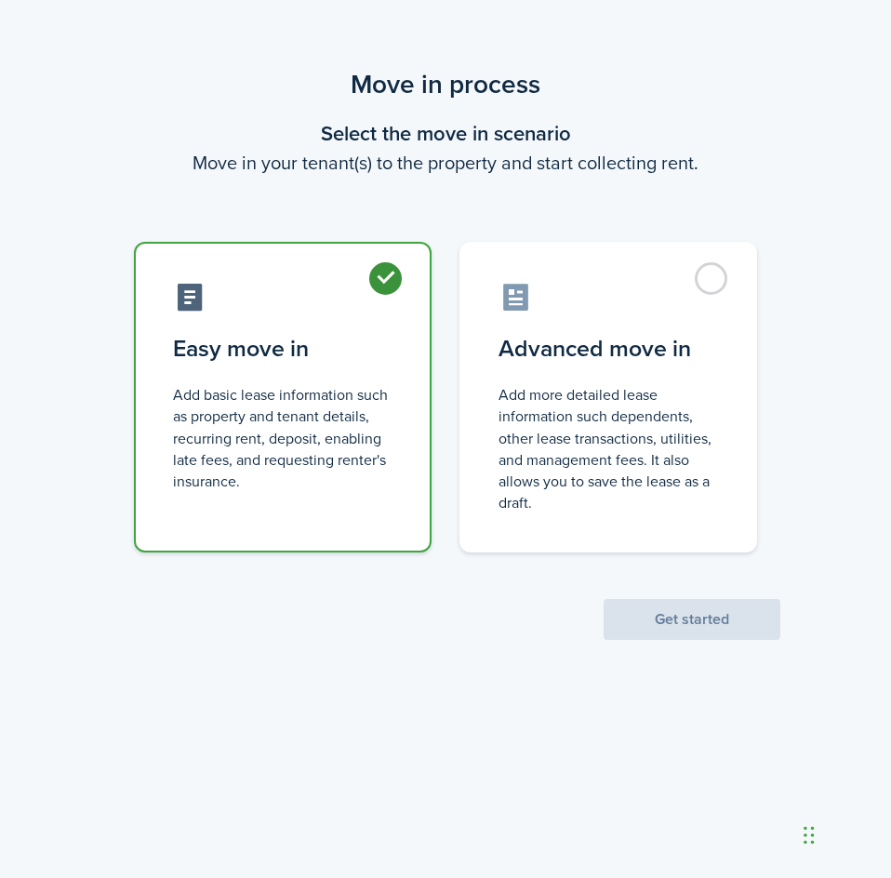
radio input "true"
click at [658, 609] on button "Get started" at bounding box center [691, 619] width 177 height 41
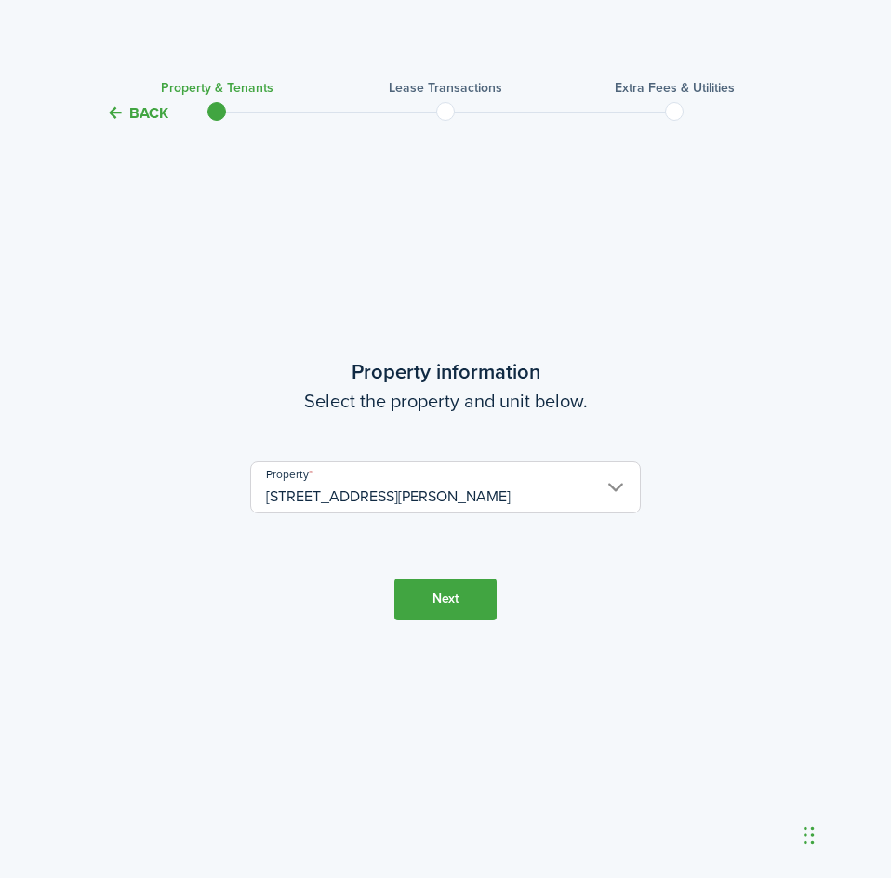
click at [450, 603] on button "Next" at bounding box center [445, 599] width 102 height 42
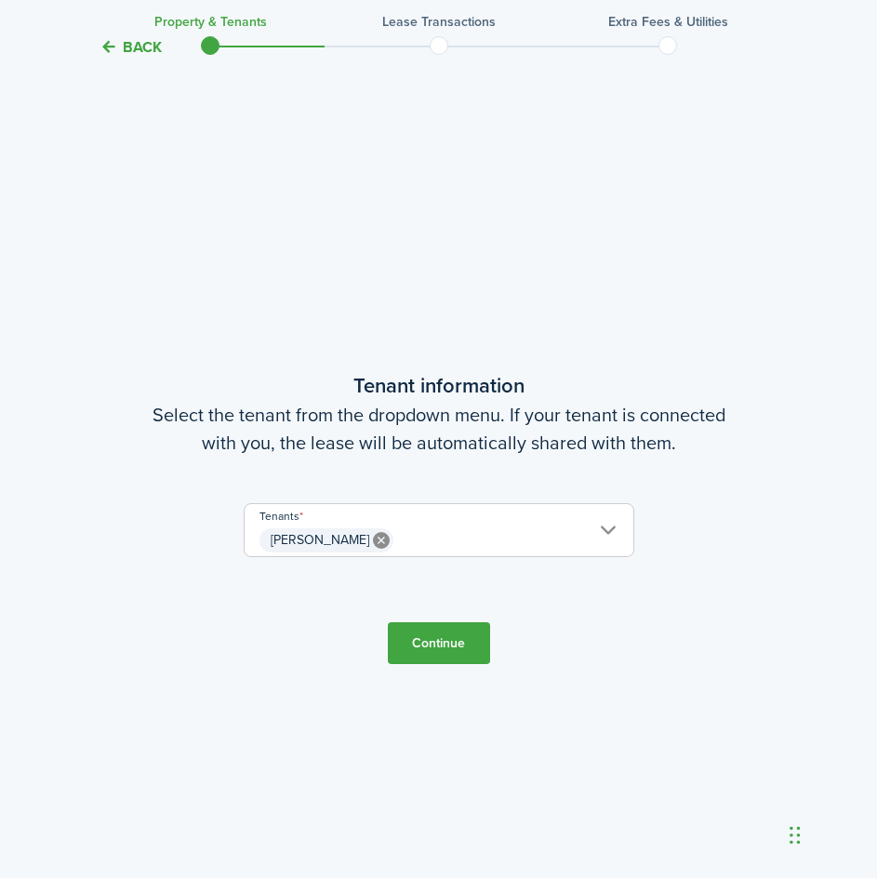
scroll to position [753, 0]
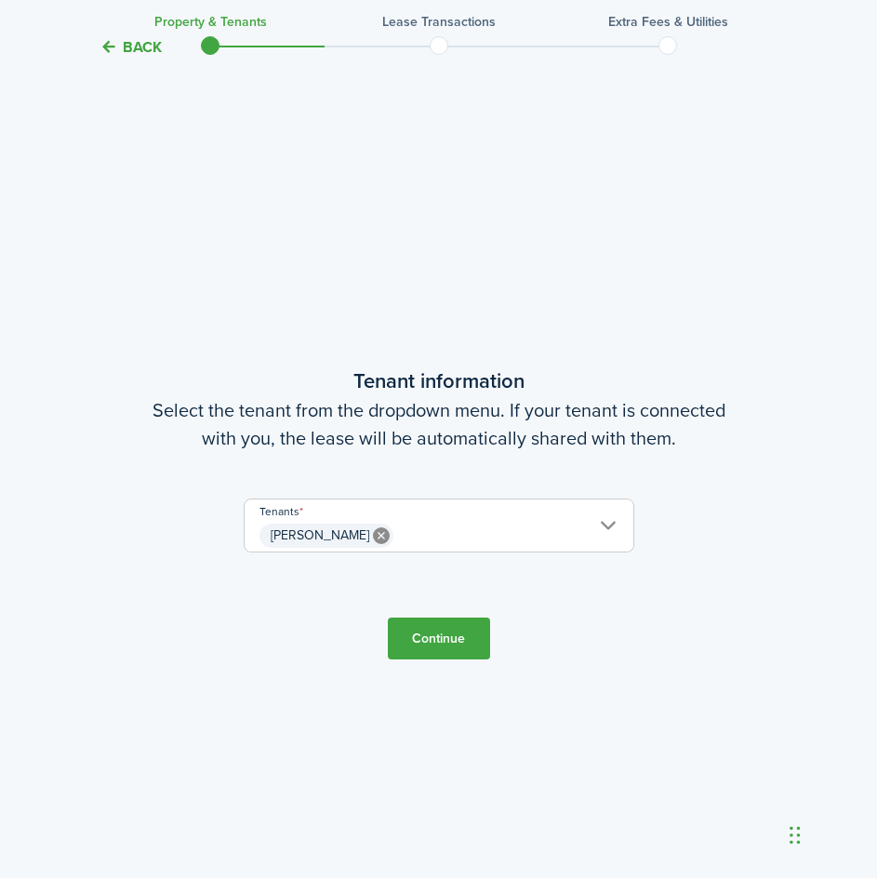
click at [449, 538] on span "[PERSON_NAME]" at bounding box center [438, 536] width 389 height 32
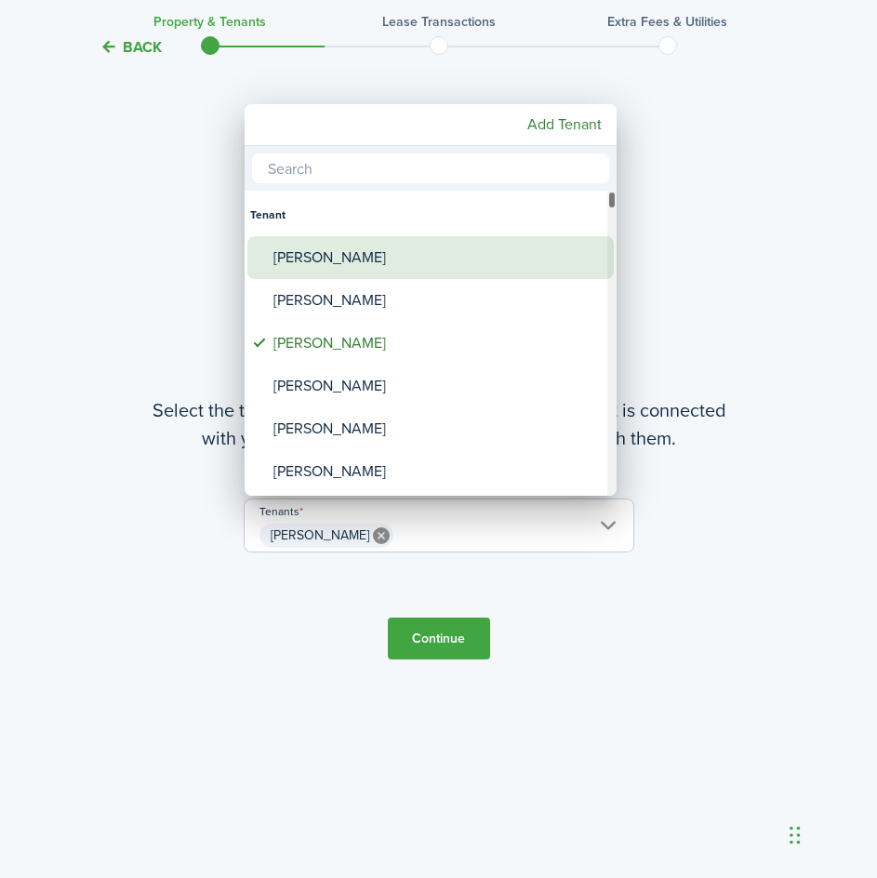
click at [324, 253] on div "[PERSON_NAME]" at bounding box center [437, 257] width 329 height 43
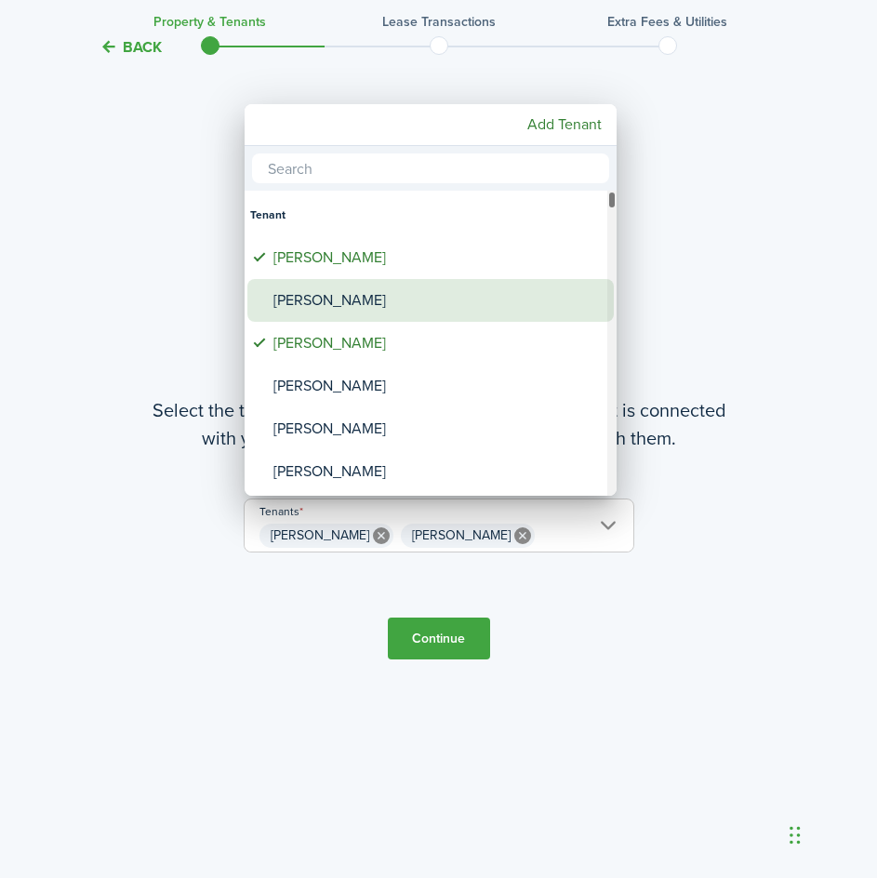
click at [345, 302] on div "[PERSON_NAME]" at bounding box center [437, 300] width 329 height 43
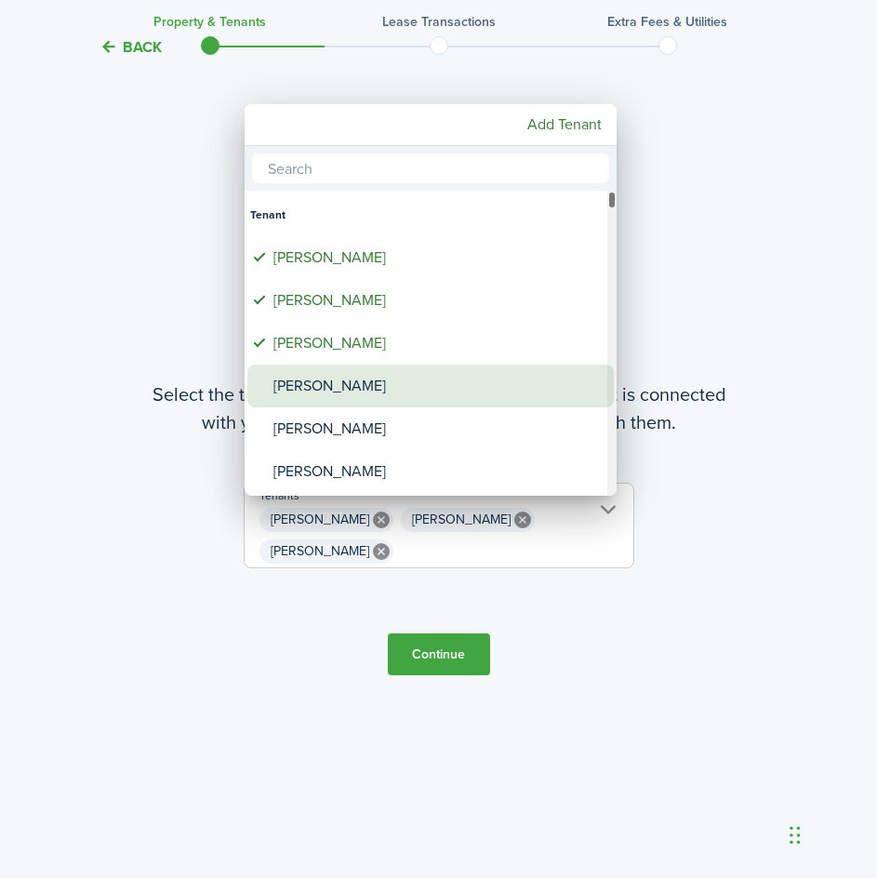
click at [335, 390] on div "[PERSON_NAME]" at bounding box center [437, 385] width 329 height 43
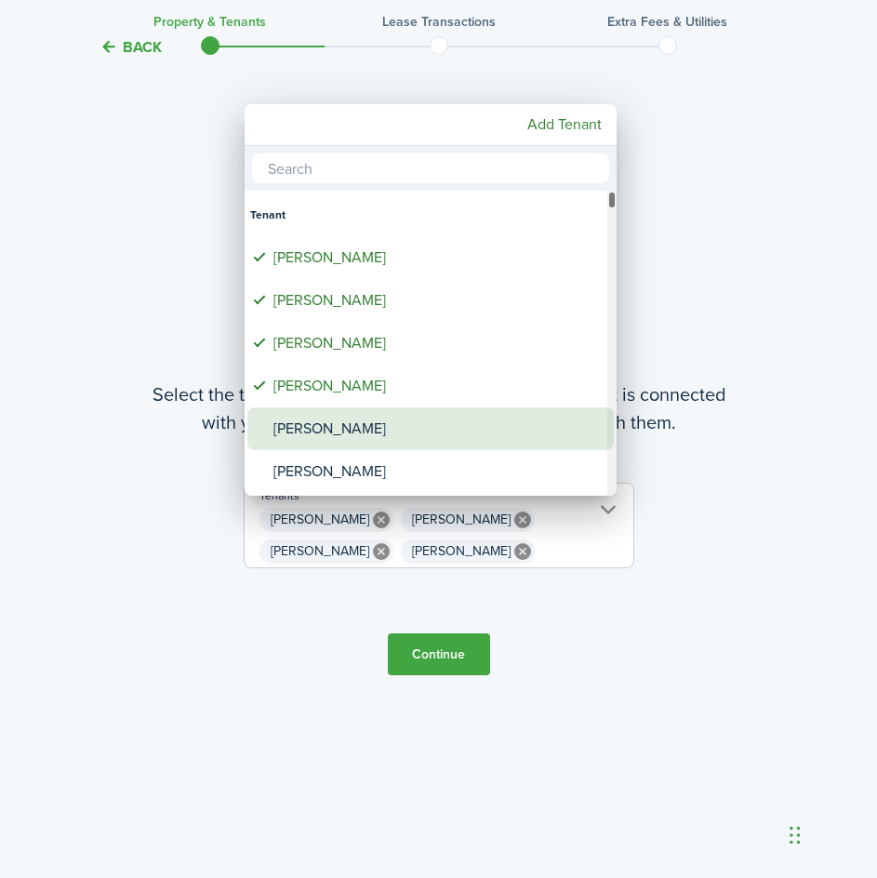
click at [344, 431] on div "[PERSON_NAME]" at bounding box center [437, 428] width 329 height 43
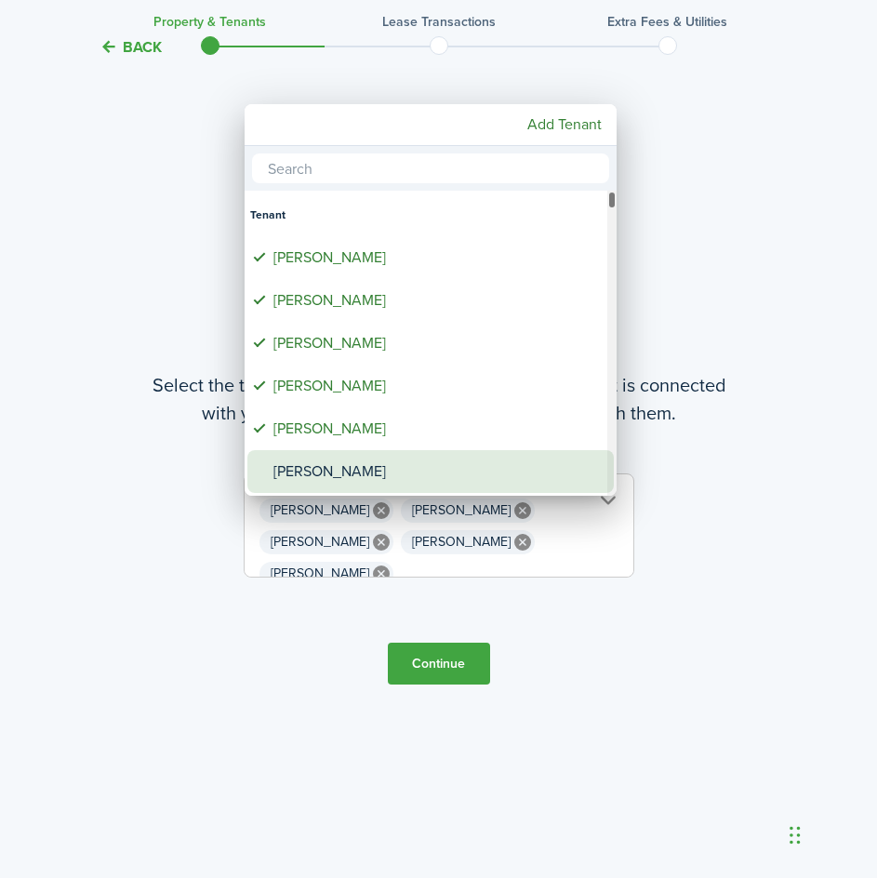
click at [341, 460] on div "[PERSON_NAME]" at bounding box center [437, 471] width 329 height 43
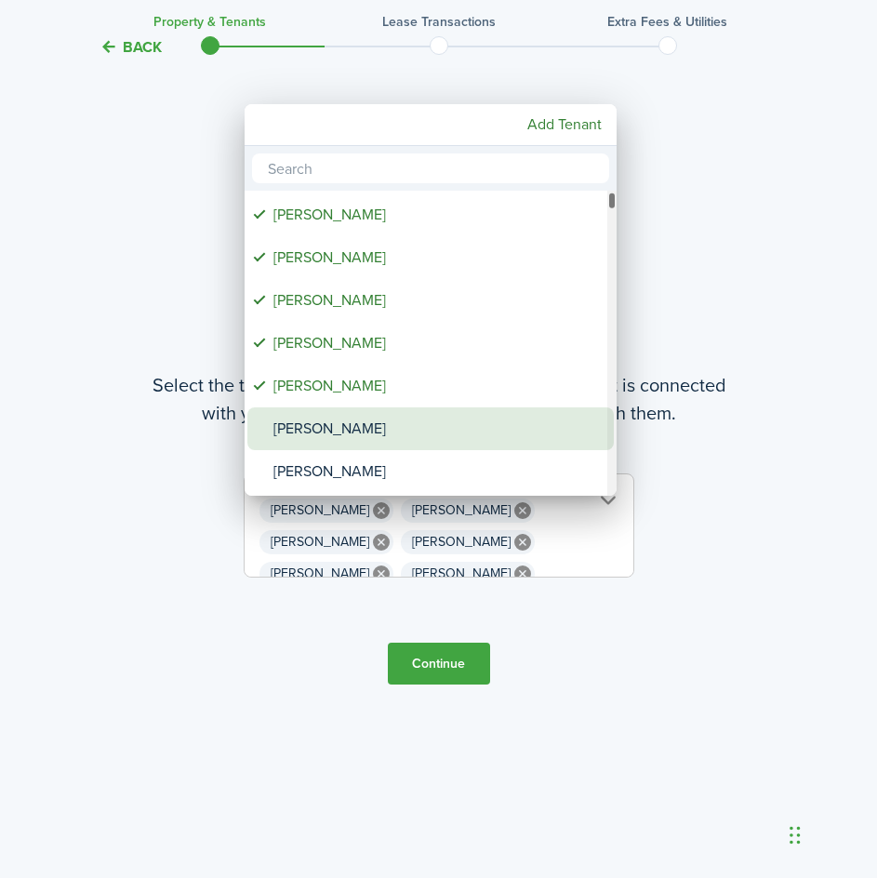
click at [350, 415] on div "[PERSON_NAME]" at bounding box center [437, 428] width 329 height 43
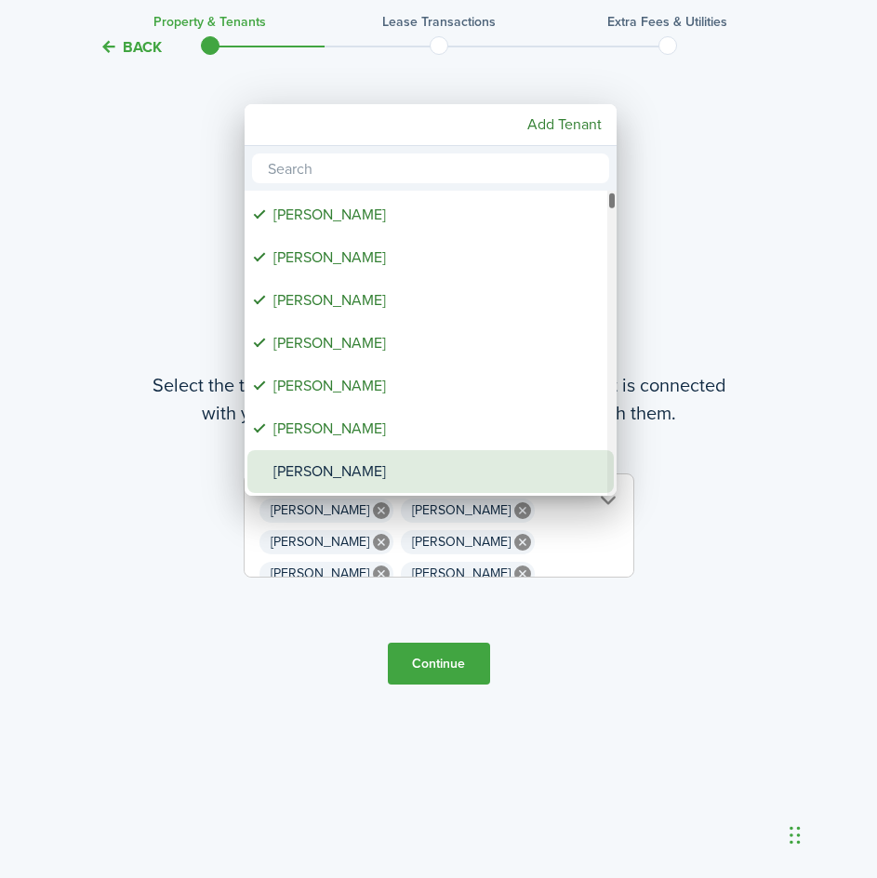
click at [348, 464] on div "[PERSON_NAME]" at bounding box center [437, 471] width 329 height 43
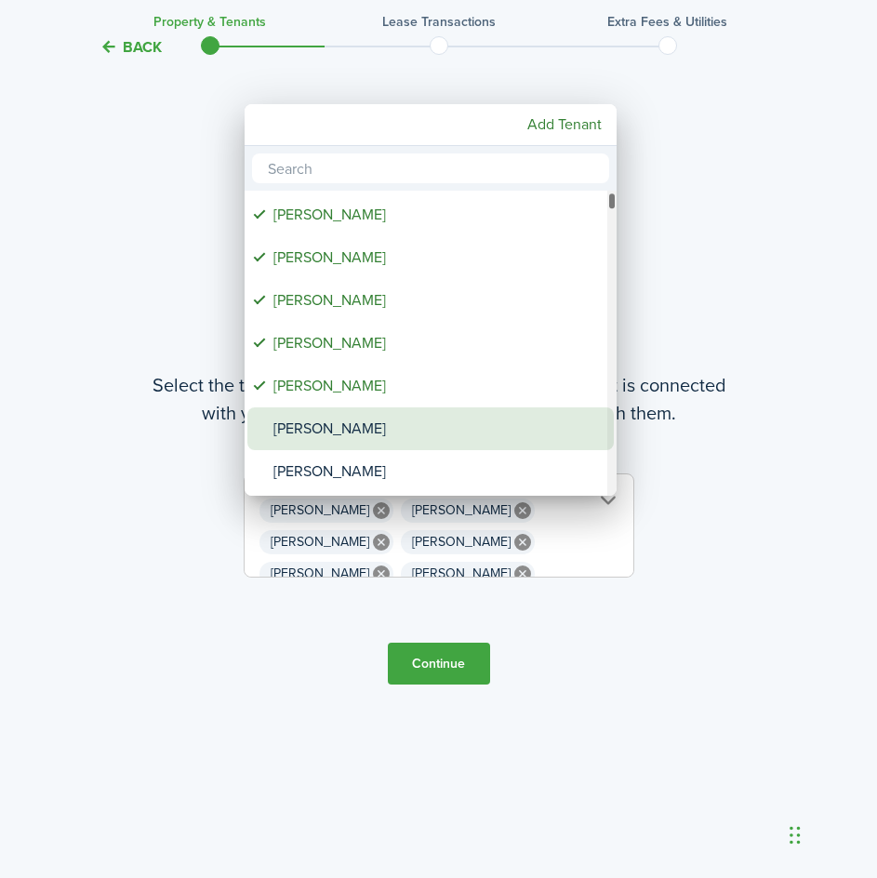
click at [343, 424] on div "[PERSON_NAME]" at bounding box center [437, 428] width 329 height 43
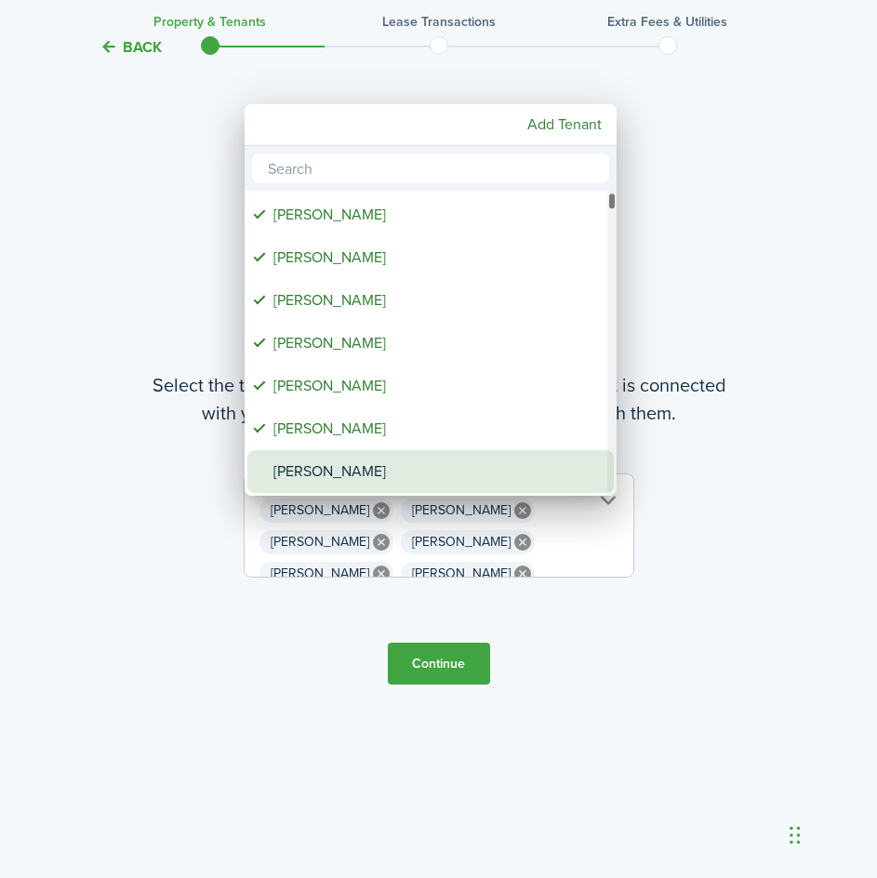
click at [324, 464] on div "[PERSON_NAME]" at bounding box center [437, 471] width 329 height 43
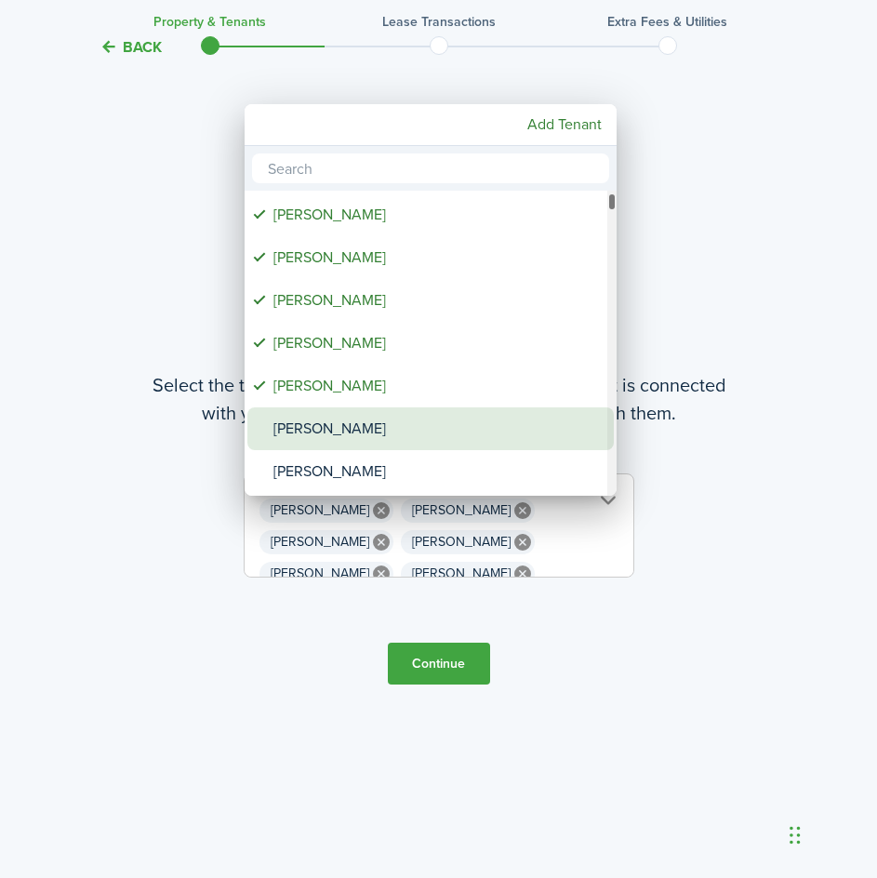
click at [363, 426] on div "[PERSON_NAME]" at bounding box center [437, 428] width 329 height 43
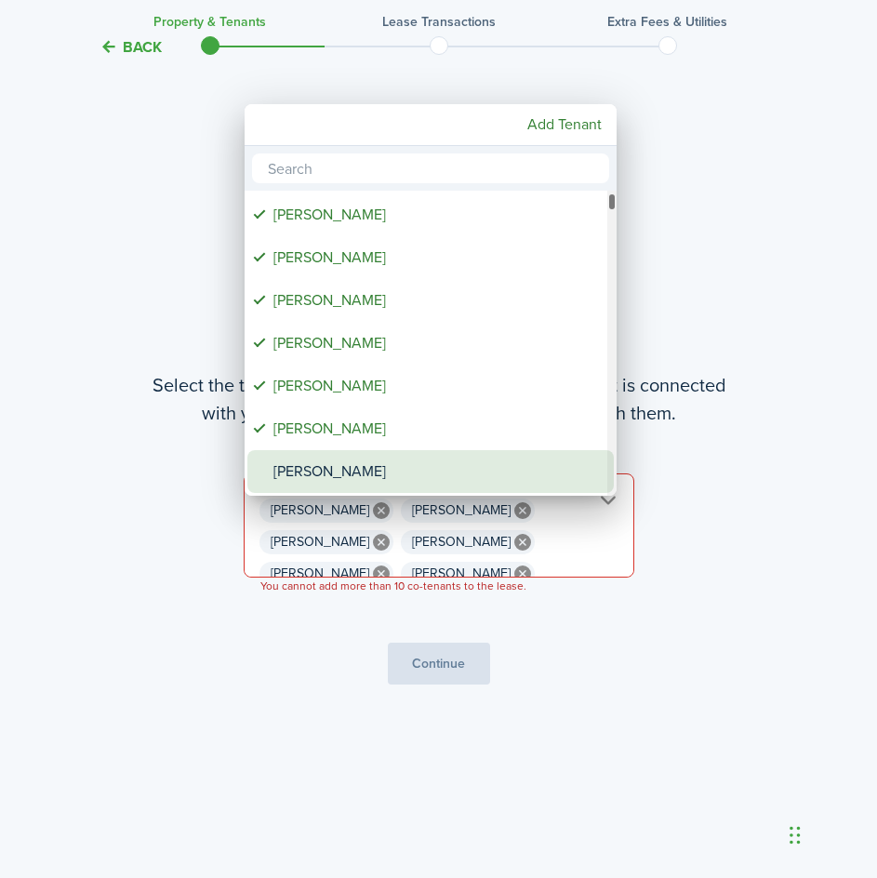
click at [347, 468] on div "[PERSON_NAME]" at bounding box center [437, 471] width 329 height 43
type input "Violette Liska, Dennis Liska, Maricela Buckingham, Sara Sladoje, Samantha Slado…"
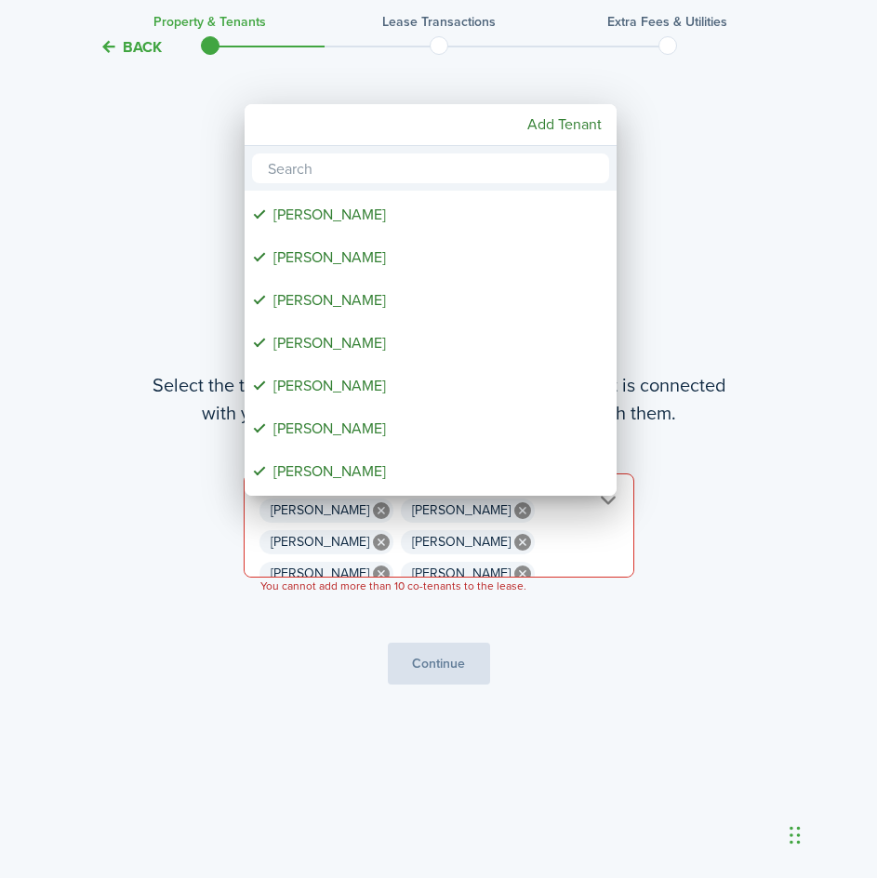
click at [676, 252] on div at bounding box center [438, 438] width 1174 height 1175
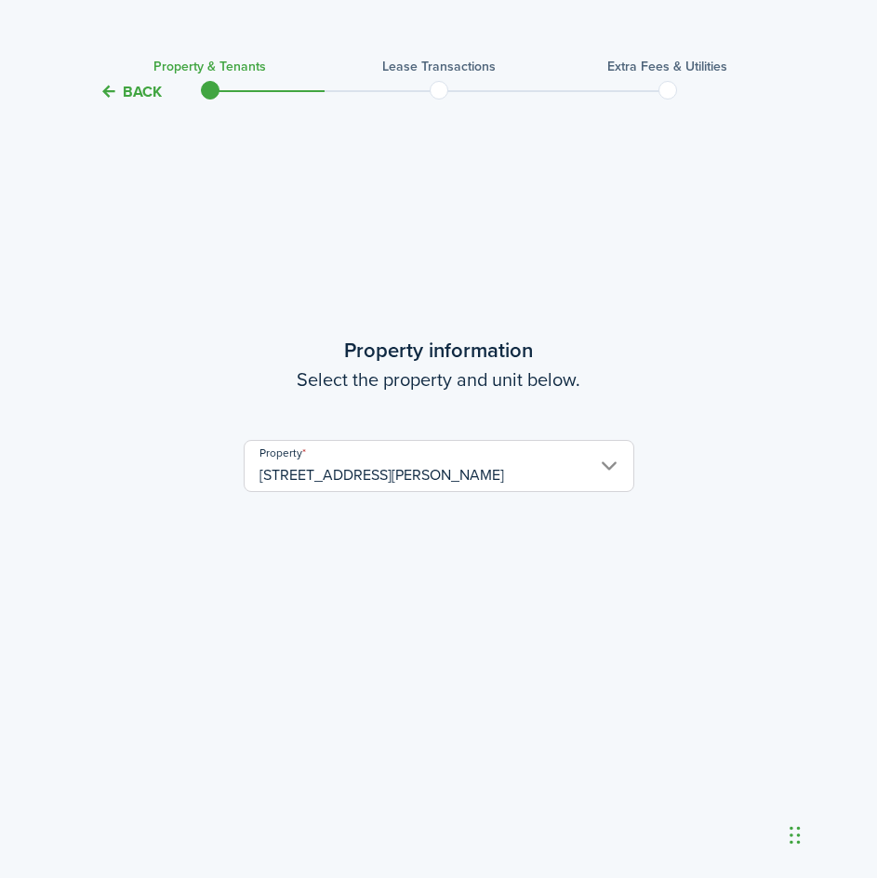
scroll to position [0, 0]
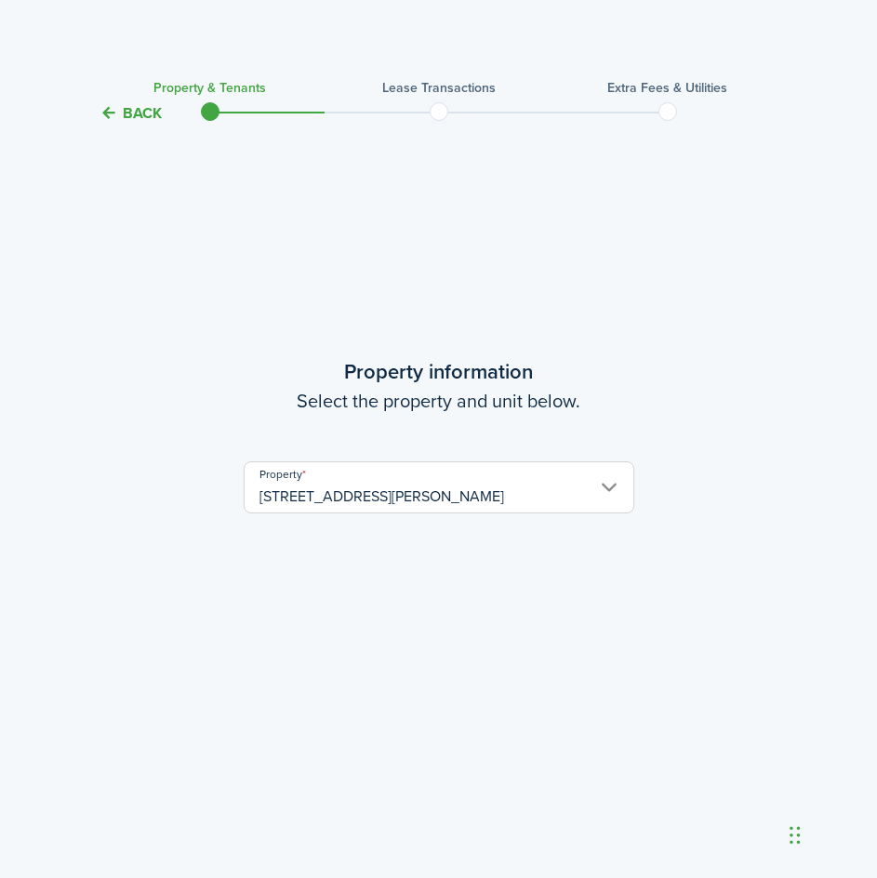
click at [133, 108] on button "Back" at bounding box center [130, 113] width 62 height 20
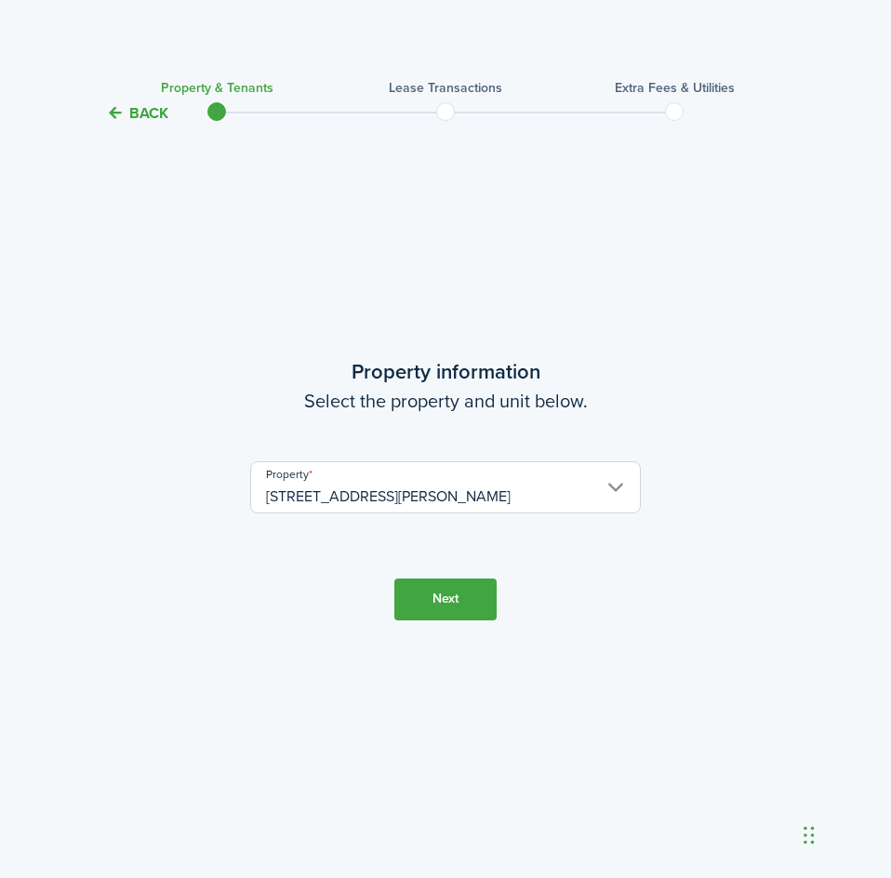
click at [144, 101] on tc-wizard-header "Back Property & Tenants Lease Transactions Extra fees & Utilities" at bounding box center [445, 107] width 809 height 84
click at [148, 119] on button "Back" at bounding box center [137, 113] width 62 height 20
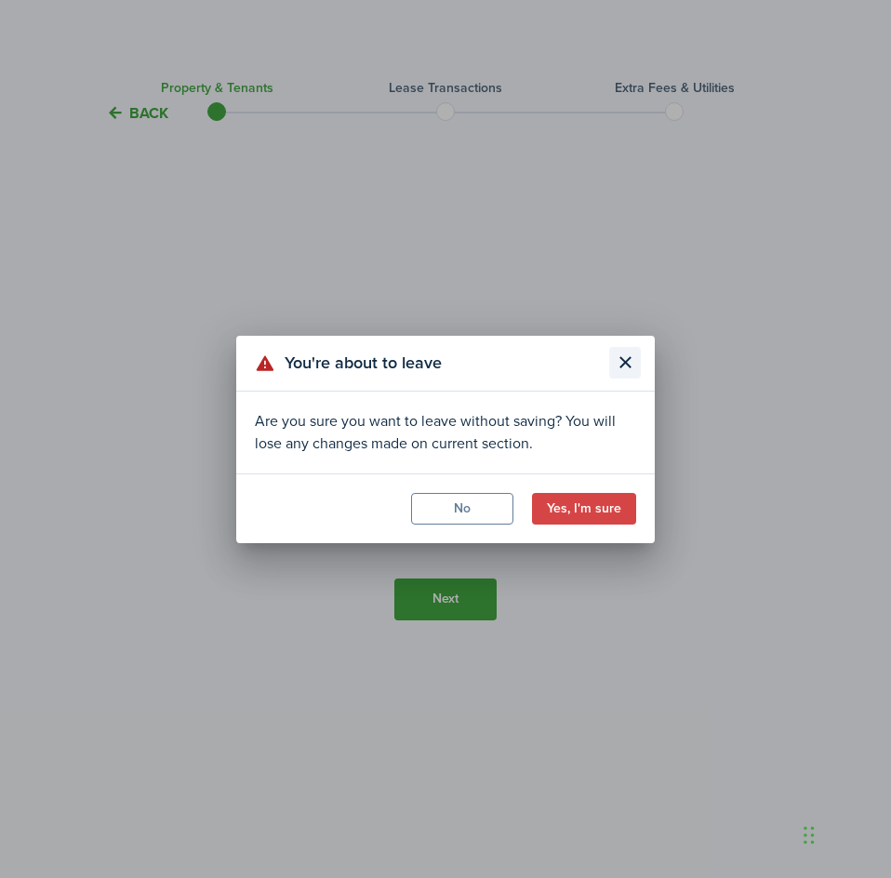
click at [636, 363] on button "Close modal" at bounding box center [625, 363] width 32 height 32
